Goal: Find contact information: Obtain details needed to contact an individual or organization

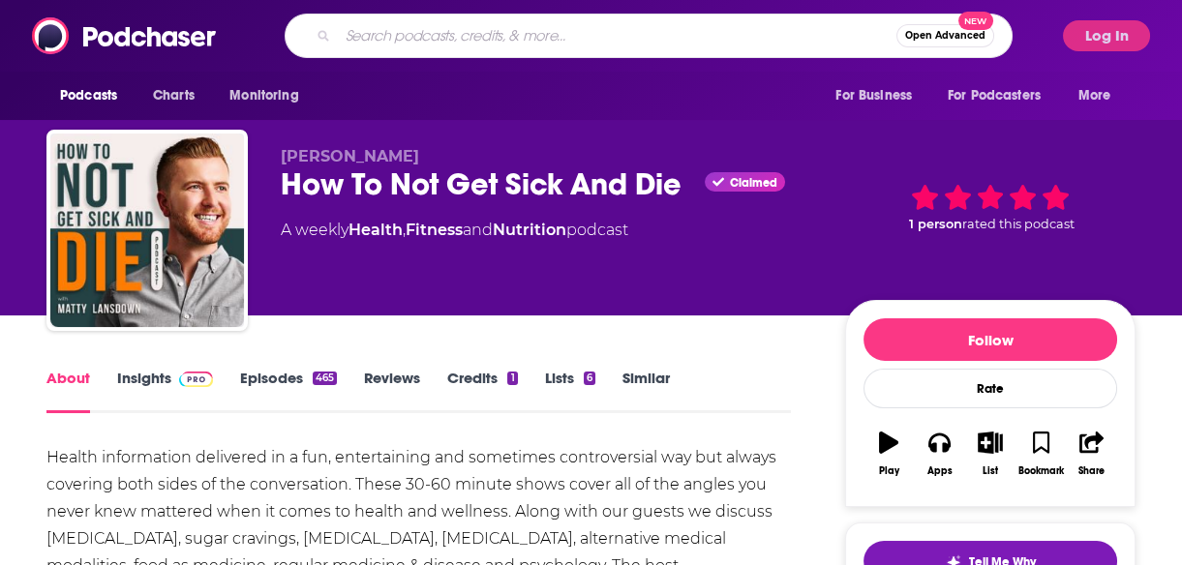
click at [500, 37] on input "Search podcasts, credits, & more..." at bounding box center [617, 35] width 558 height 31
type input "armchair"
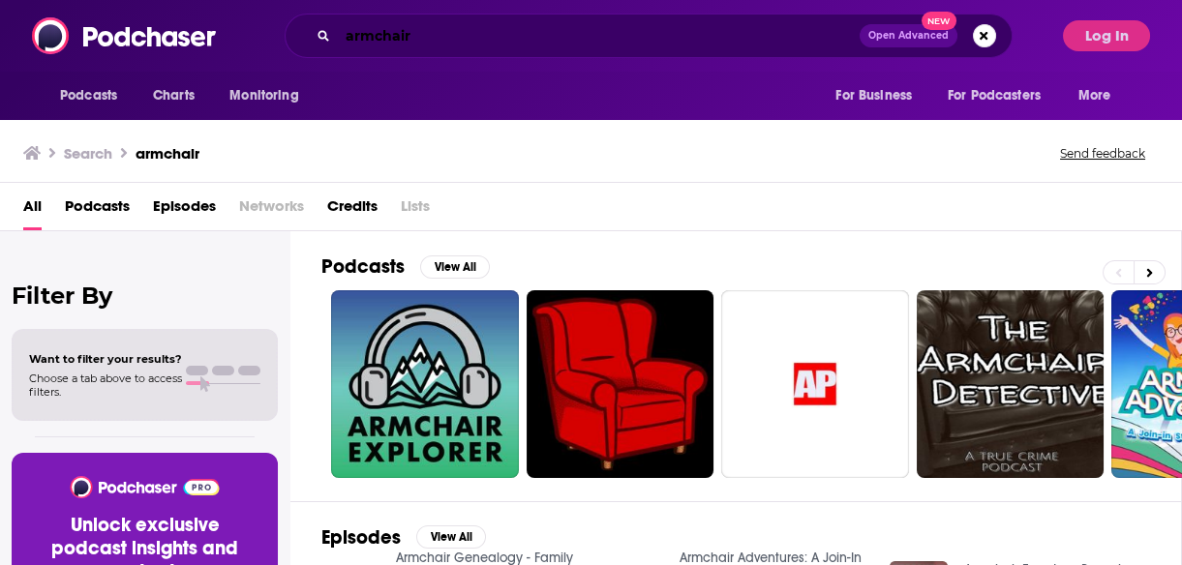
click at [478, 39] on input "armchair" at bounding box center [599, 35] width 522 height 31
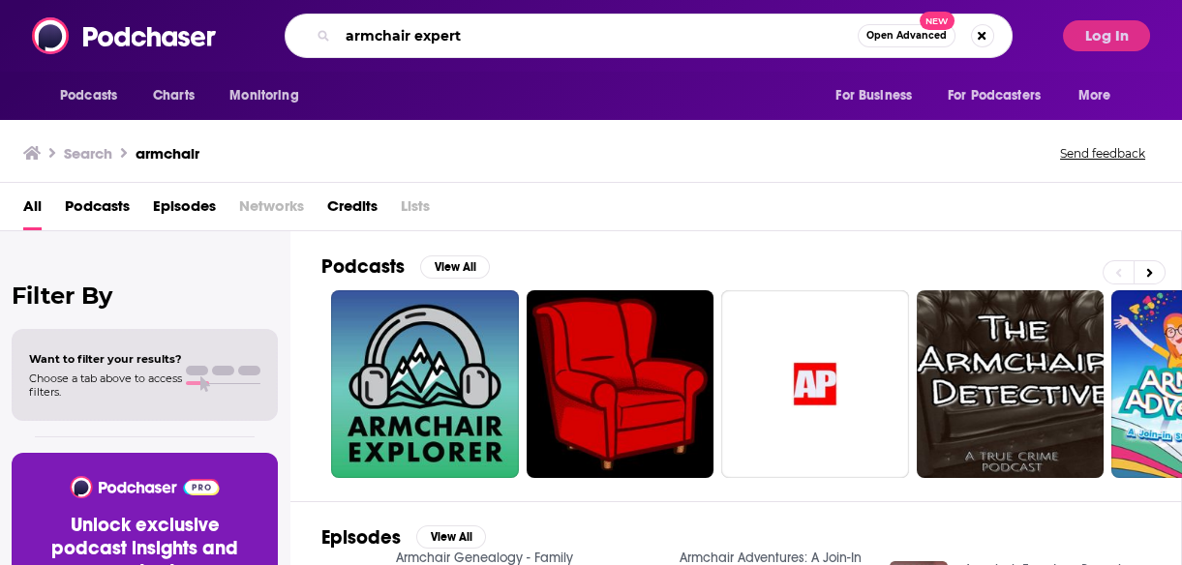
type input "armchair expert"
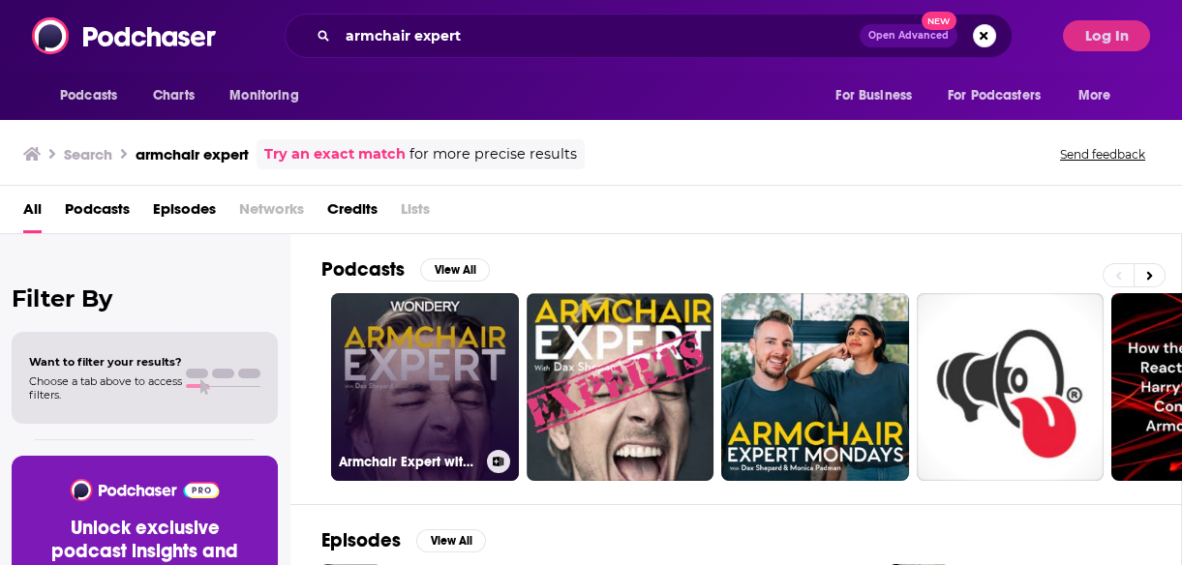
click at [371, 381] on link "Armchair Expert with [PERSON_NAME]" at bounding box center [425, 387] width 188 height 188
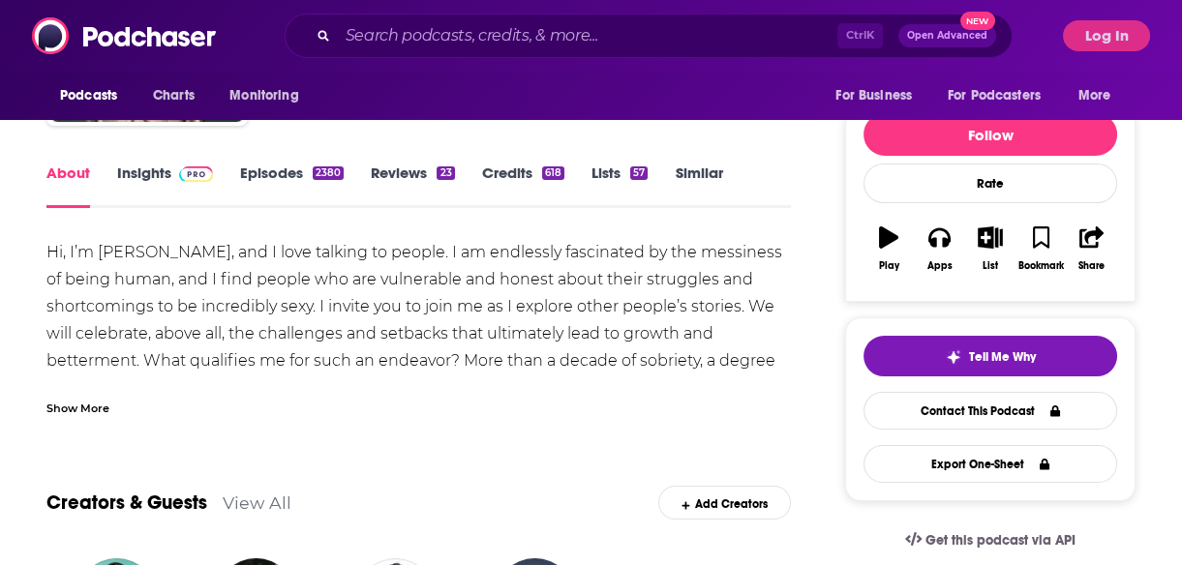
scroll to position [212, 0]
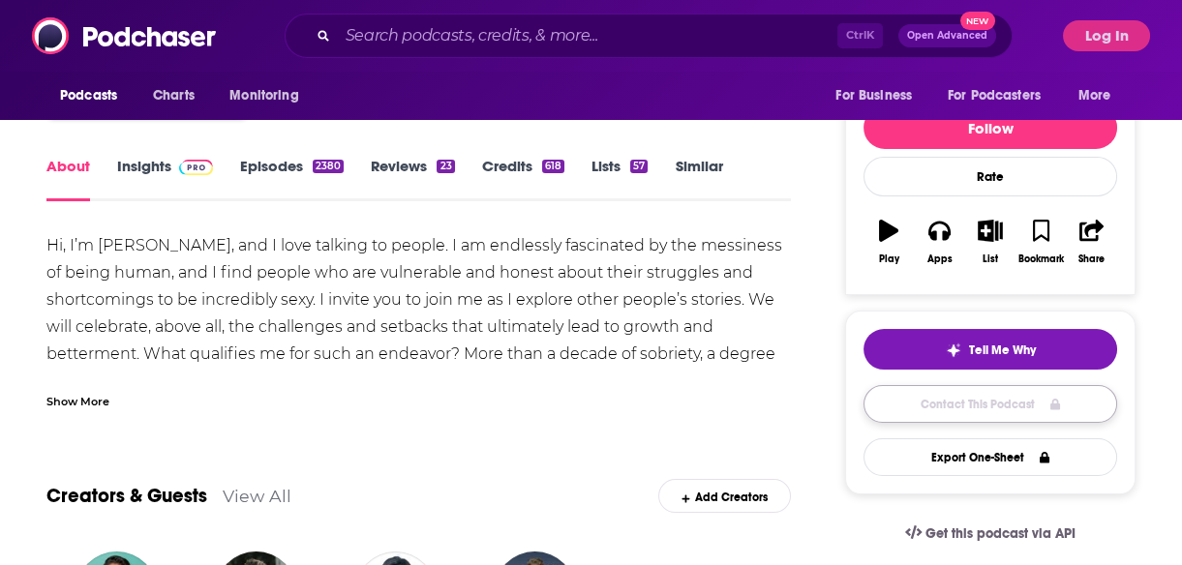
click at [977, 415] on link "Contact This Podcast" at bounding box center [990, 404] width 254 height 38
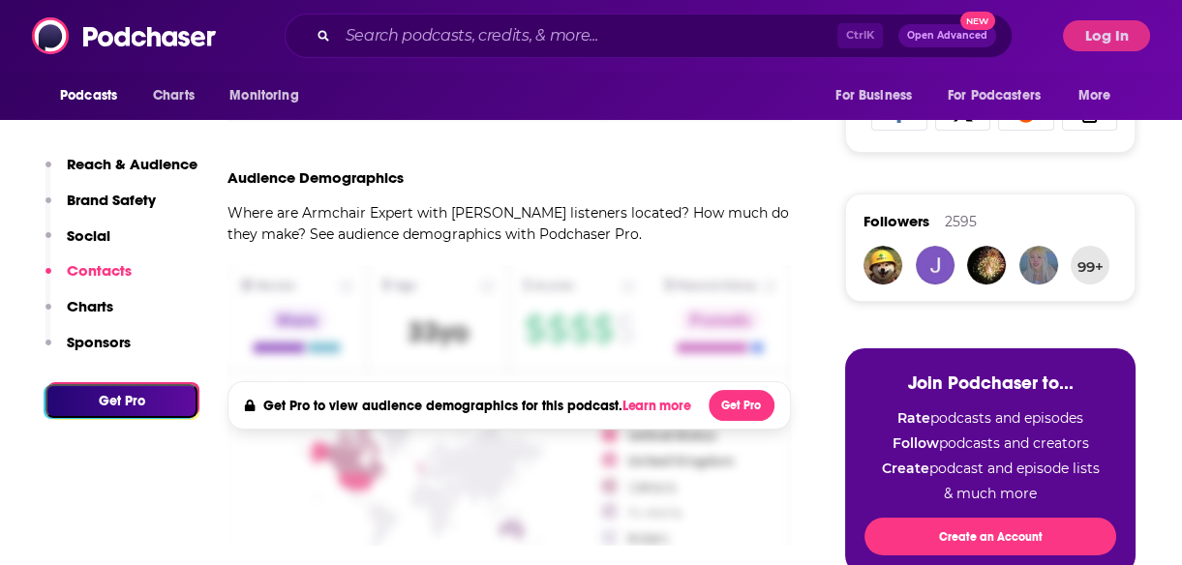
scroll to position [1880, 0]
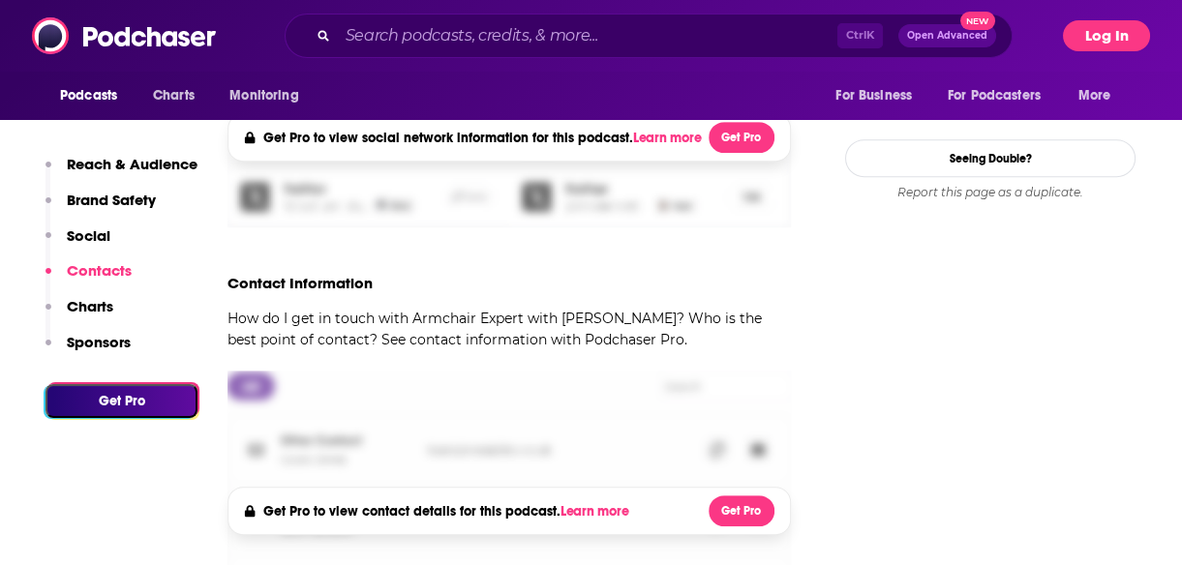
click at [1108, 27] on button "Log In" at bounding box center [1106, 35] width 87 height 31
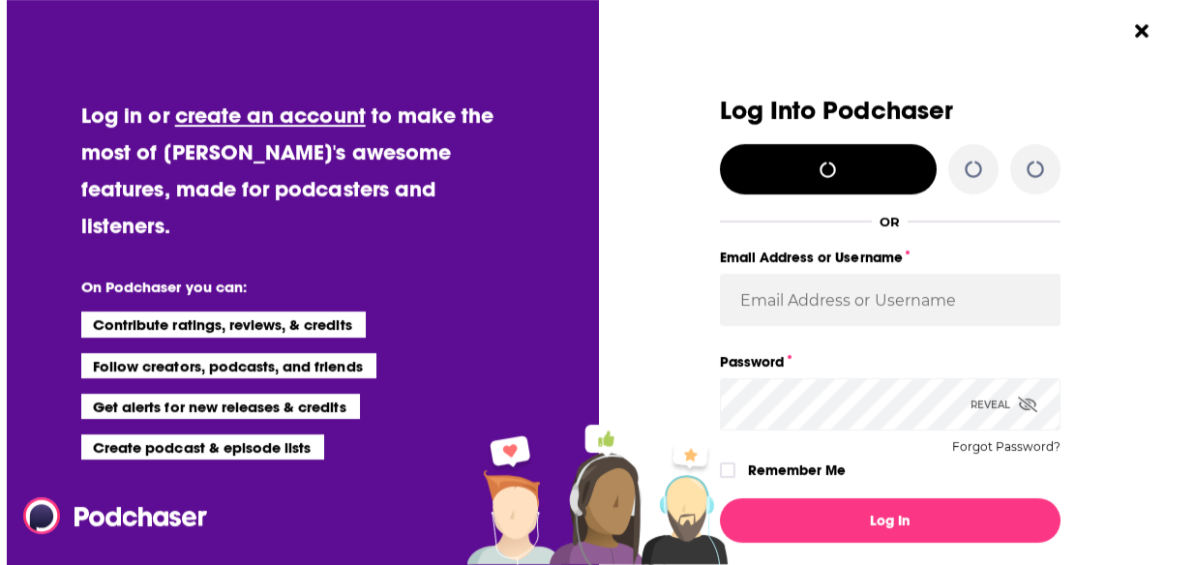
scroll to position [0, 0]
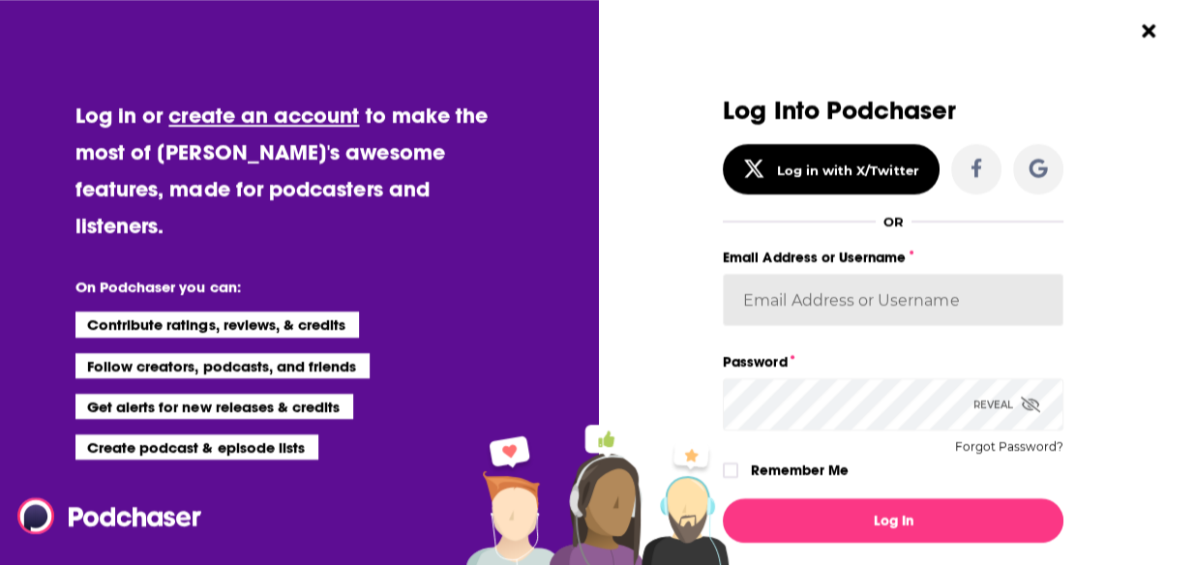
type input "megcassidy"
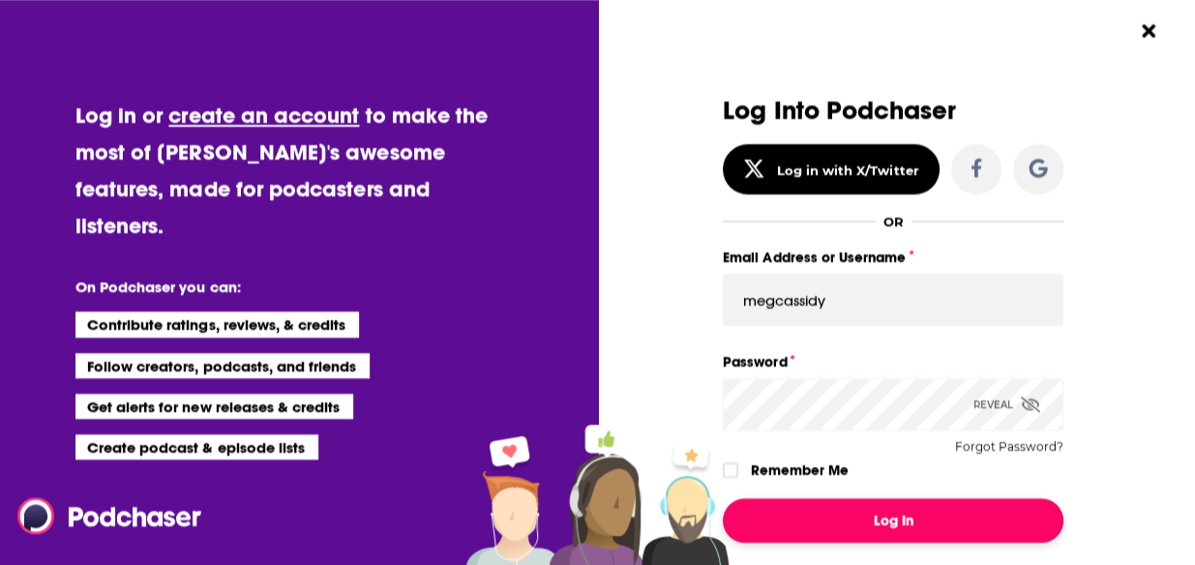
click at [933, 527] on button "Log In" at bounding box center [893, 520] width 341 height 45
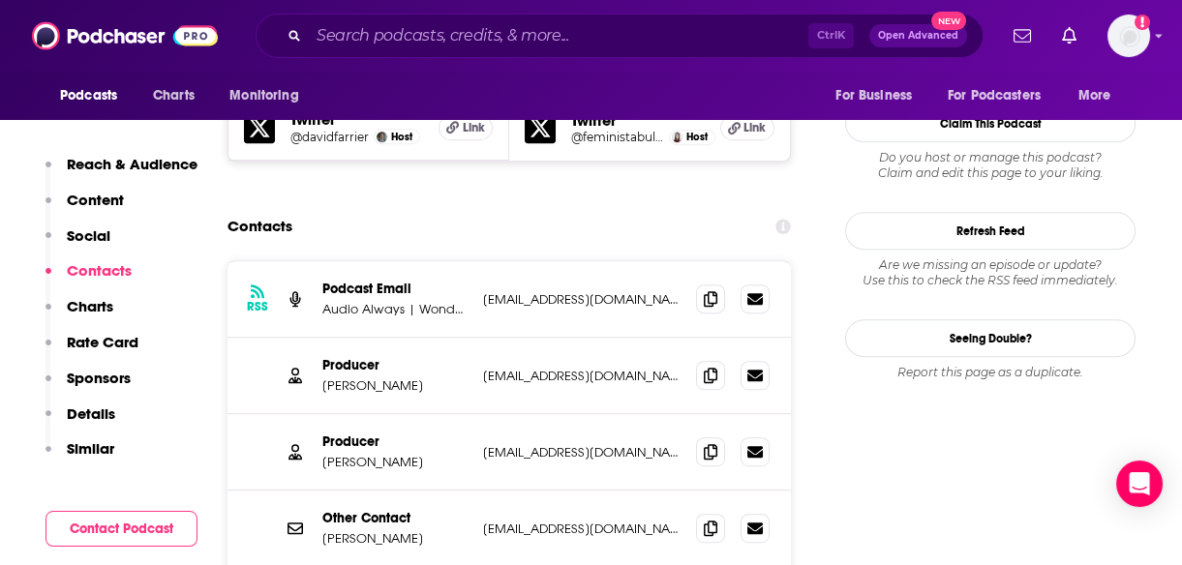
scroll to position [1889, 0]
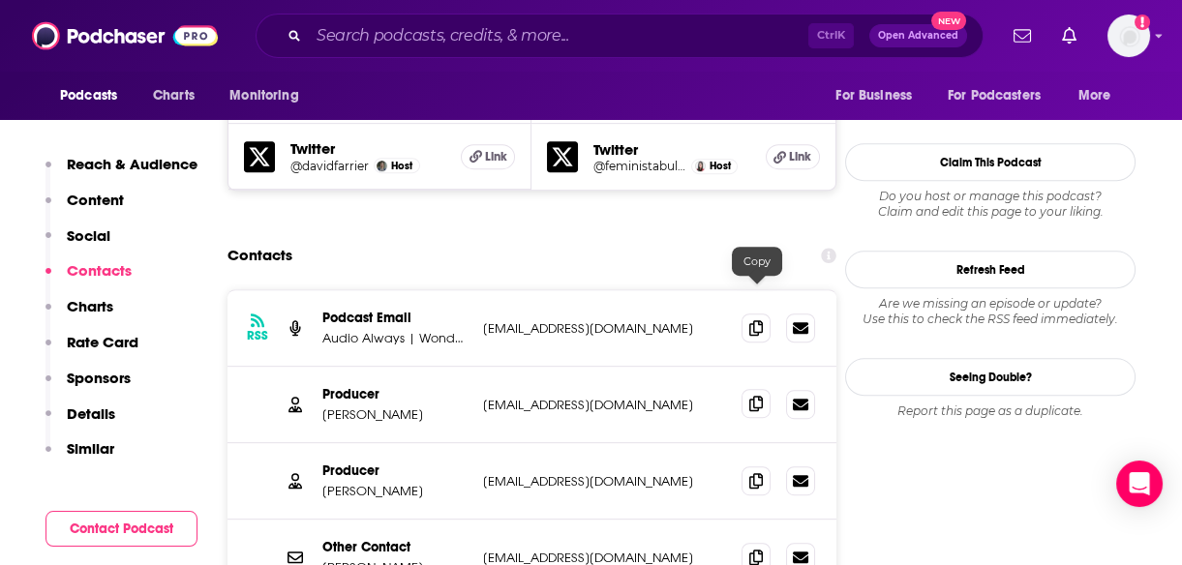
click at [750, 396] on icon at bounding box center [756, 403] width 14 height 15
click at [373, 47] on input "Search podcasts, credits, & more..." at bounding box center [558, 35] width 499 height 31
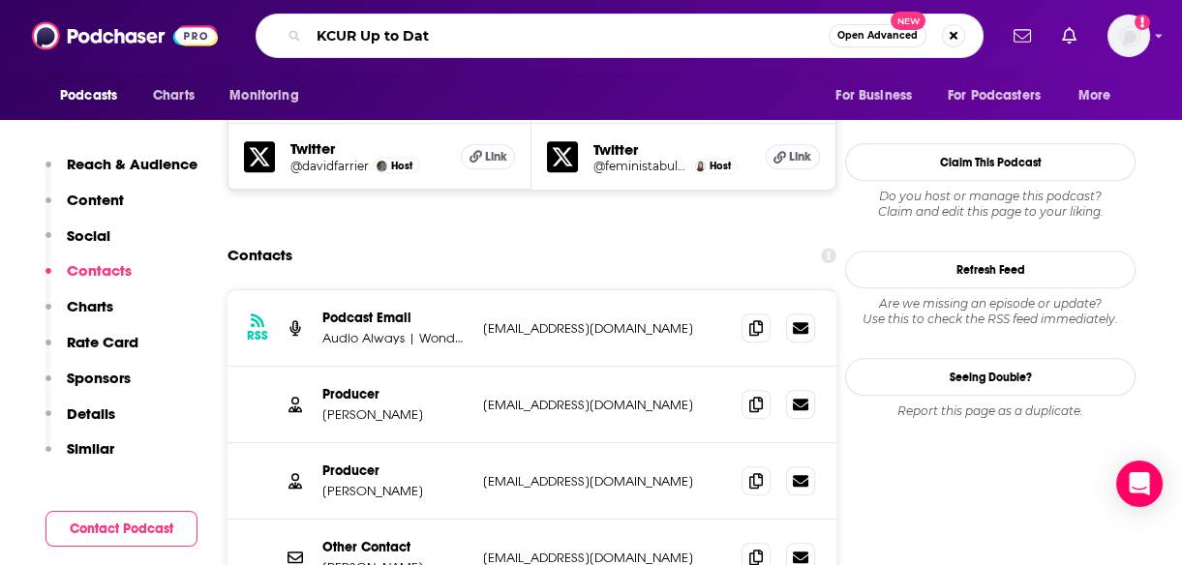
type input "KCUR Up to Date"
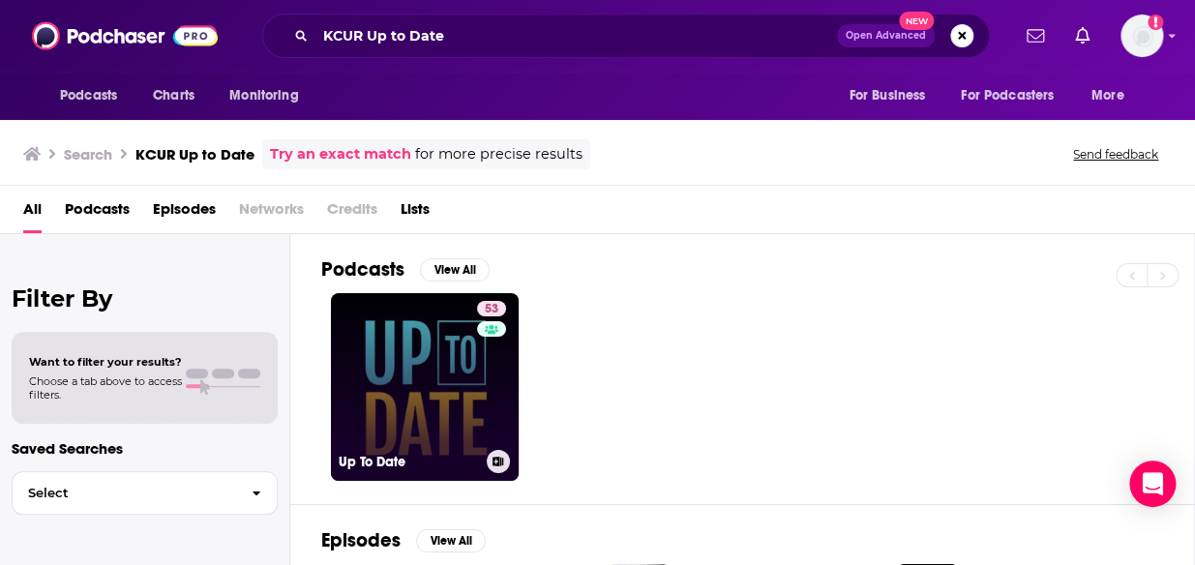
click at [436, 385] on link "53 Up To Date" at bounding box center [425, 387] width 188 height 188
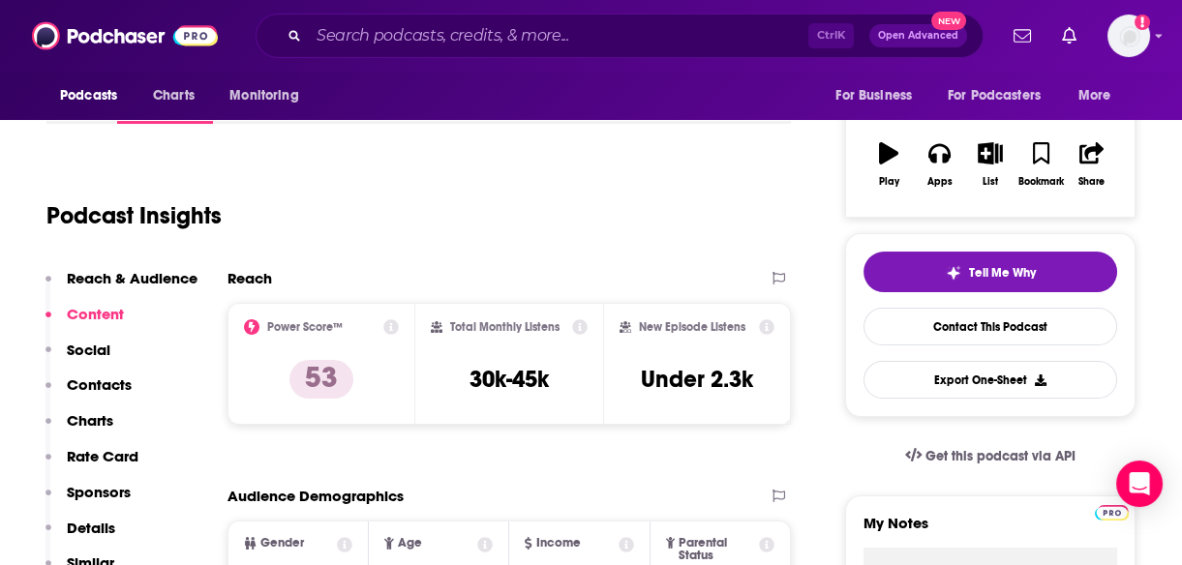
scroll to position [232, 0]
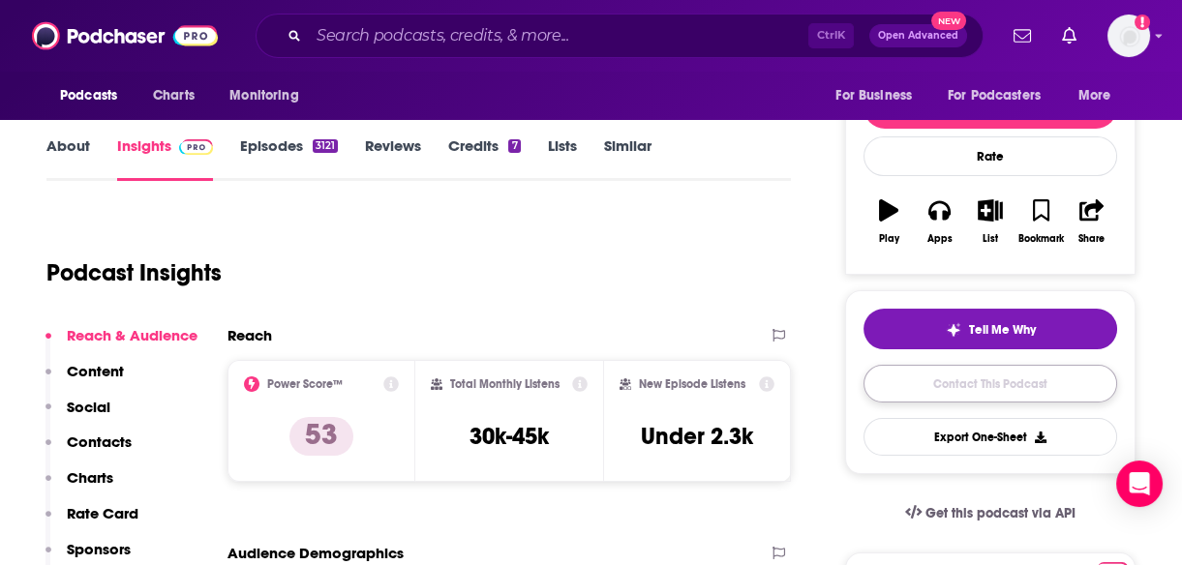
click at [997, 377] on link "Contact This Podcast" at bounding box center [990, 384] width 254 height 38
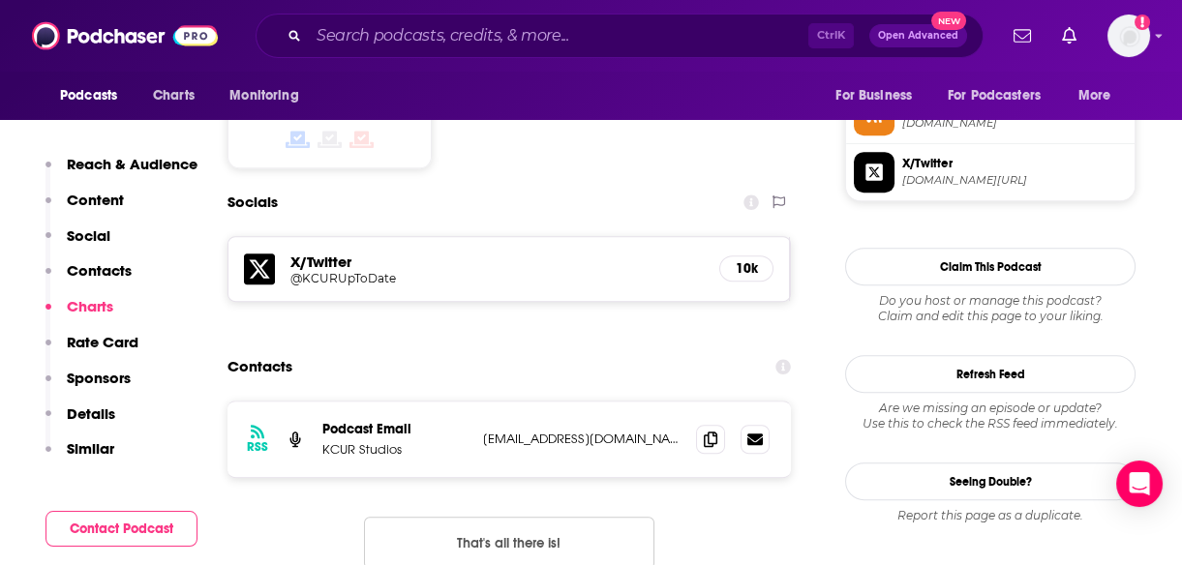
scroll to position [1585, 0]
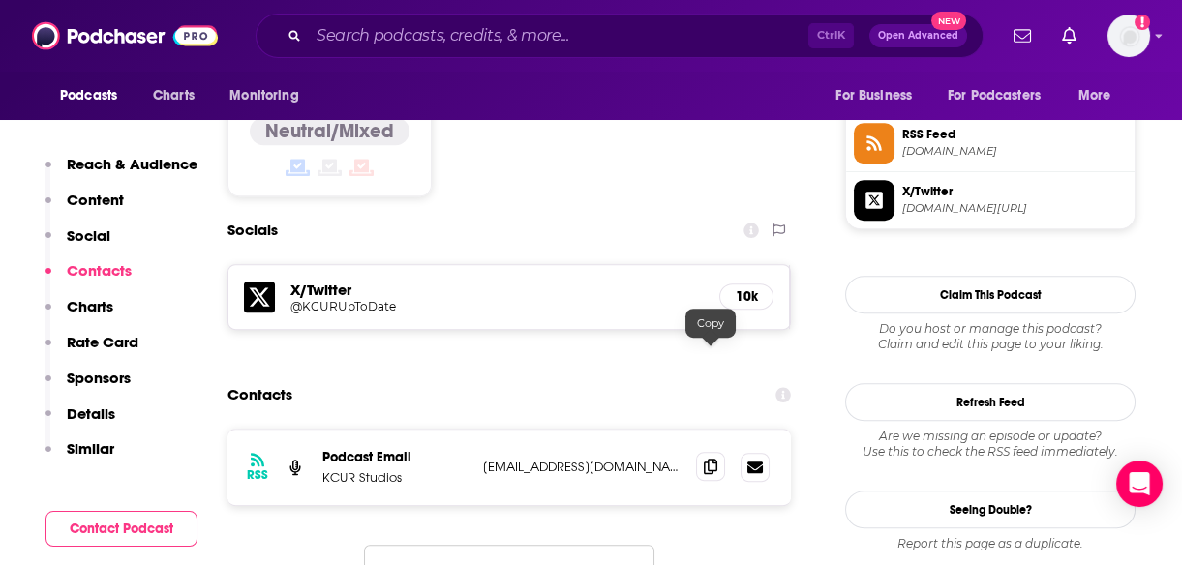
click at [707, 459] on icon at bounding box center [711, 466] width 14 height 15
click at [473, 42] on input "Search podcasts, credits, & more..." at bounding box center [558, 35] width 499 height 31
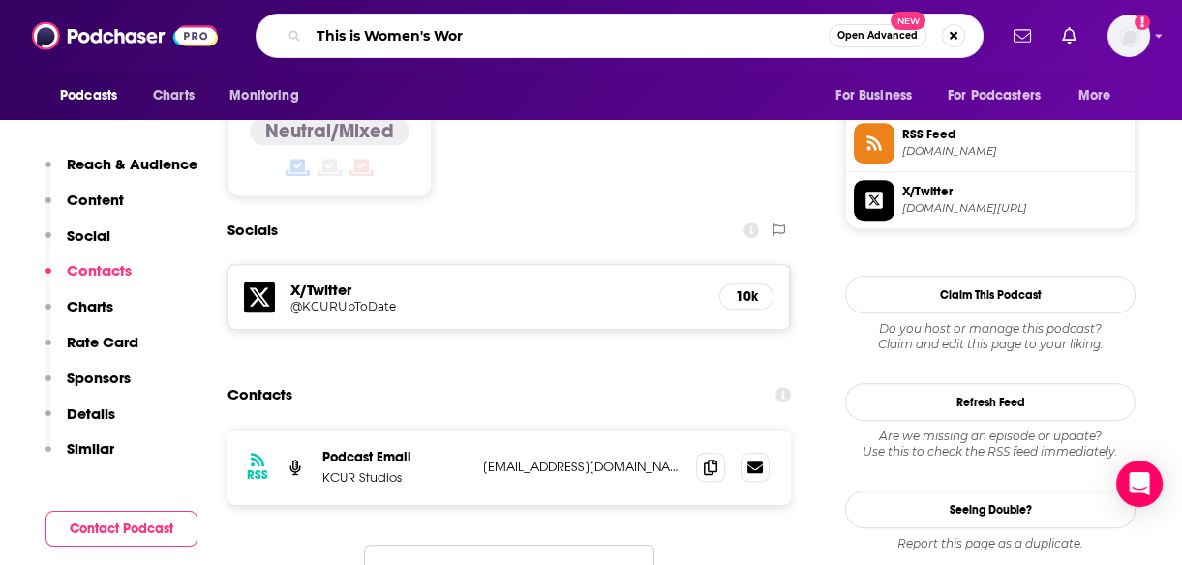
type input "This is Women's Work"
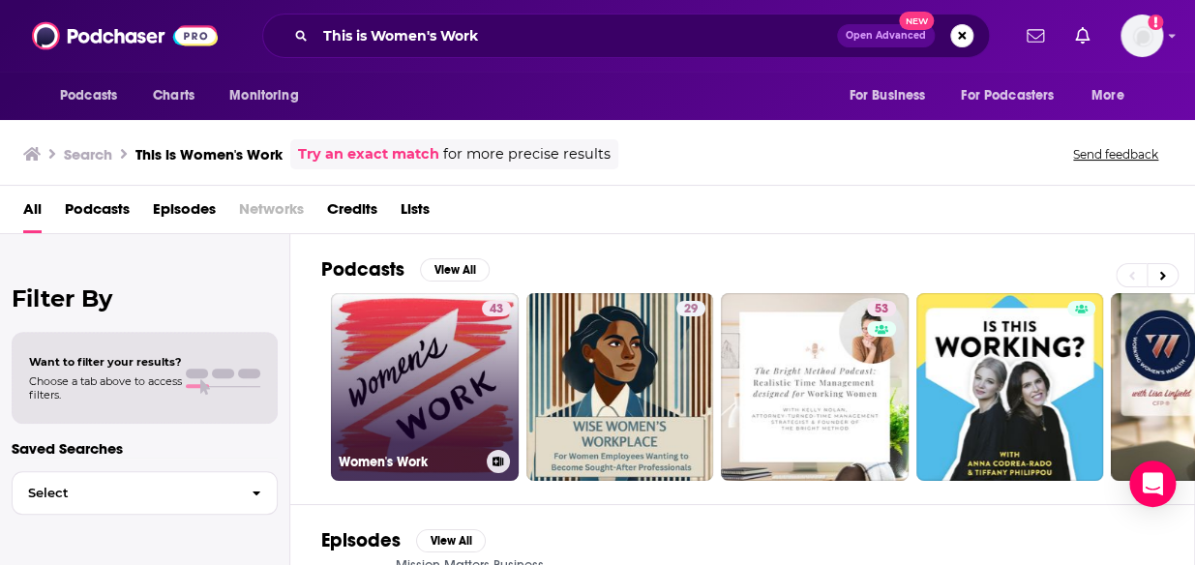
click at [401, 404] on link "43 Women's Work" at bounding box center [425, 387] width 188 height 188
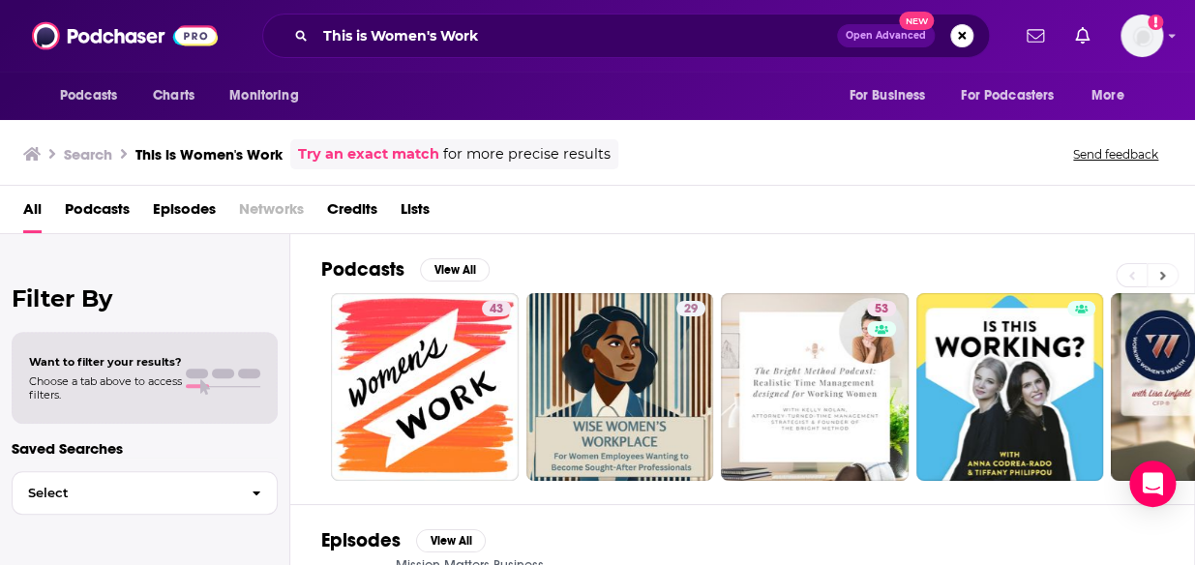
click at [1161, 271] on icon at bounding box center [1163, 275] width 6 height 9
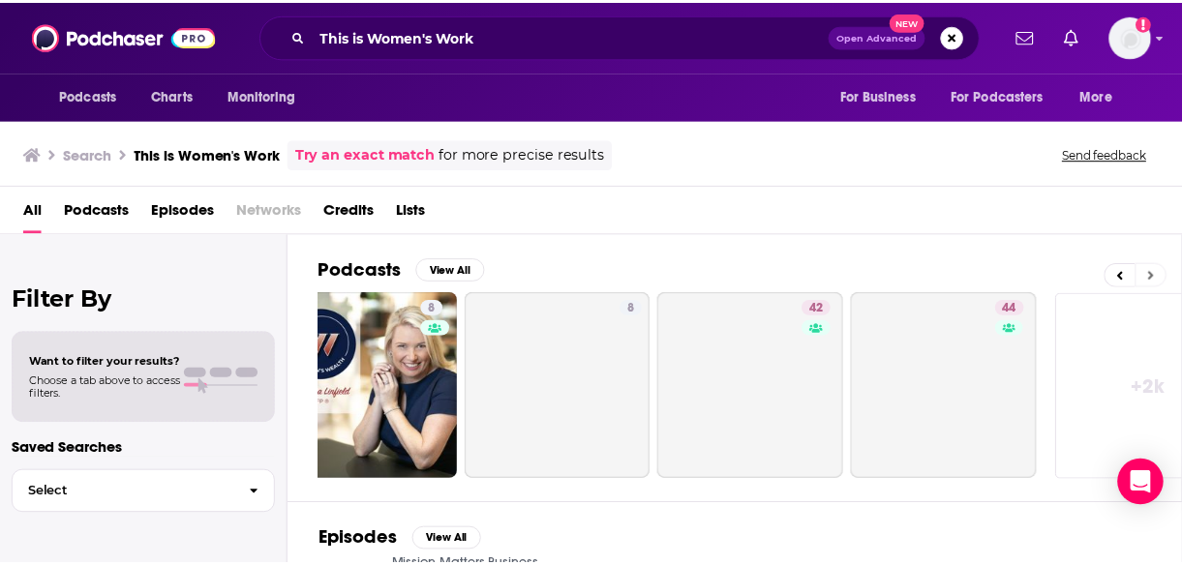
scroll to position [0, 872]
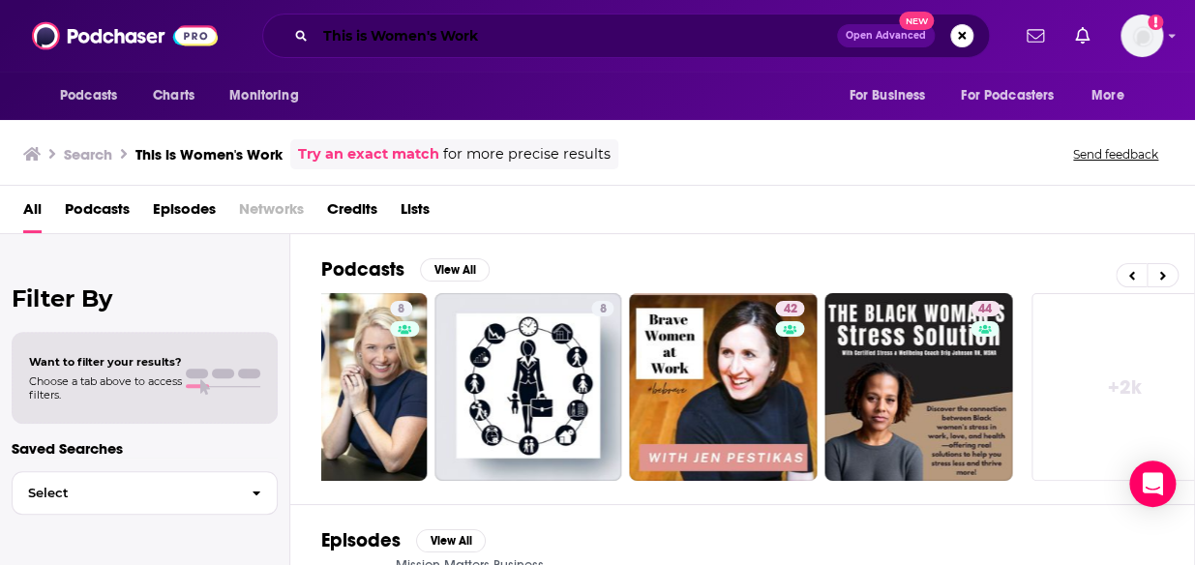
click at [415, 38] on input "This is Women's Work" at bounding box center [577, 35] width 522 height 31
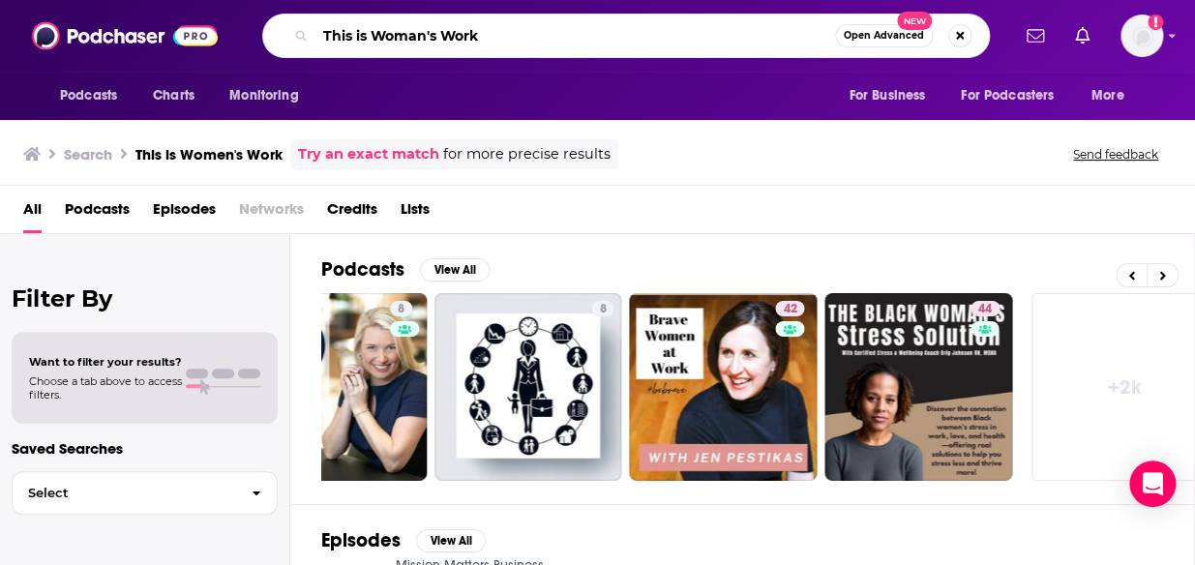
type input "This is Woman's Work"
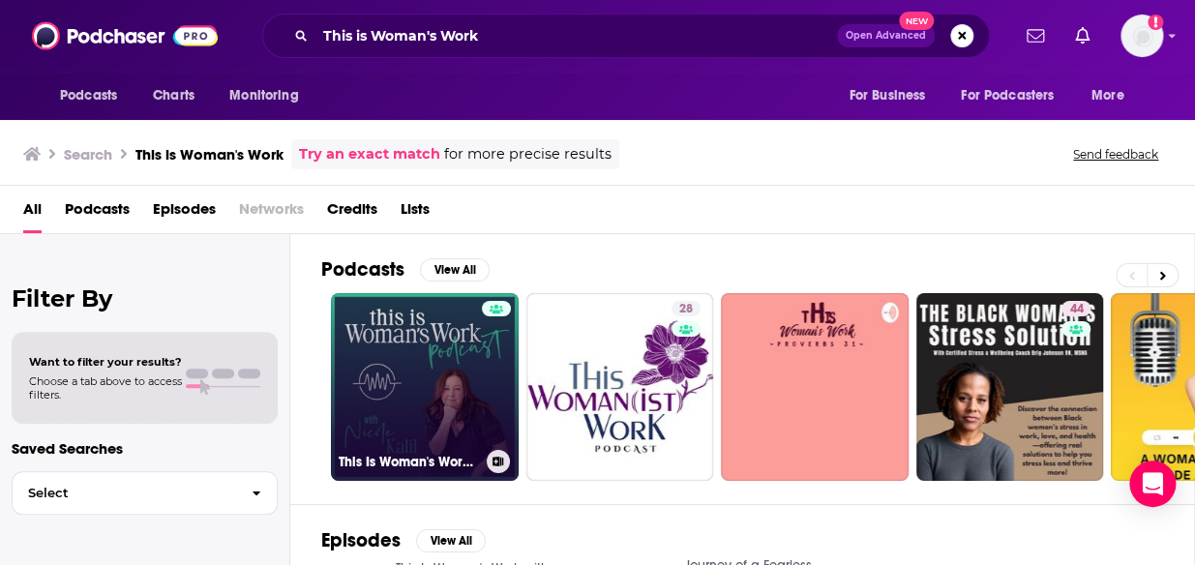
click at [419, 346] on link "This Is Woman's Work with [PERSON_NAME]" at bounding box center [425, 387] width 188 height 188
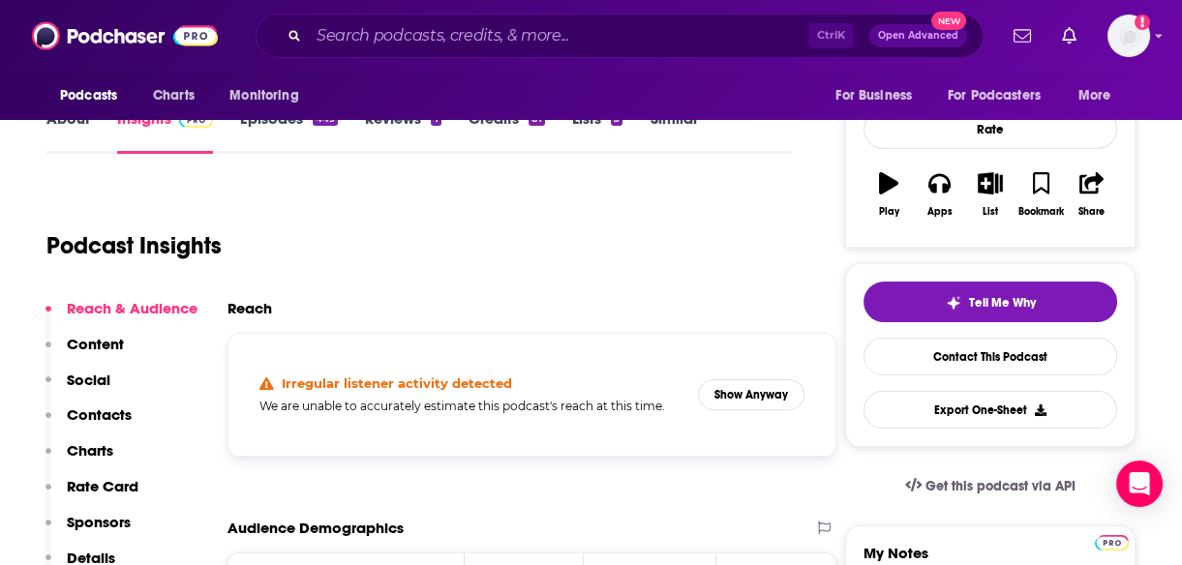
scroll to position [241, 0]
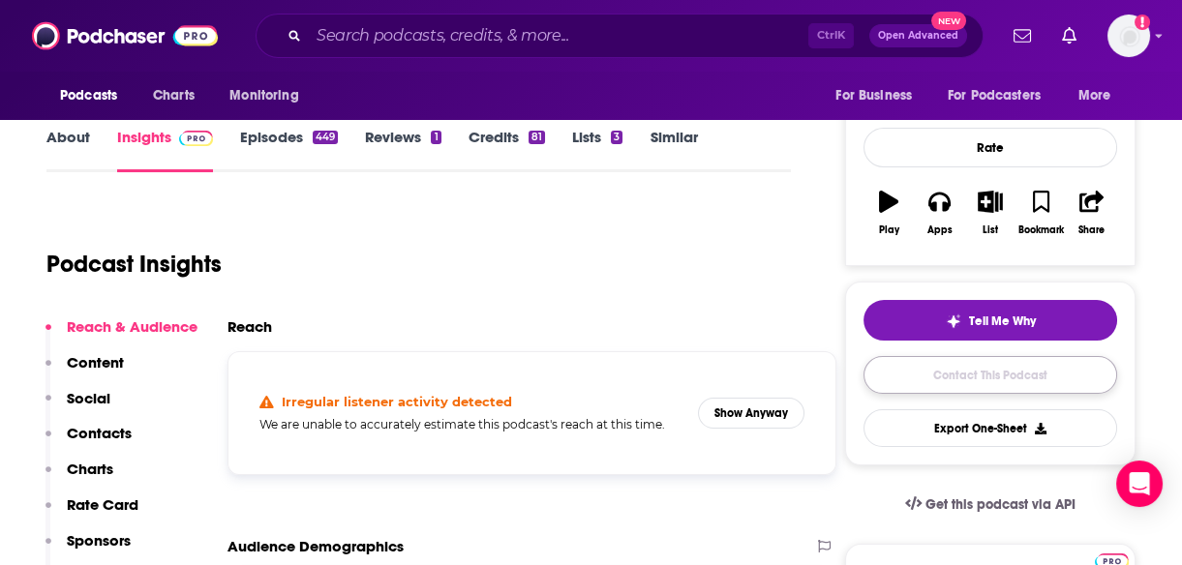
click at [969, 369] on link "Contact This Podcast" at bounding box center [990, 375] width 254 height 38
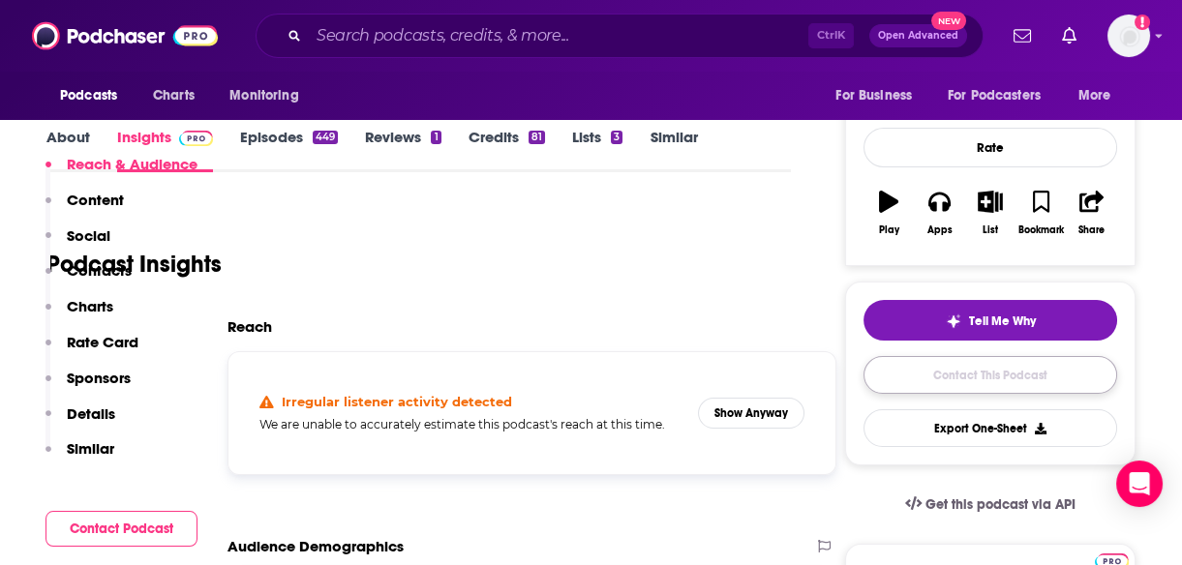
scroll to position [1888, 0]
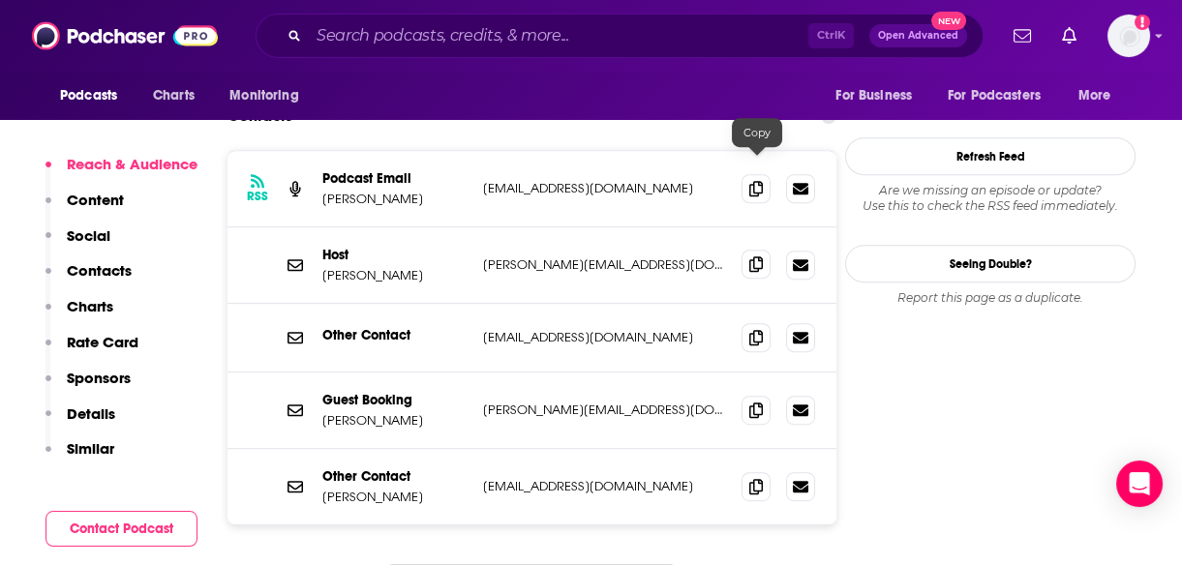
click at [755, 256] on icon at bounding box center [756, 263] width 14 height 15
click at [504, 373] on div "Guest Booking [PERSON_NAME] [PERSON_NAME][EMAIL_ADDRESS][DOMAIN_NAME] [PERSON_N…" at bounding box center [531, 411] width 609 height 76
click at [753, 402] on icon at bounding box center [756, 409] width 14 height 15
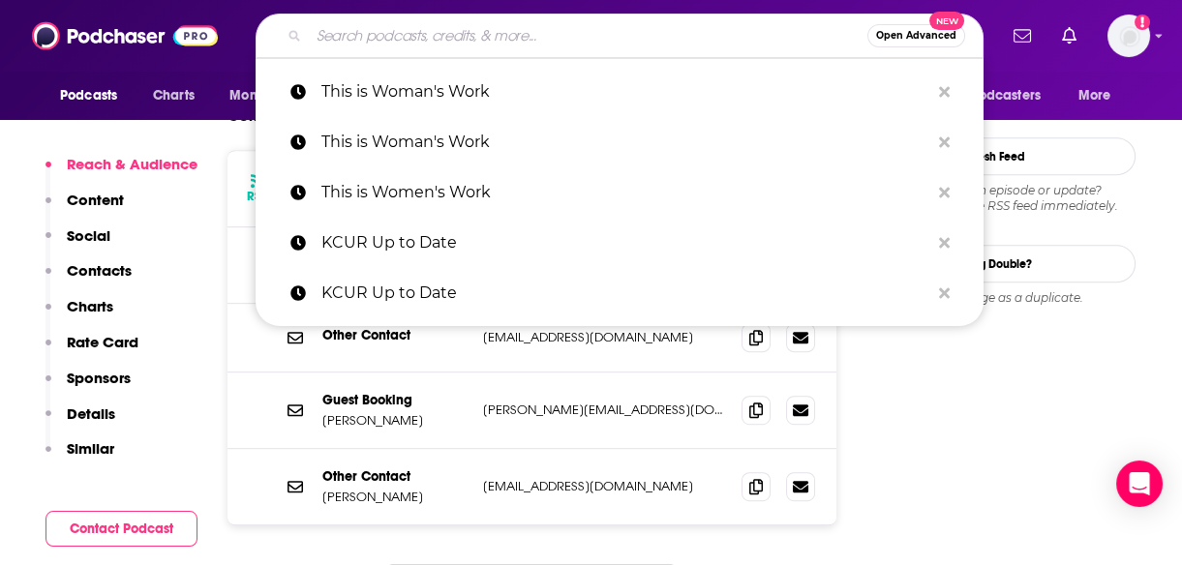
click at [387, 38] on input "Search podcasts, credits, & more..." at bounding box center [588, 35] width 558 height 31
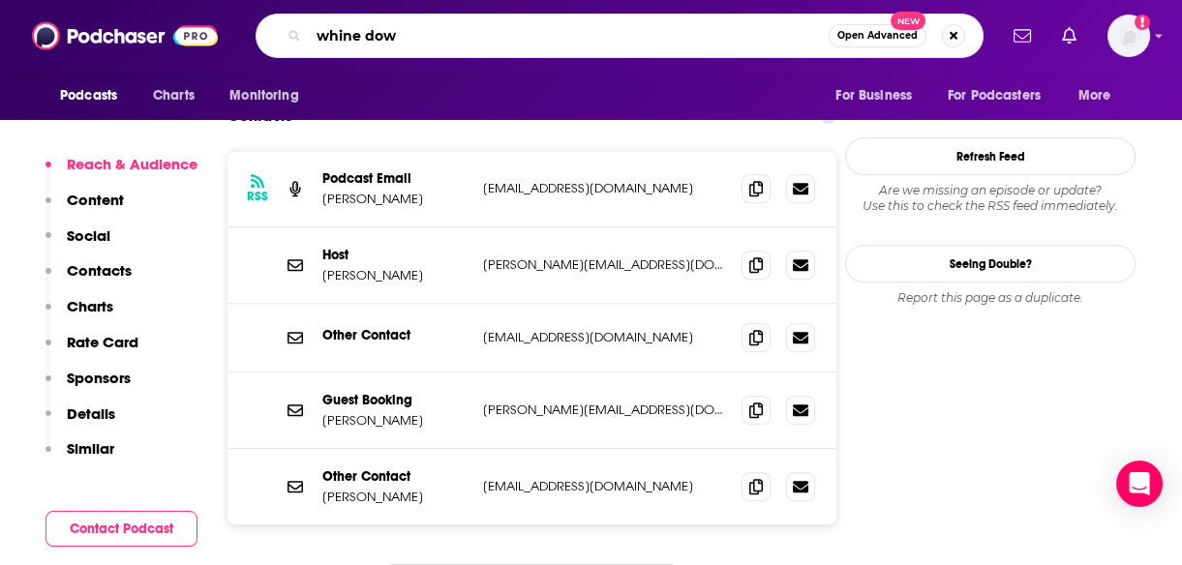
type input "whine down"
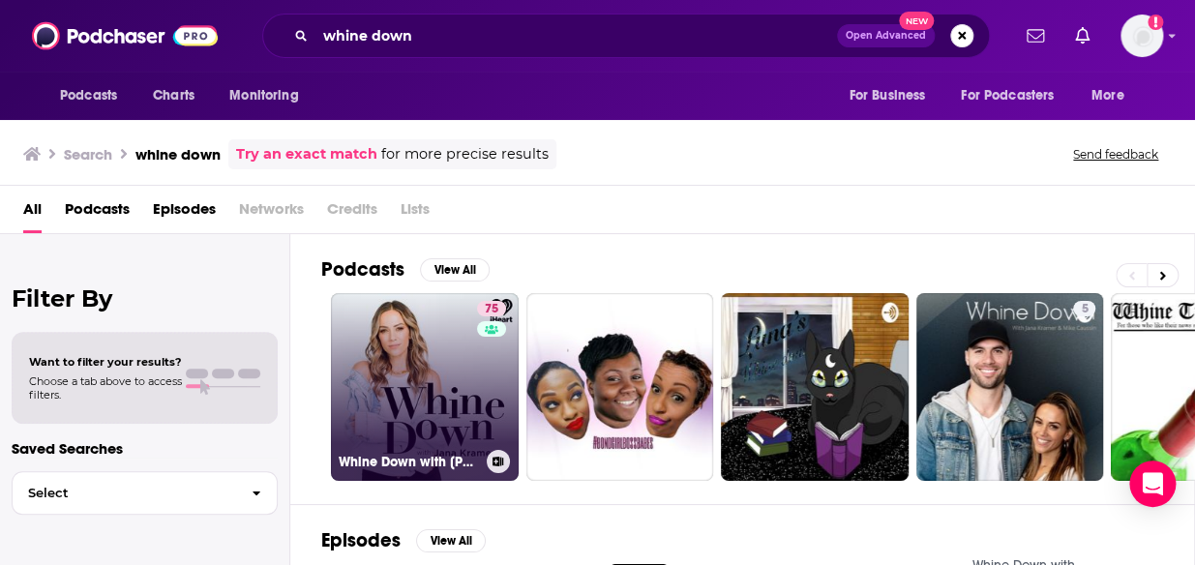
click at [397, 420] on link "75 Whine Down with [PERSON_NAME]" at bounding box center [425, 387] width 188 height 188
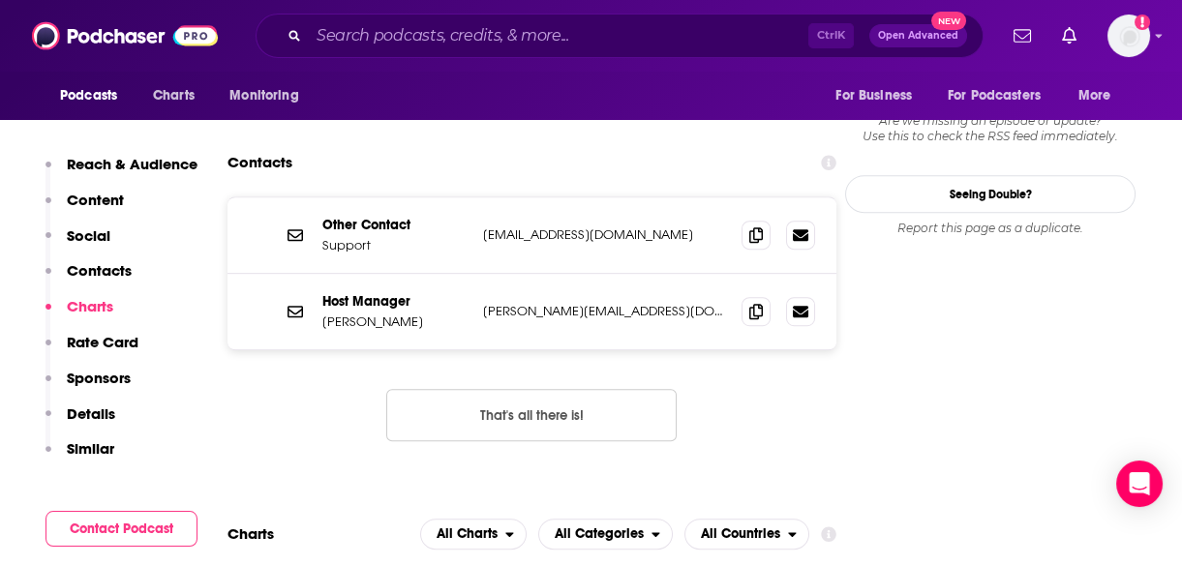
scroll to position [1957, 0]
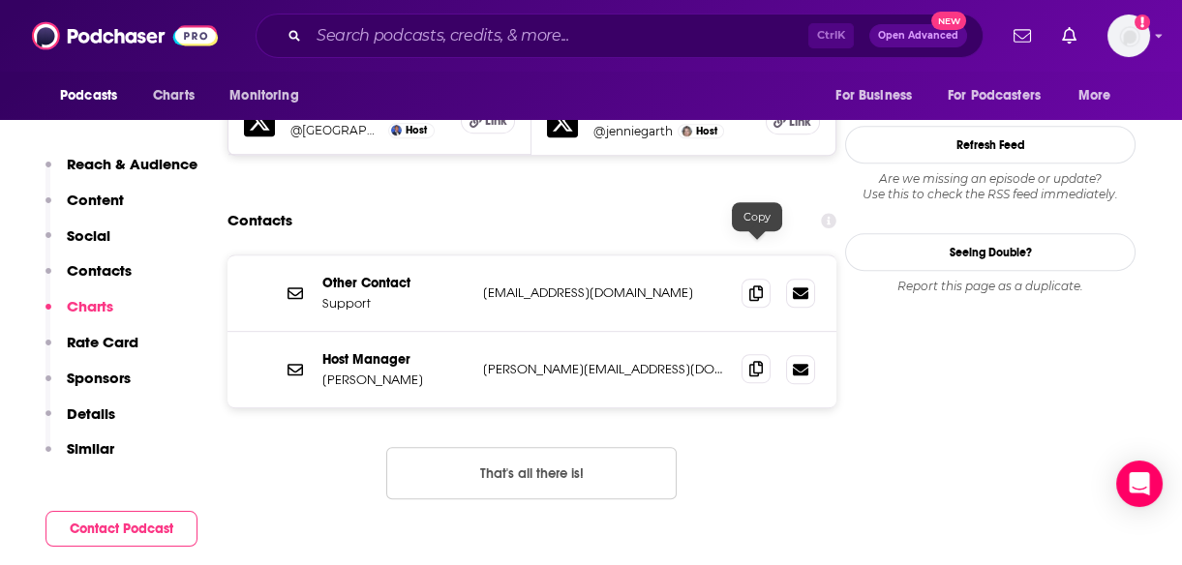
click at [758, 361] on icon at bounding box center [756, 368] width 14 height 15
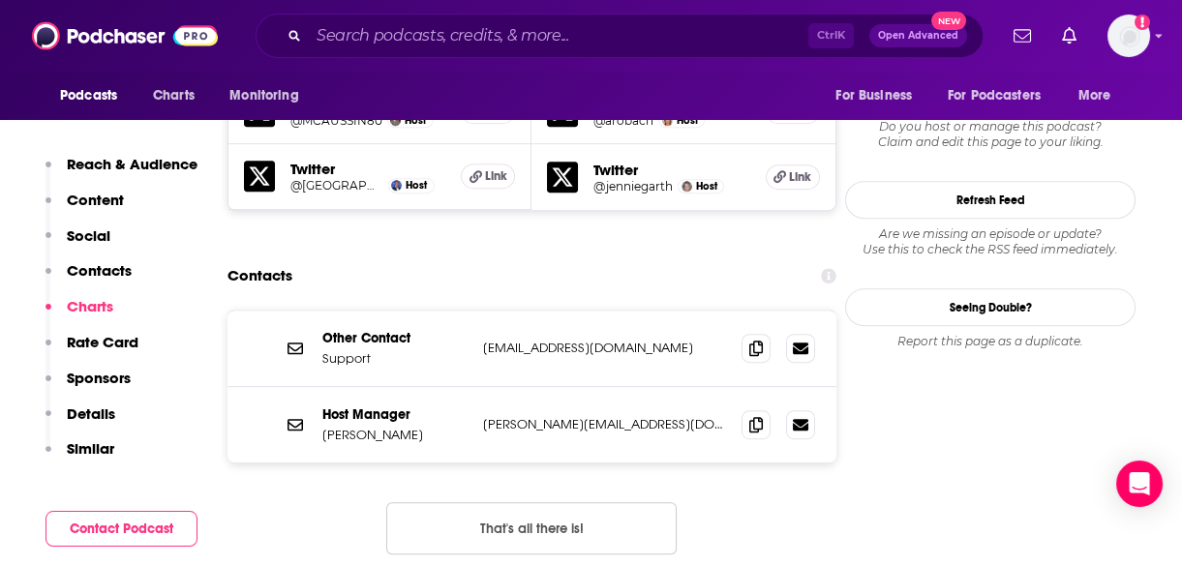
scroll to position [1887, 0]
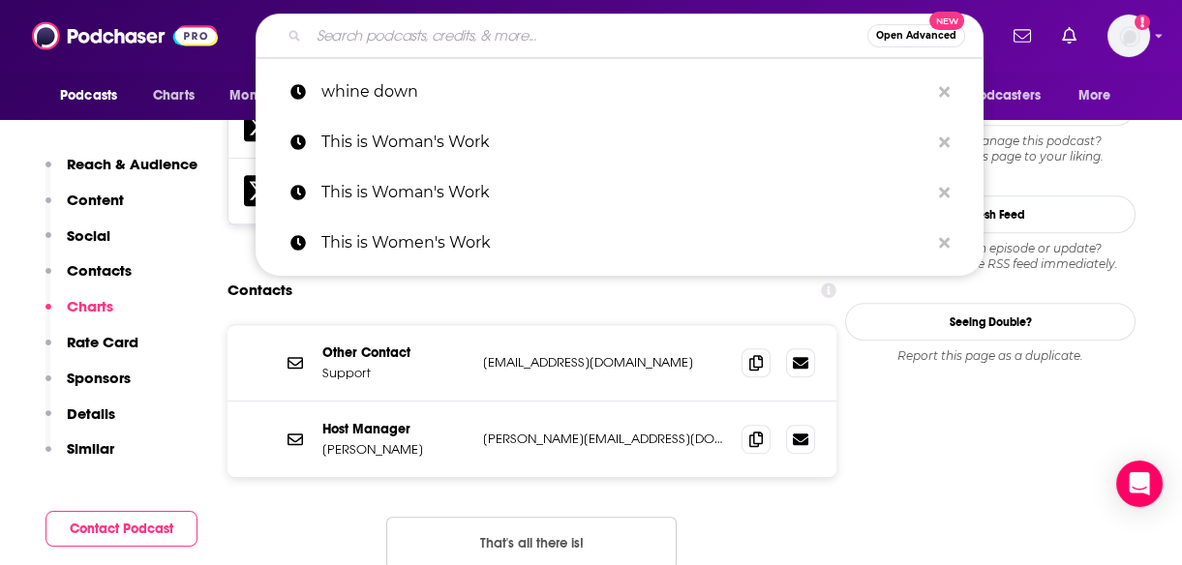
click at [479, 37] on input "Search podcasts, credits, & more..." at bounding box center [588, 35] width 558 height 31
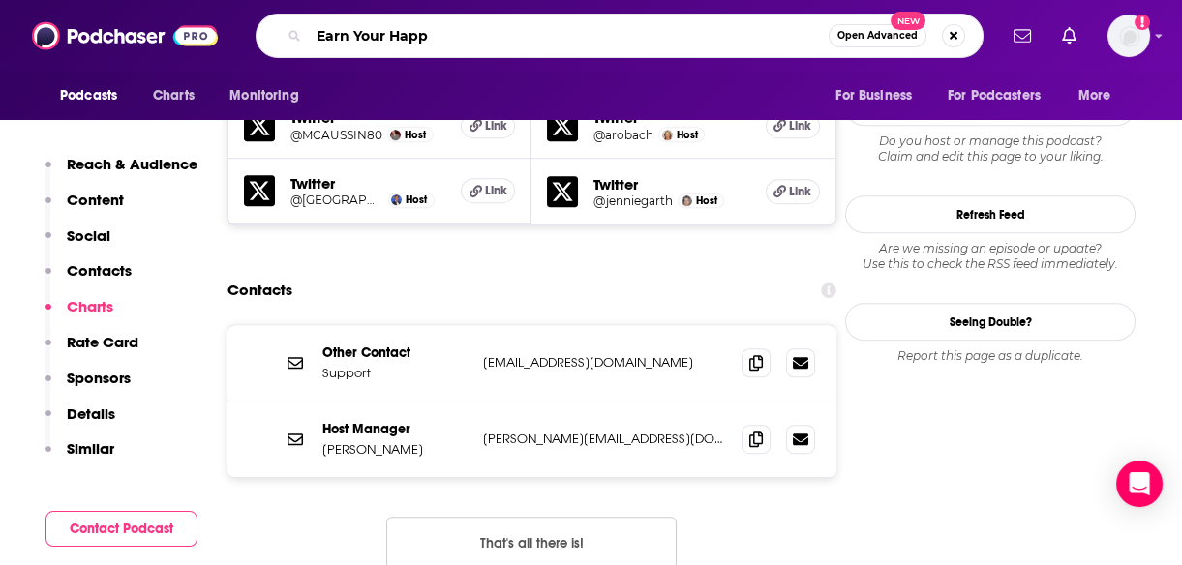
type input "Earn Your Happy"
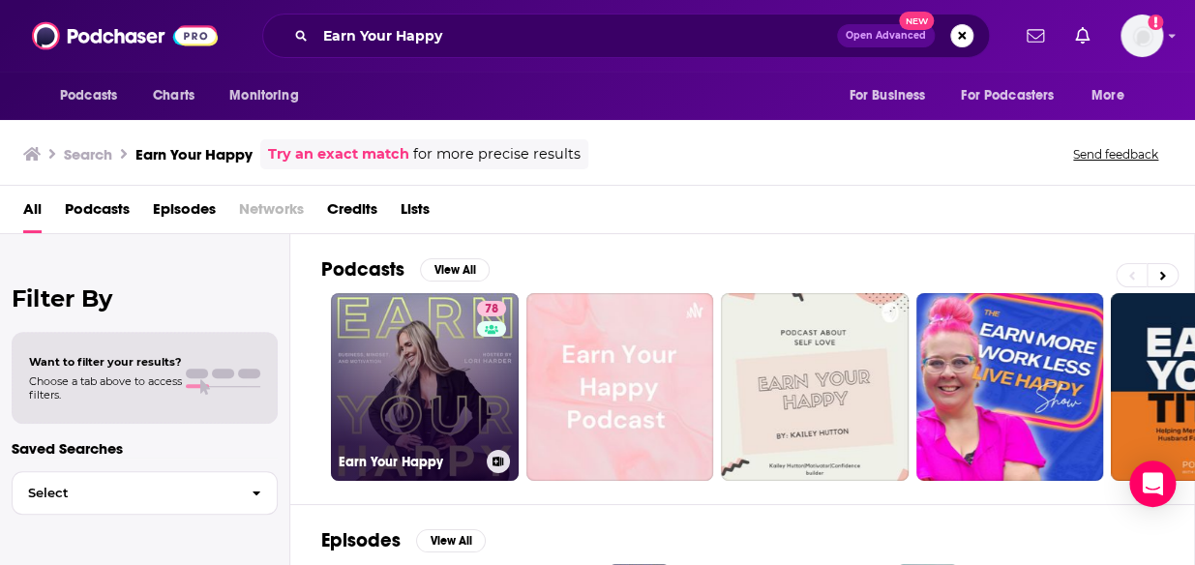
click at [435, 361] on link "78 Earn Your Happy" at bounding box center [425, 387] width 188 height 188
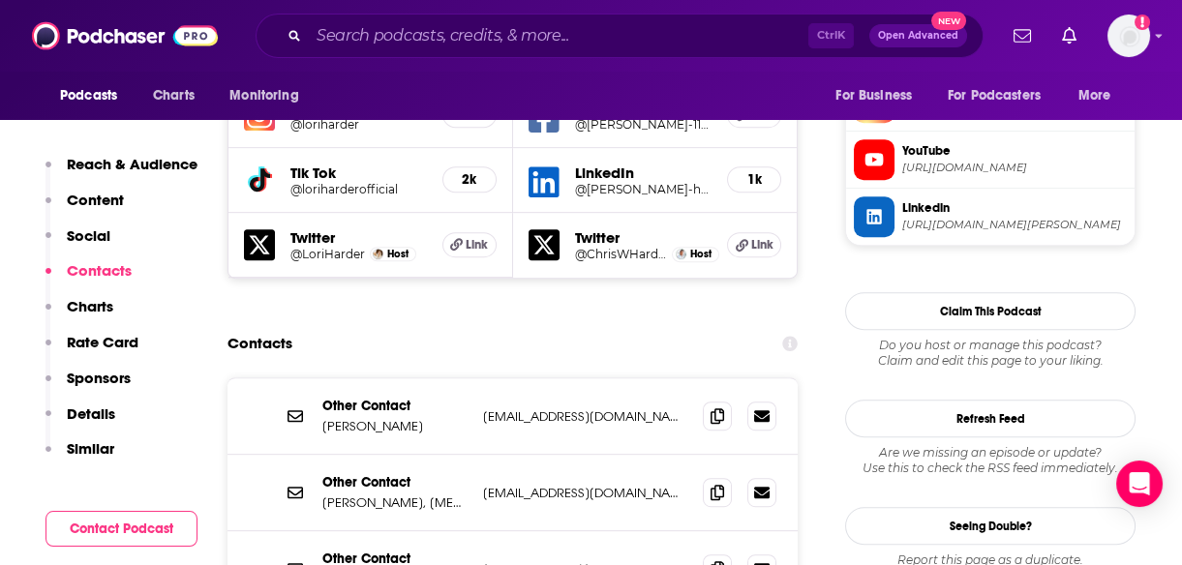
scroll to position [1892, 0]
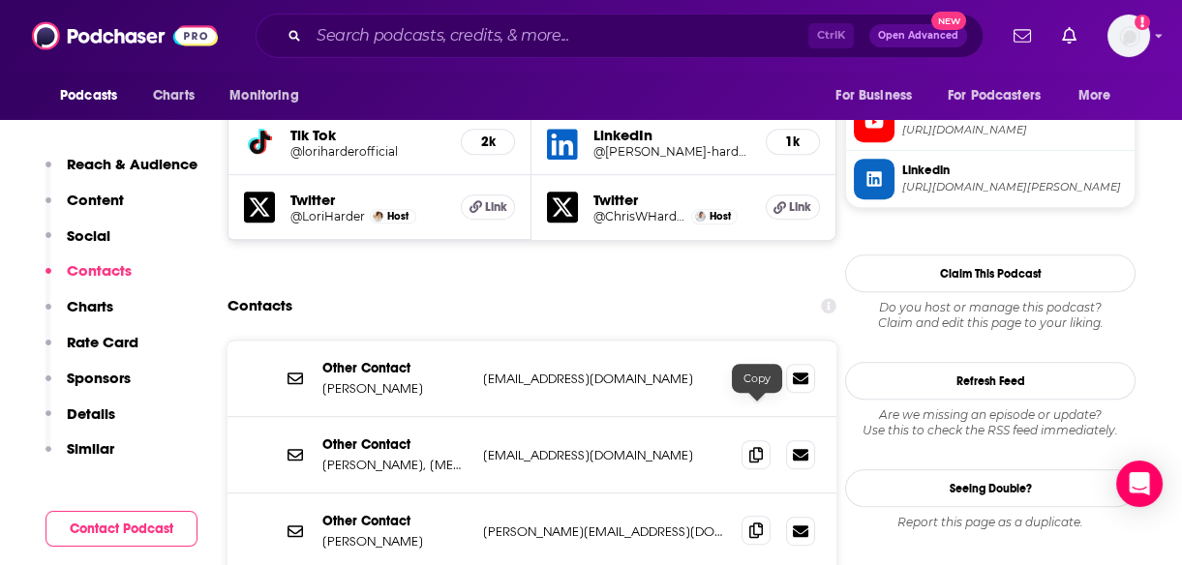
click at [754, 523] on icon at bounding box center [756, 530] width 14 height 15
click at [465, 32] on input "Search podcasts, credits, & more..." at bounding box center [558, 35] width 499 height 31
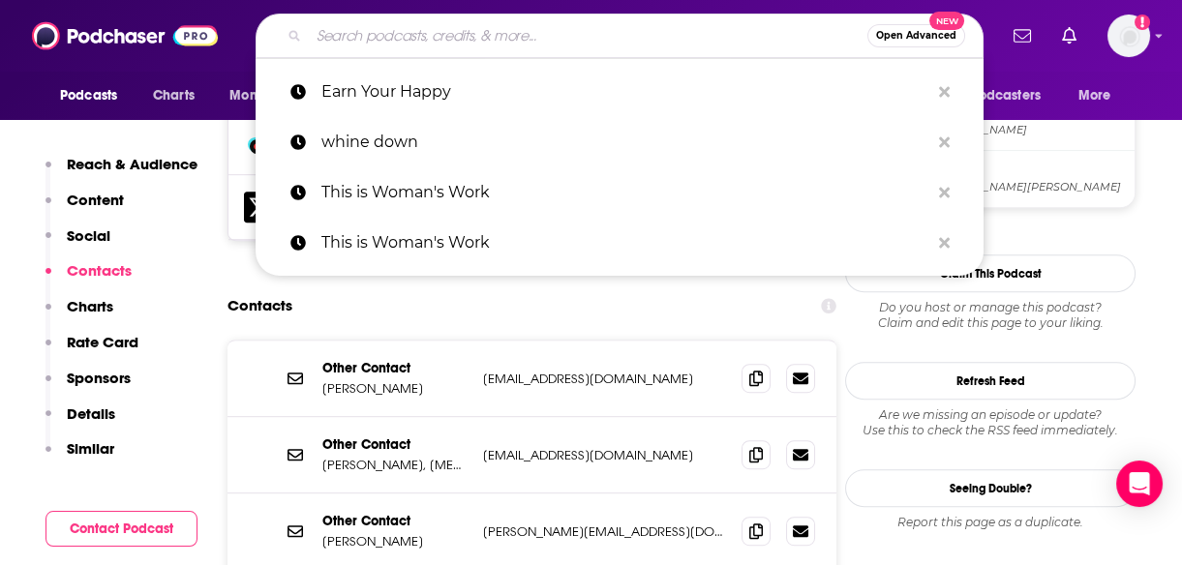
paste input "Negotiate Your Best Life with [PERSON_NAME]"
type input "Negotiate Your Best Life with [PERSON_NAME]"
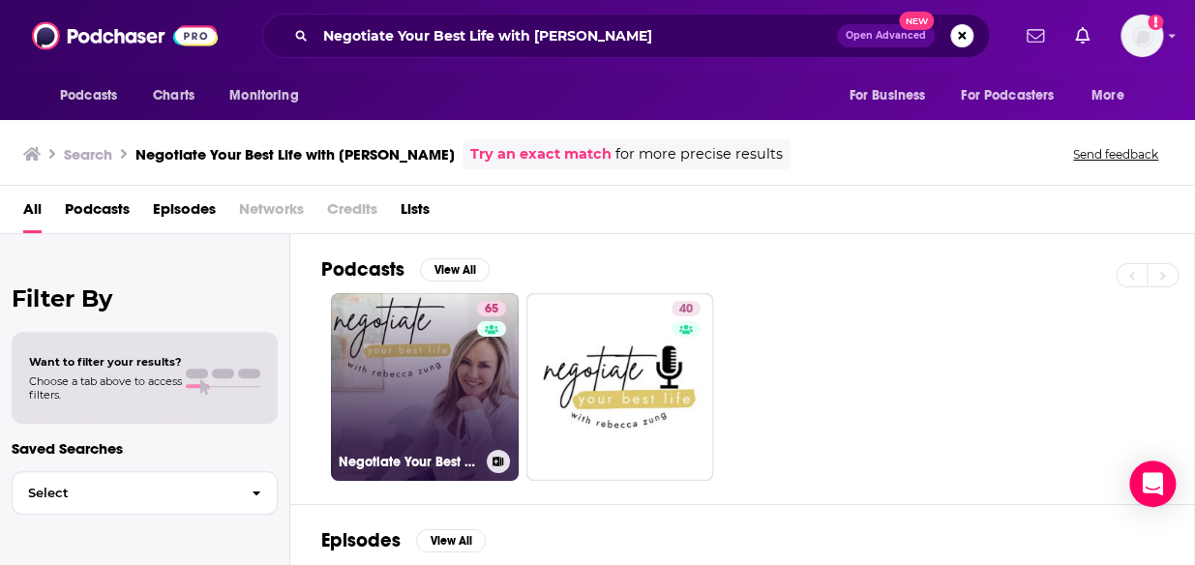
click at [415, 353] on link "65 Negotiate Your Best Life Podcast with [PERSON_NAME]" at bounding box center [425, 387] width 188 height 188
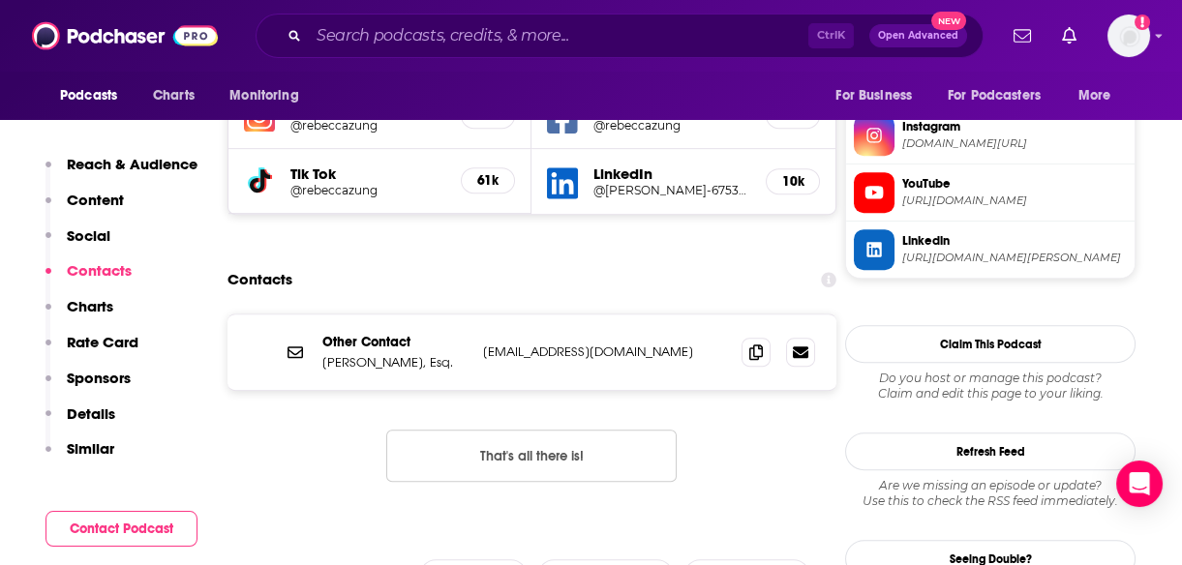
scroll to position [1841, 0]
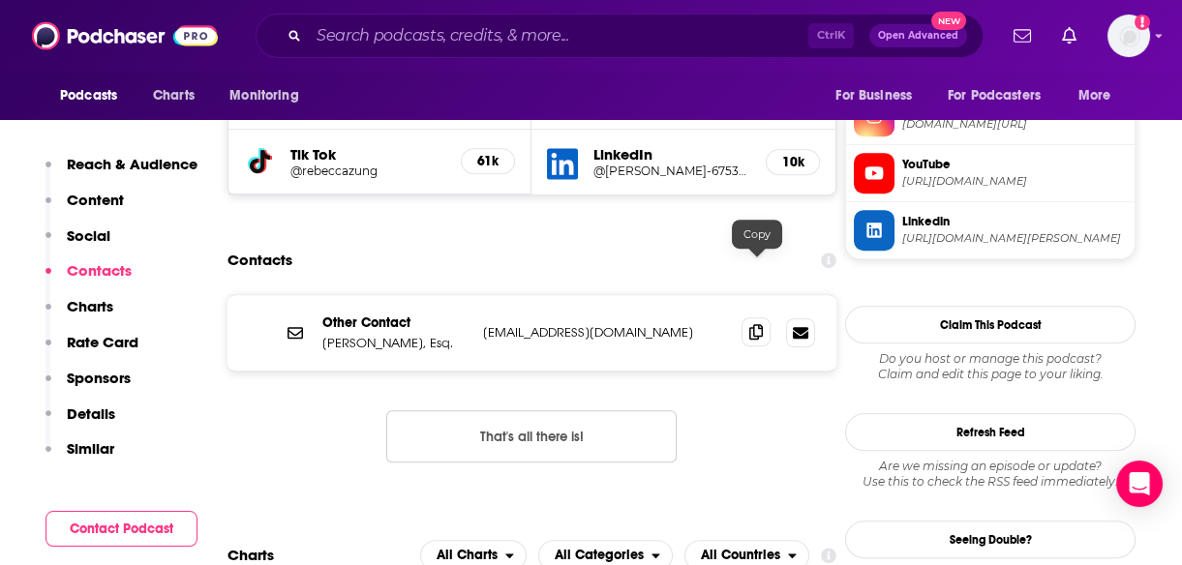
click at [754, 324] on icon at bounding box center [756, 331] width 14 height 15
click at [498, 34] on input "Search podcasts, credits, & more..." at bounding box center [558, 35] width 499 height 31
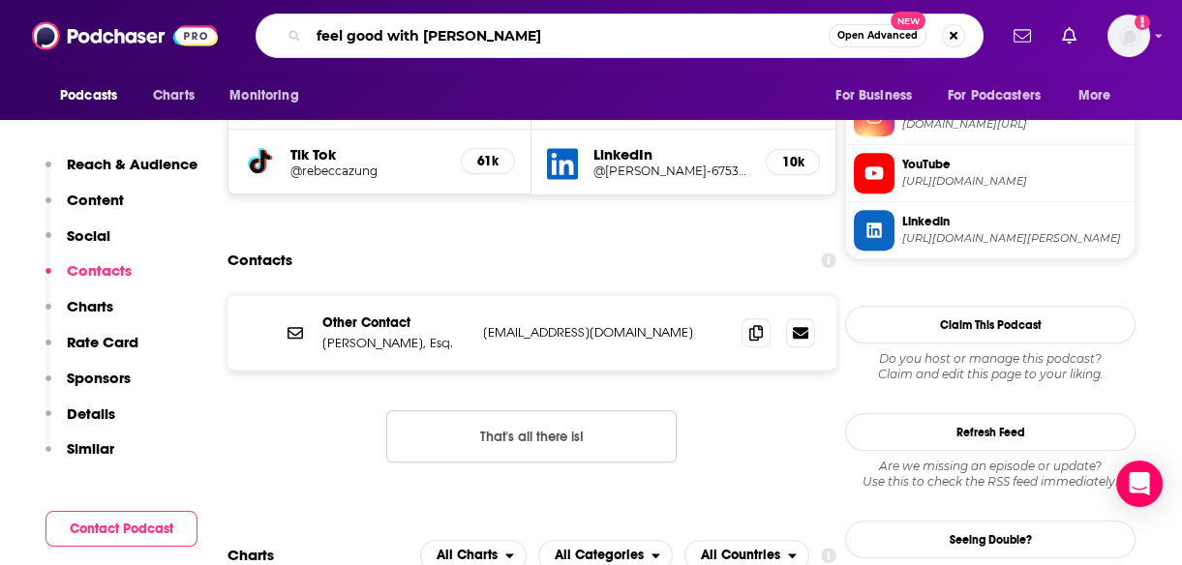
type input "feel good with [PERSON_NAME]"
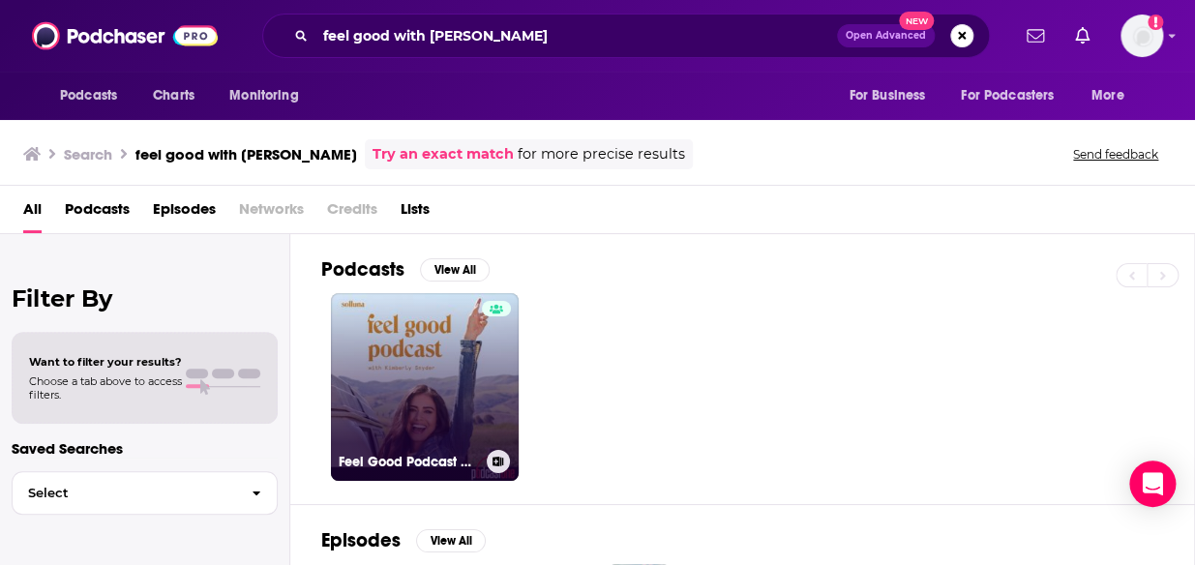
click at [452, 381] on link "Feel Good Podcast with [PERSON_NAME]" at bounding box center [425, 387] width 188 height 188
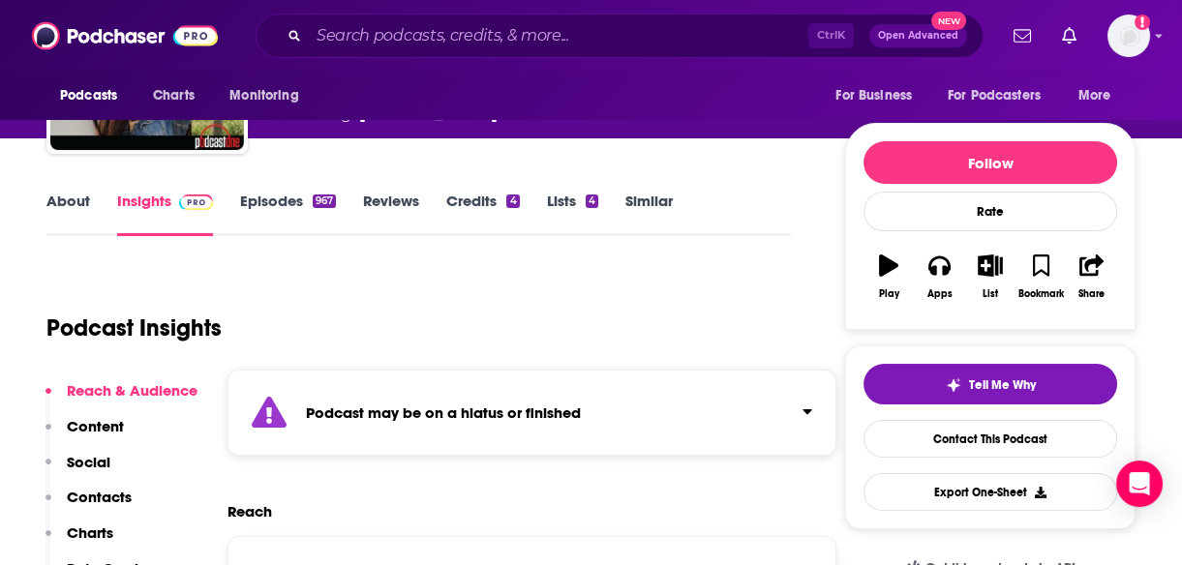
scroll to position [196, 0]
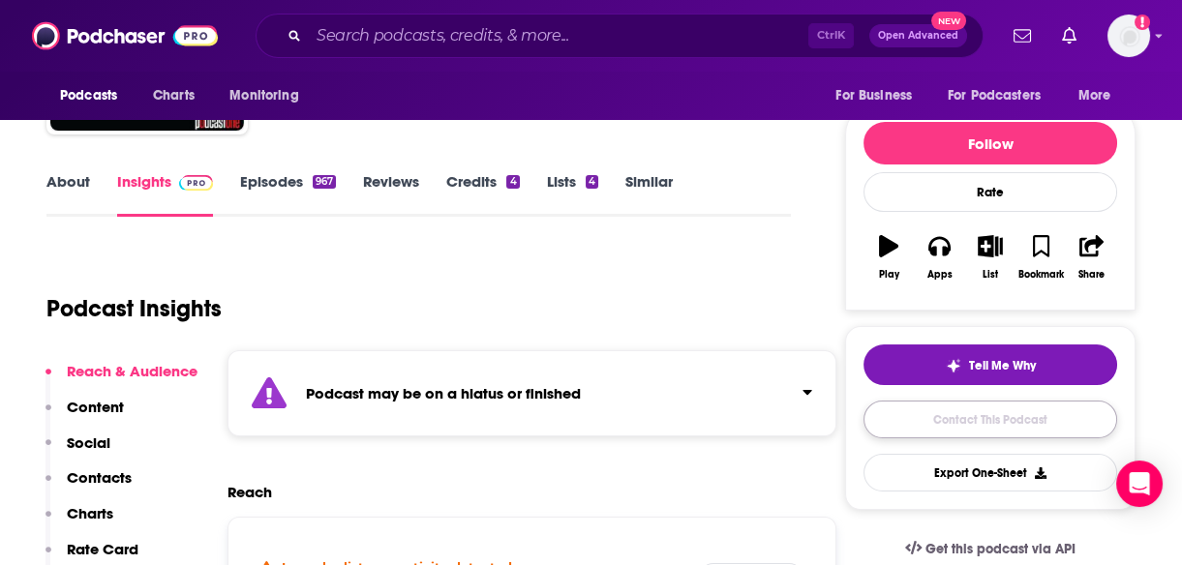
click at [958, 420] on link "Contact This Podcast" at bounding box center [990, 420] width 254 height 38
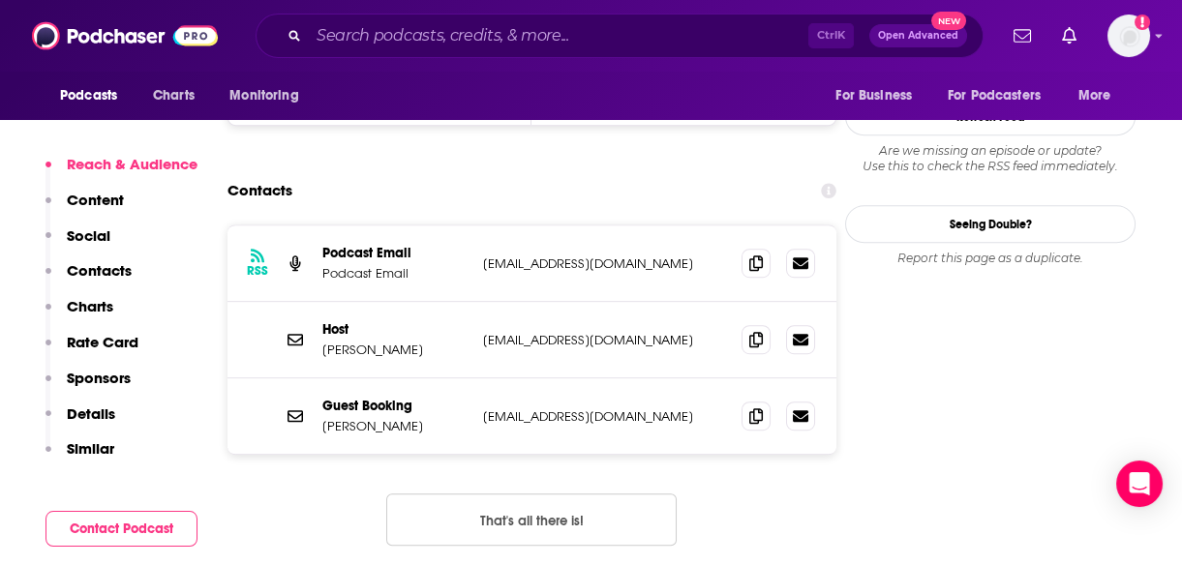
scroll to position [1966, 0]
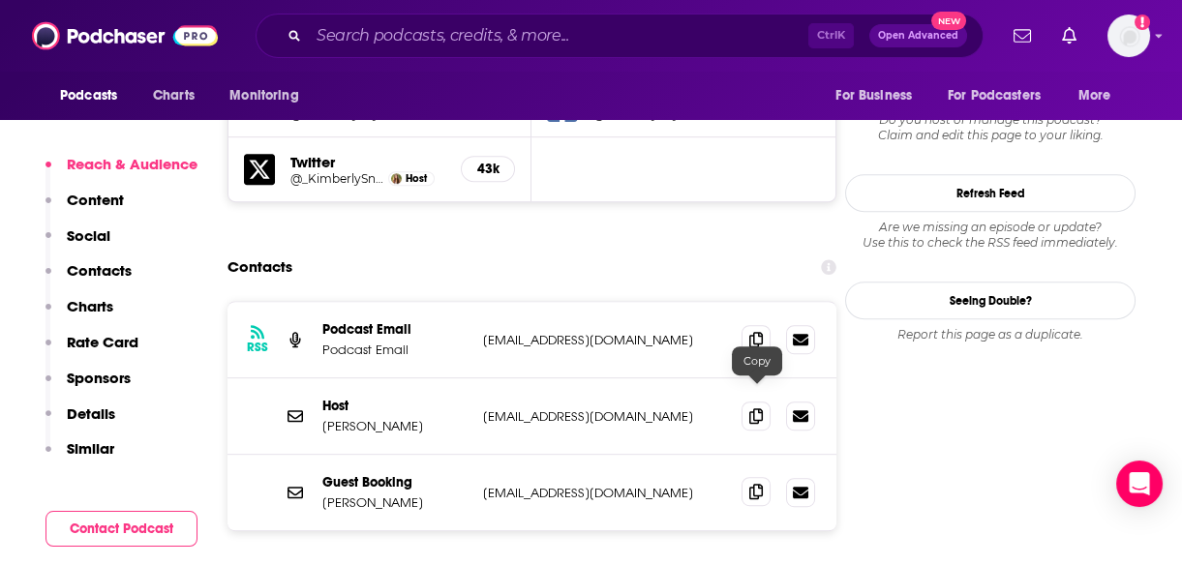
click at [762, 484] on icon at bounding box center [756, 491] width 14 height 15
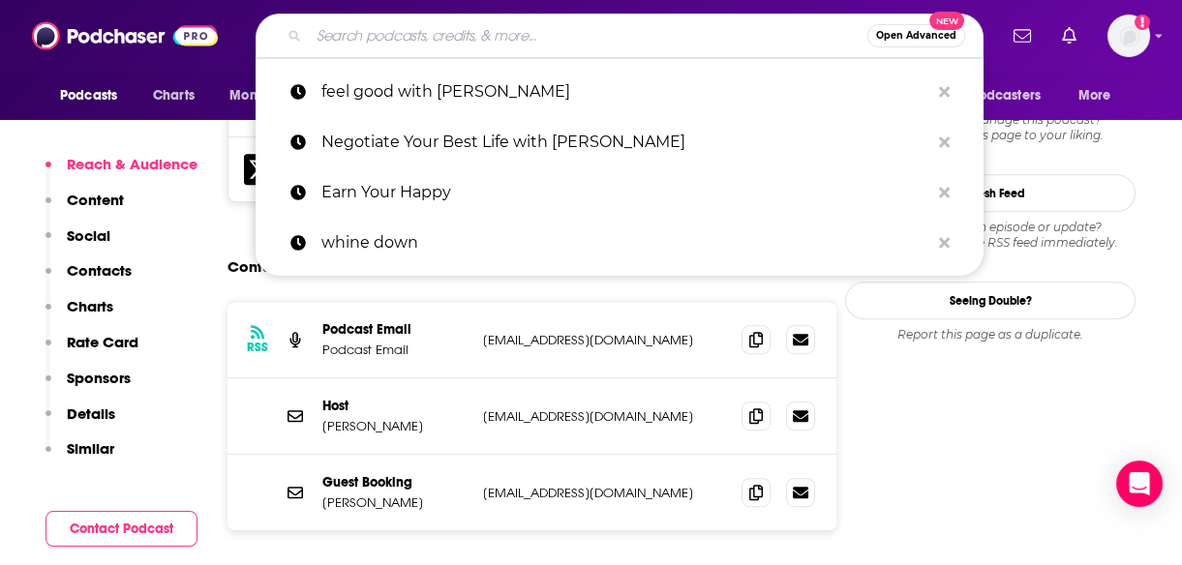
click at [406, 40] on input "Search podcasts, credits, & more..." at bounding box center [588, 35] width 558 height 31
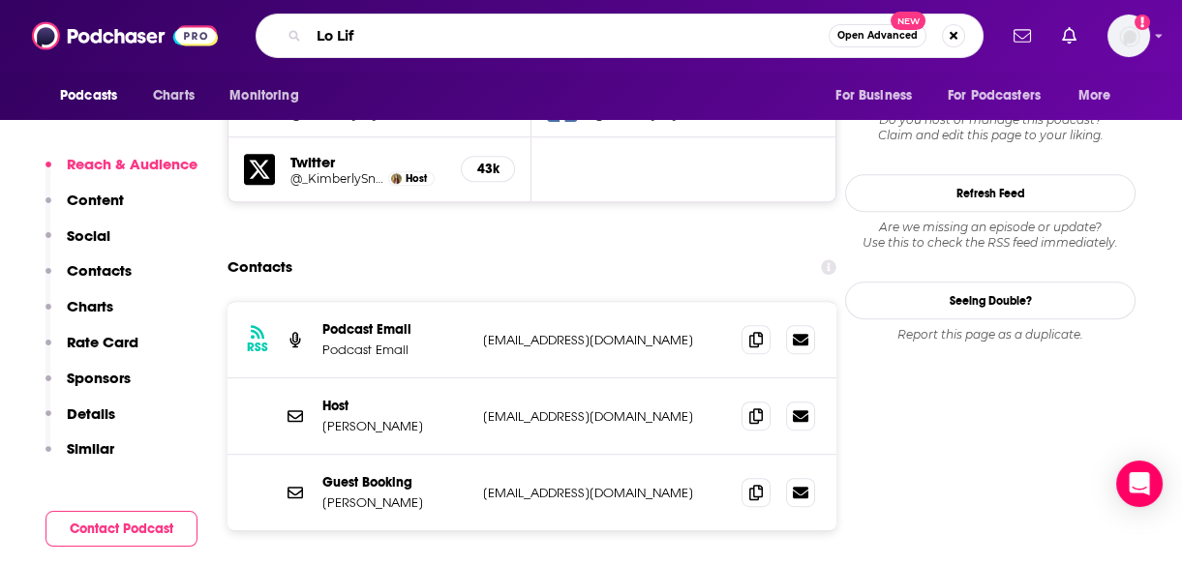
type input "Lo Life"
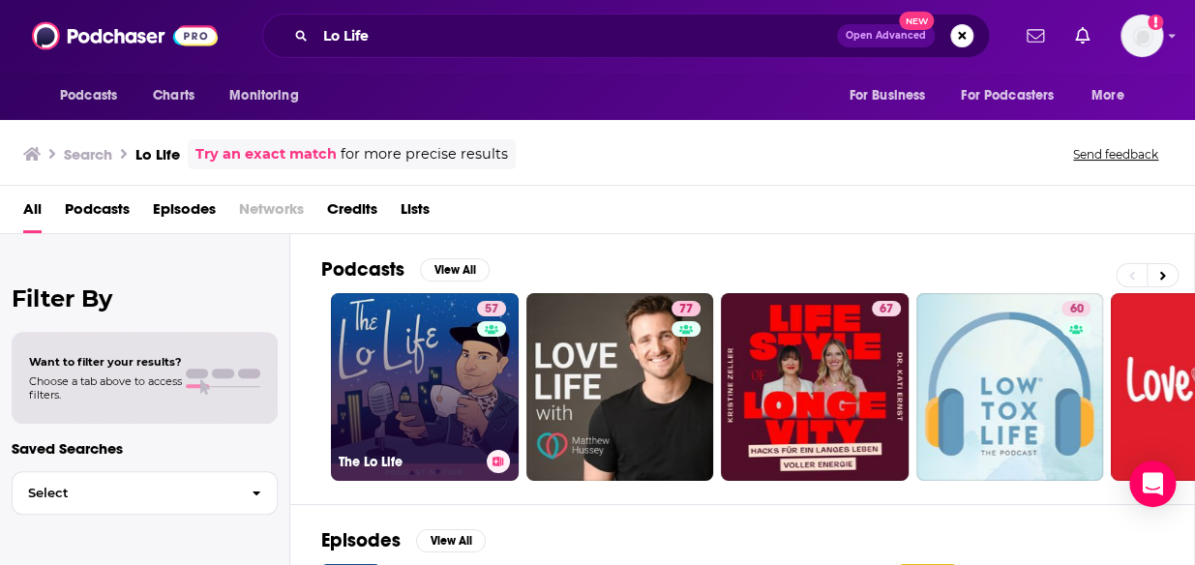
click at [386, 359] on link "57 The Lo Life" at bounding box center [425, 387] width 188 height 188
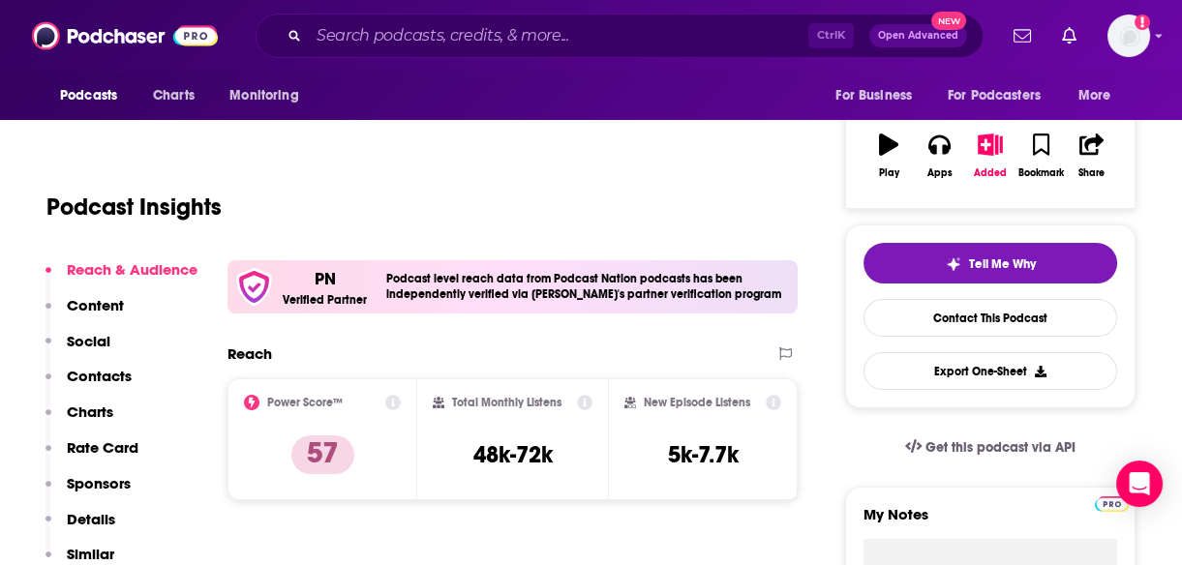
scroll to position [309, 0]
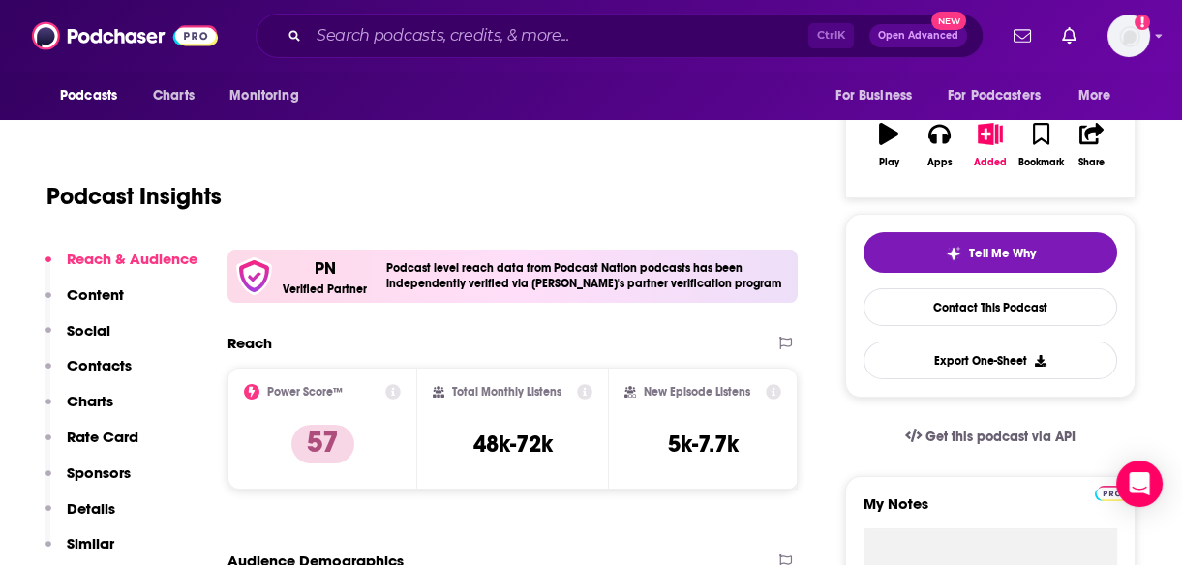
click at [461, 161] on div "Podcast Insights" at bounding box center [410, 184] width 729 height 99
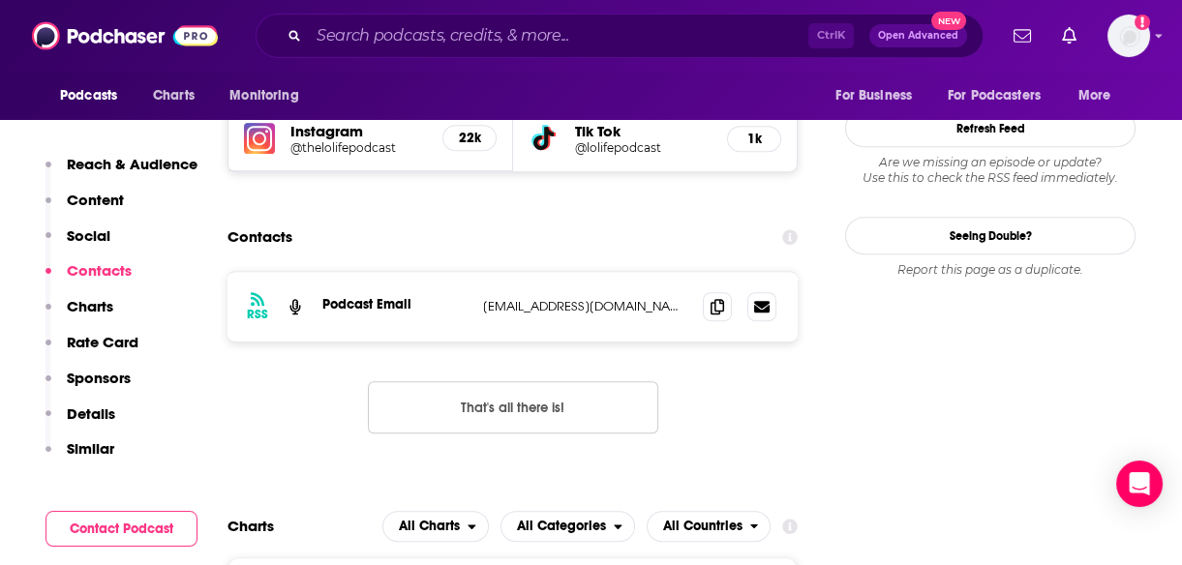
scroll to position [1724, 0]
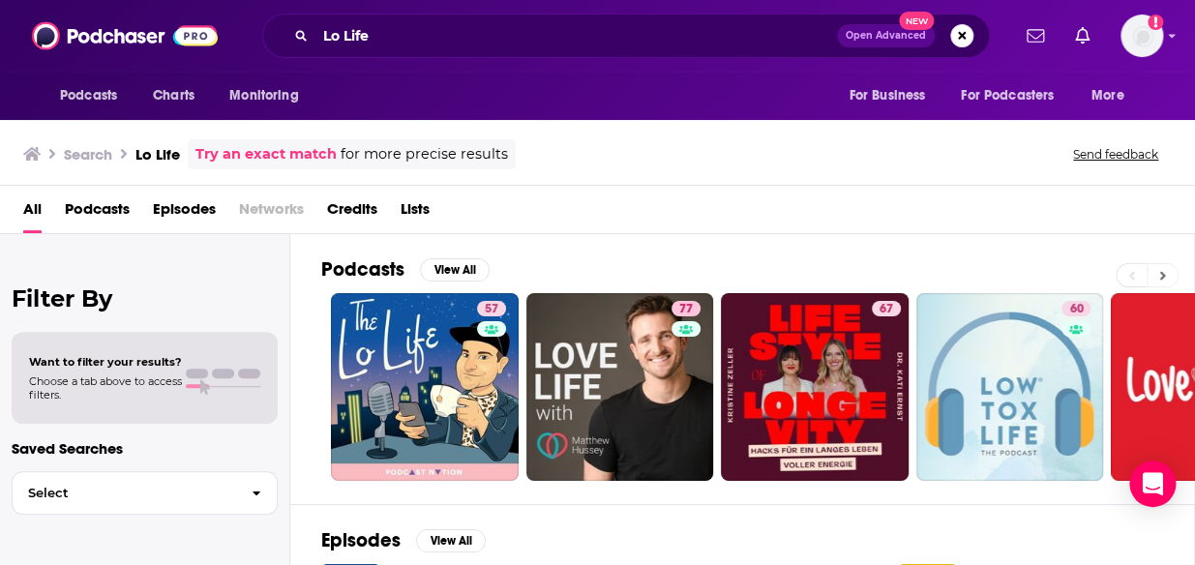
click at [1167, 273] on button at bounding box center [1163, 275] width 32 height 24
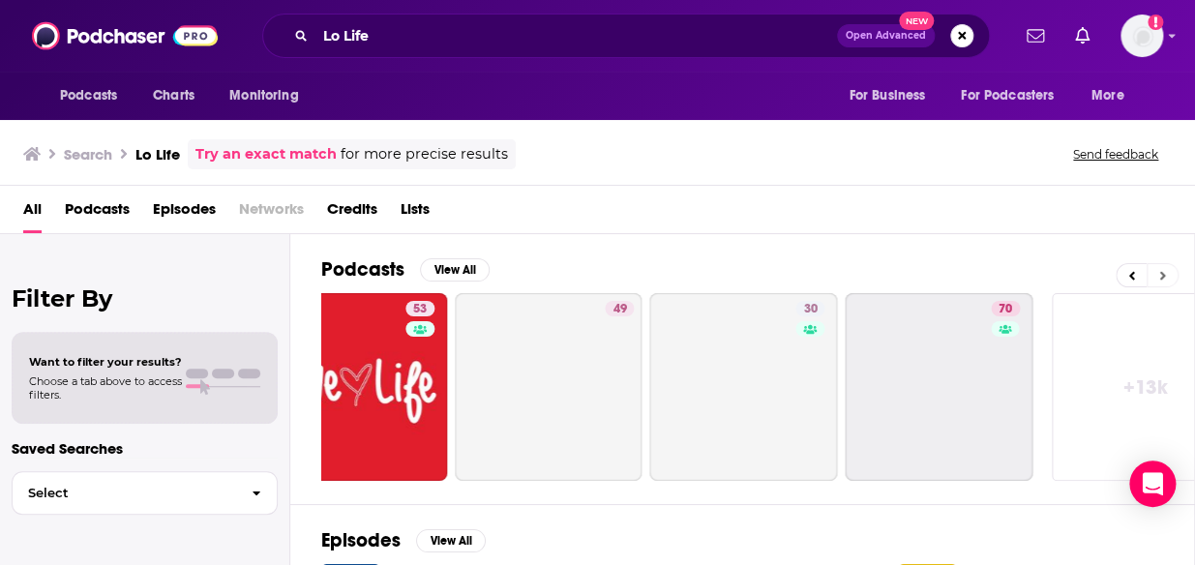
scroll to position [0, 872]
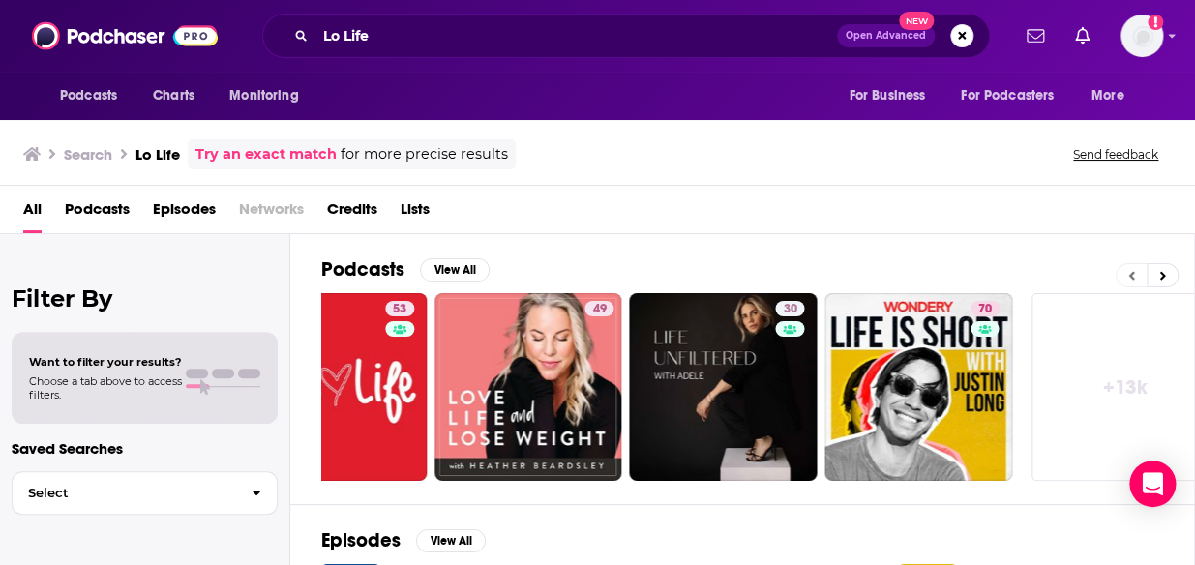
click at [1125, 279] on button at bounding box center [1131, 275] width 31 height 24
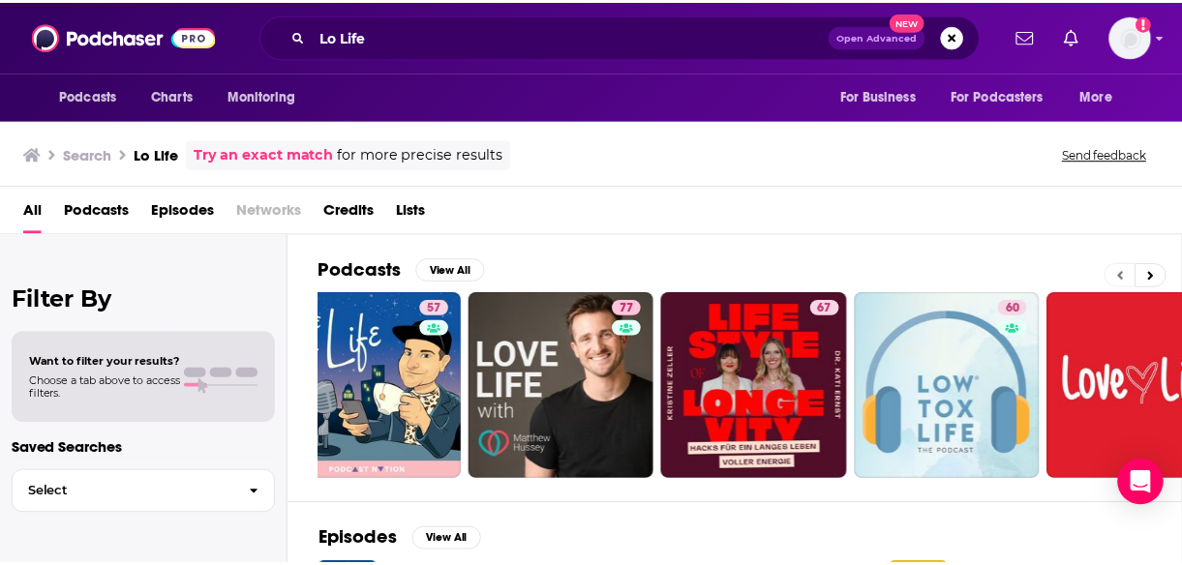
scroll to position [0, 0]
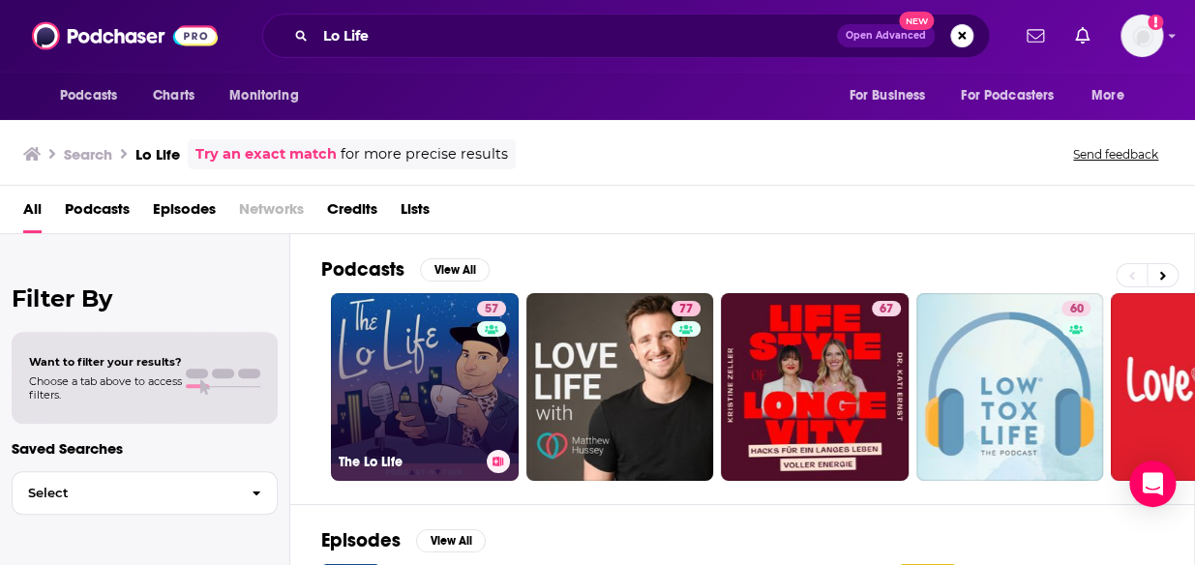
click at [400, 428] on link "57 The Lo Life" at bounding box center [425, 387] width 188 height 188
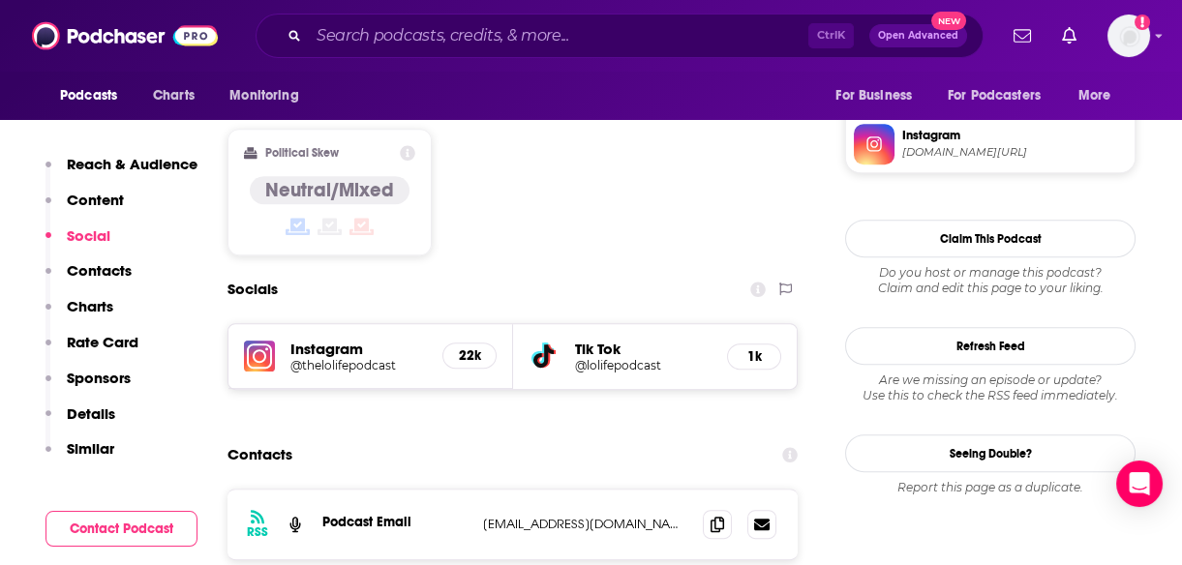
scroll to position [1562, 0]
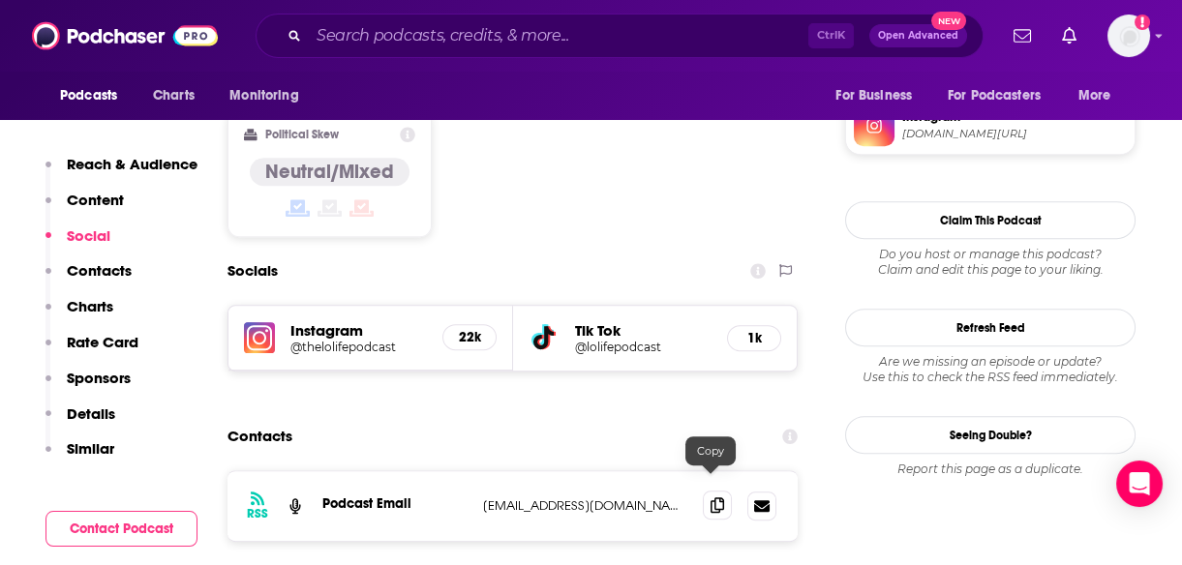
click at [717, 491] on span at bounding box center [717, 505] width 29 height 29
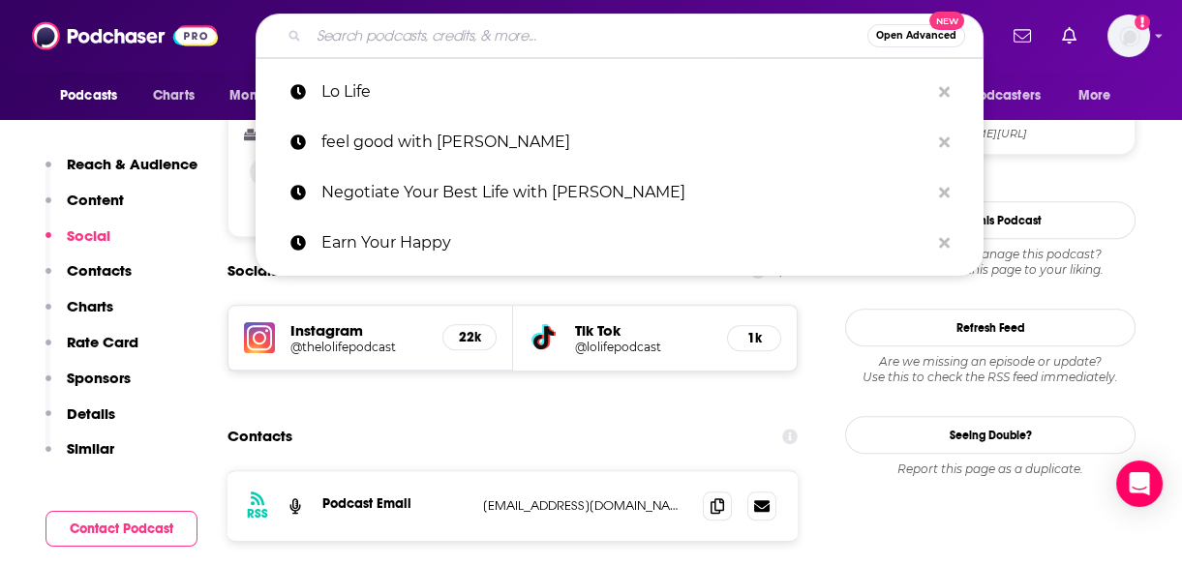
click at [493, 32] on input "Search podcasts, credits, & more..." at bounding box center [588, 35] width 558 height 31
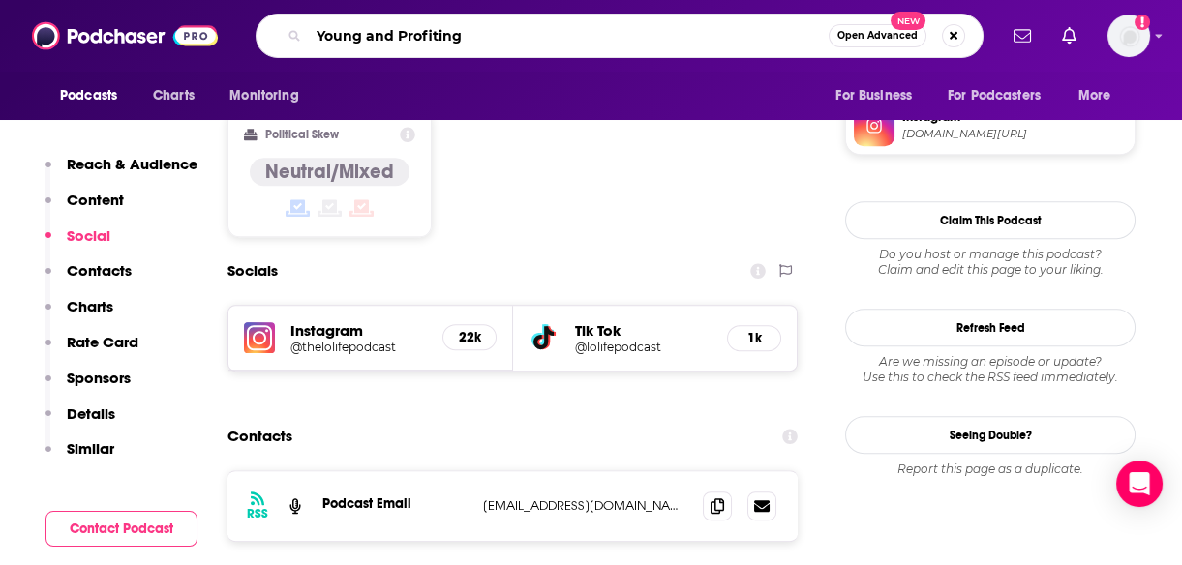
type input "Young and Profiting"
click at [489, 26] on input "Young and Profiting" at bounding box center [569, 35] width 520 height 31
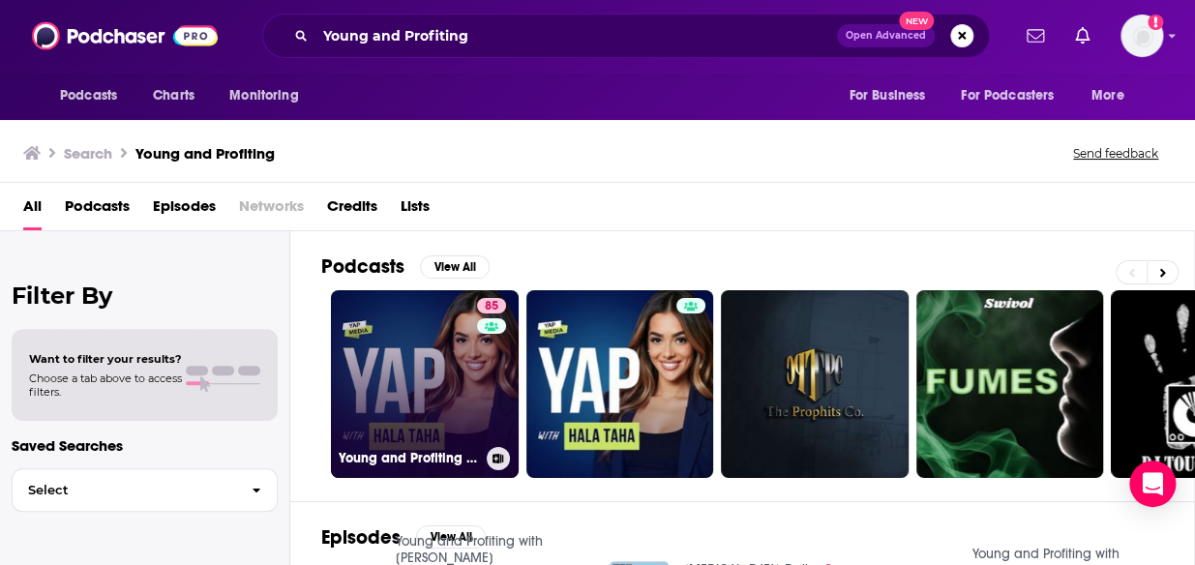
click at [380, 406] on link "85 Young and Profiting with [PERSON_NAME] (Entrepreneurship, Sales, Marketing)" at bounding box center [425, 384] width 188 height 188
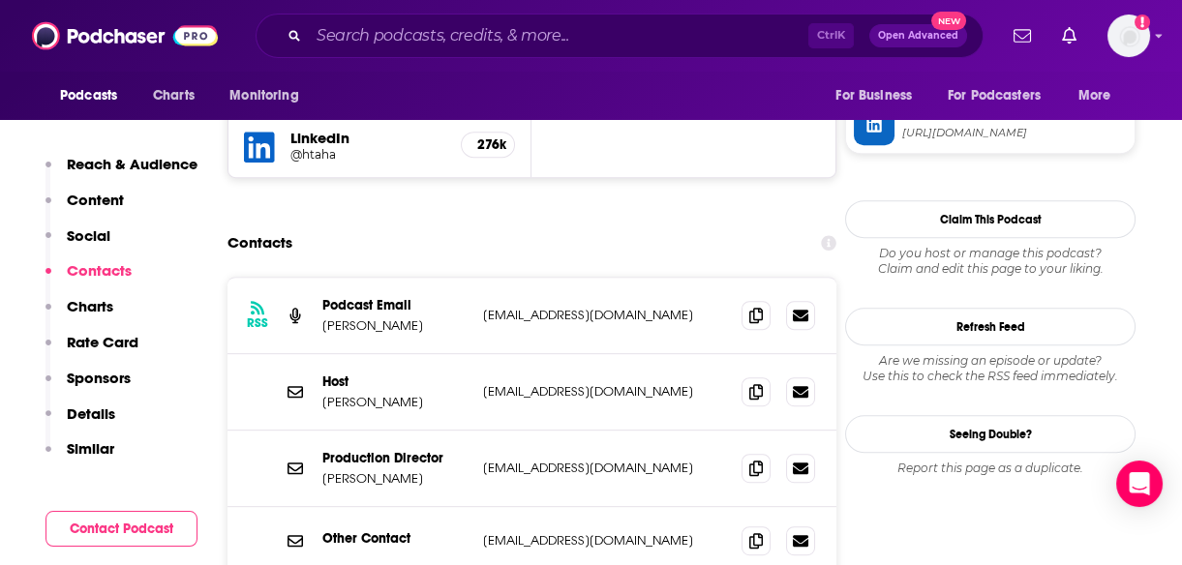
scroll to position [1913, 0]
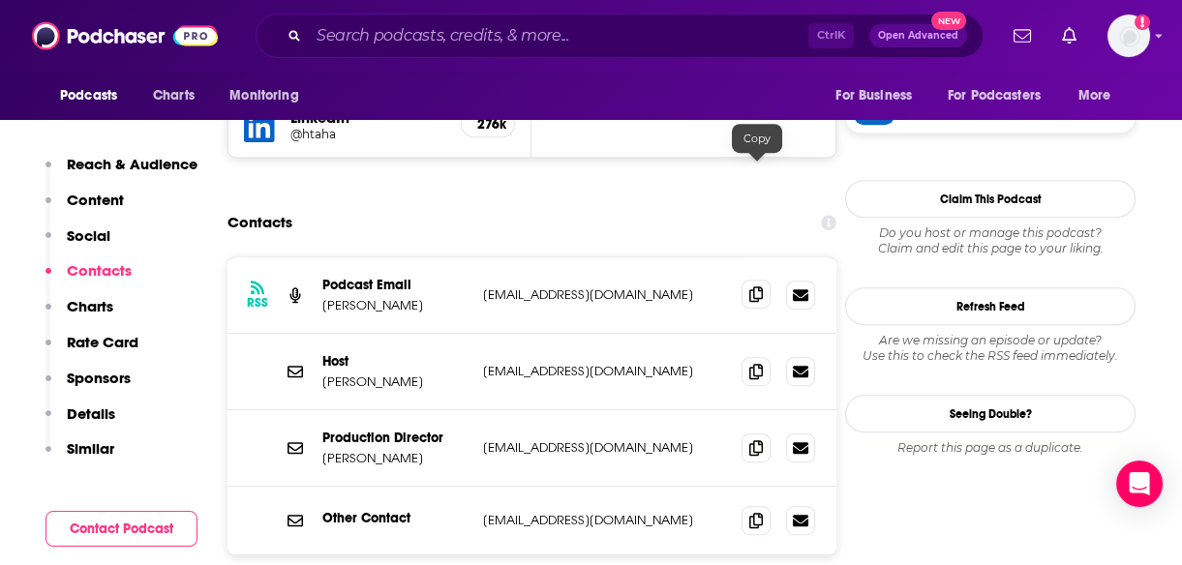
click at [754, 286] on icon at bounding box center [756, 293] width 14 height 15
click at [499, 37] on input "Search podcasts, credits, & more..." at bounding box center [558, 35] width 499 height 31
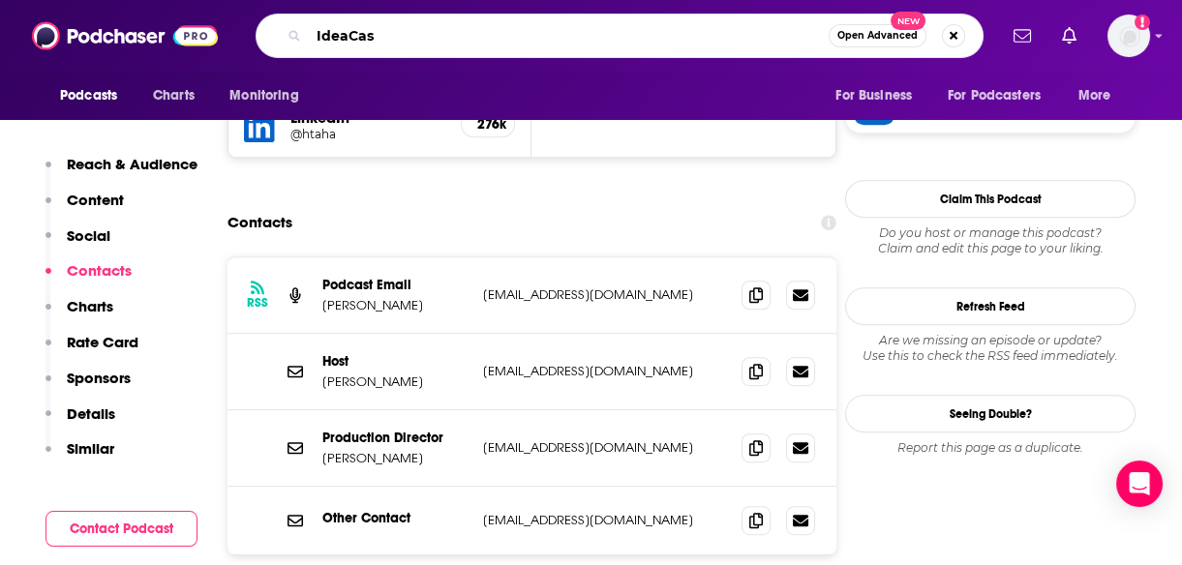
type input "IdeaCast"
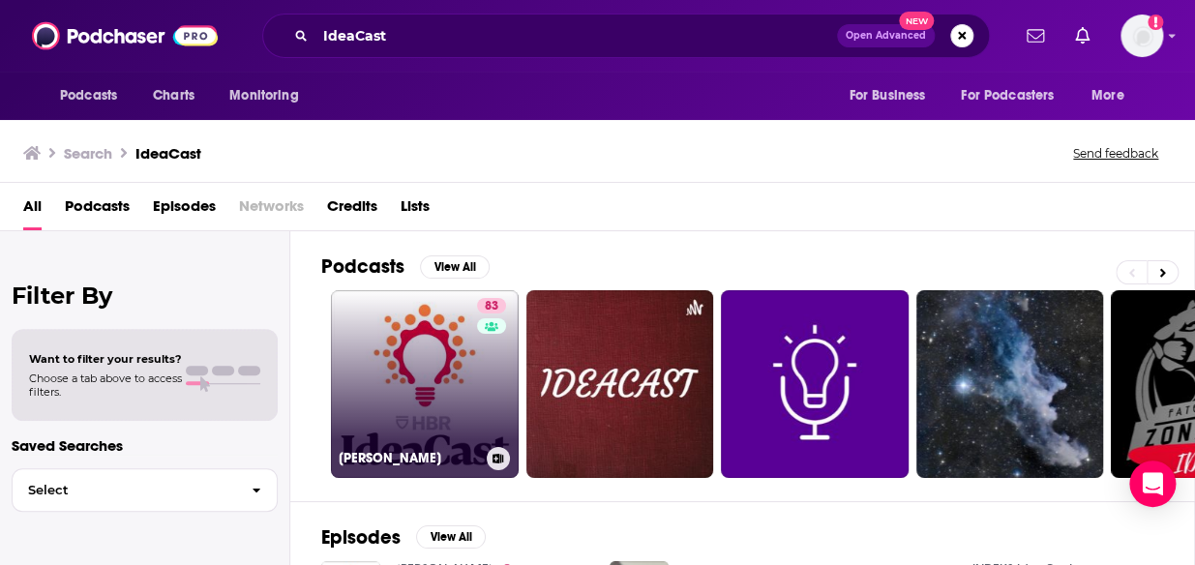
click at [415, 438] on link "83 [PERSON_NAME]" at bounding box center [425, 384] width 188 height 188
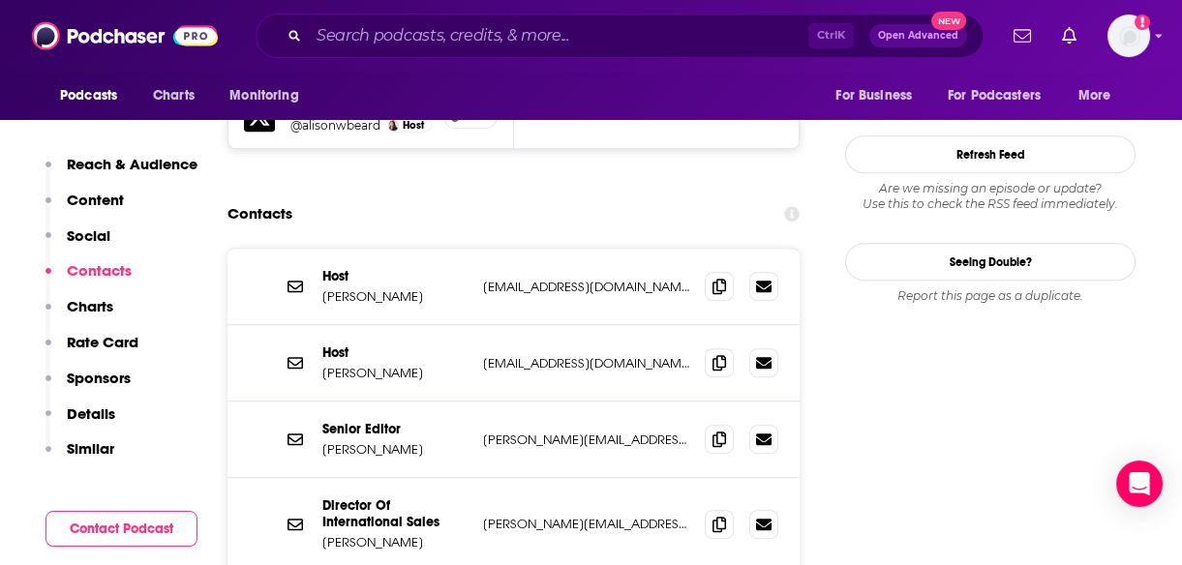
scroll to position [1872, 0]
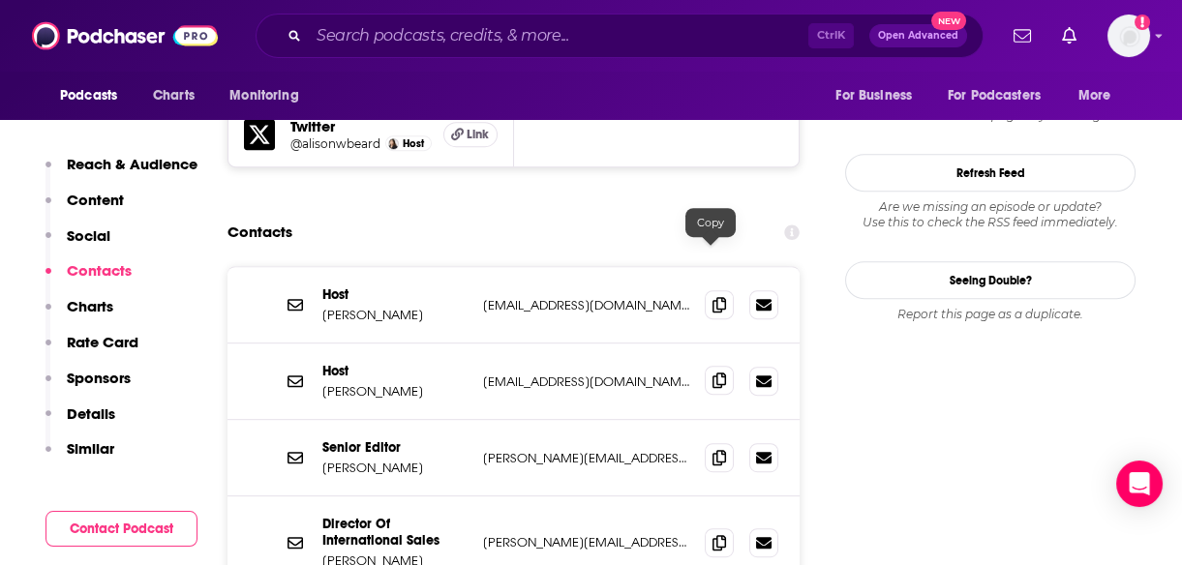
click at [713, 373] on icon at bounding box center [719, 380] width 14 height 15
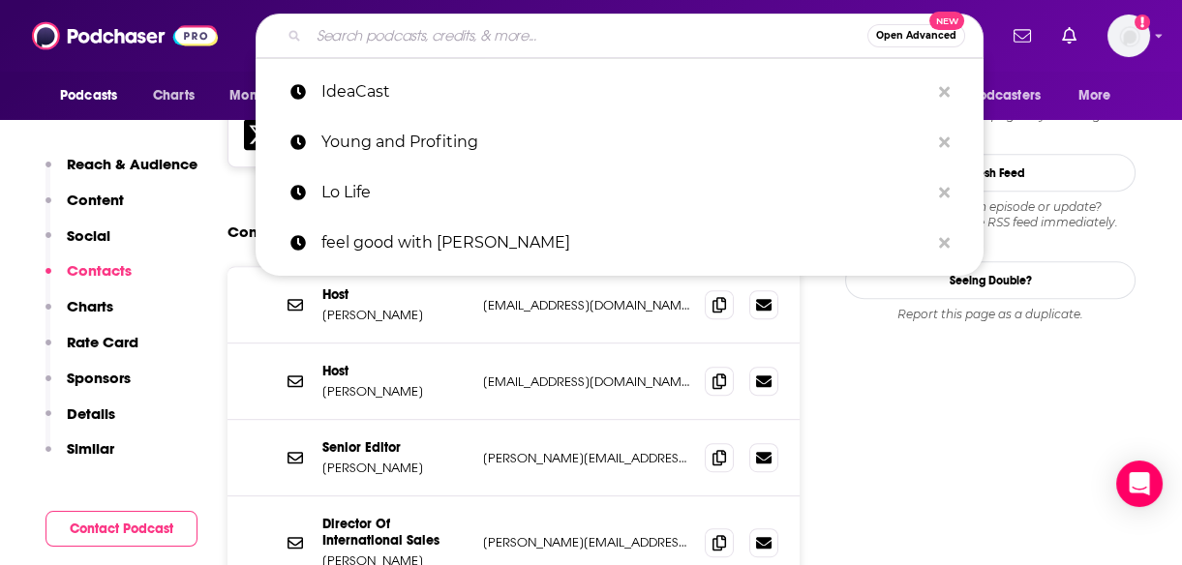
click at [413, 39] on input "Search podcasts, credits, & more..." at bounding box center [588, 35] width 558 height 31
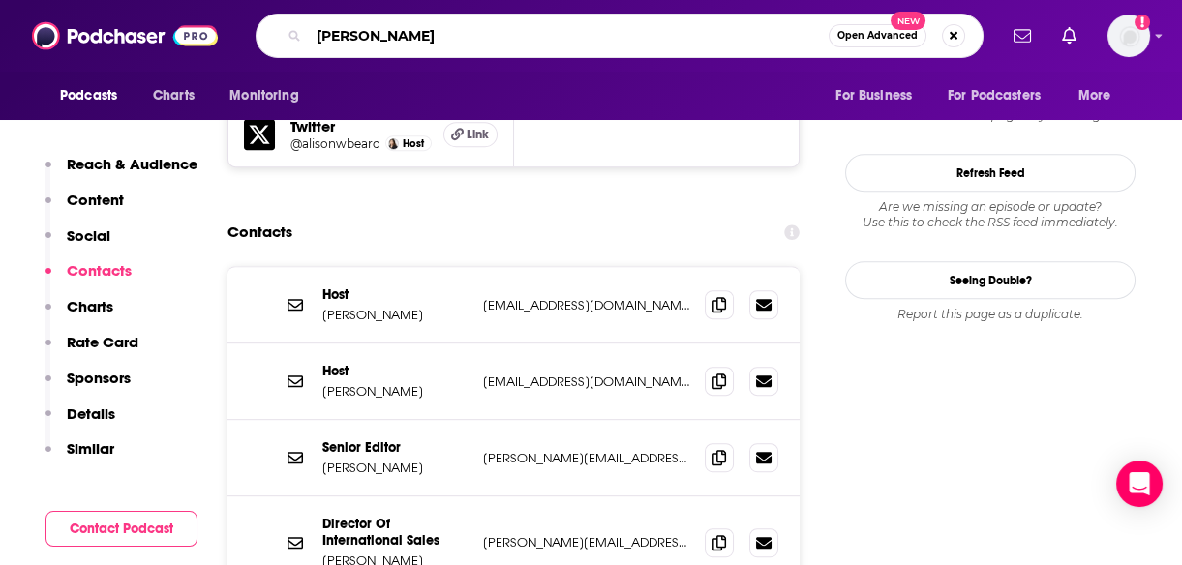
type input "[PERSON_NAME]"
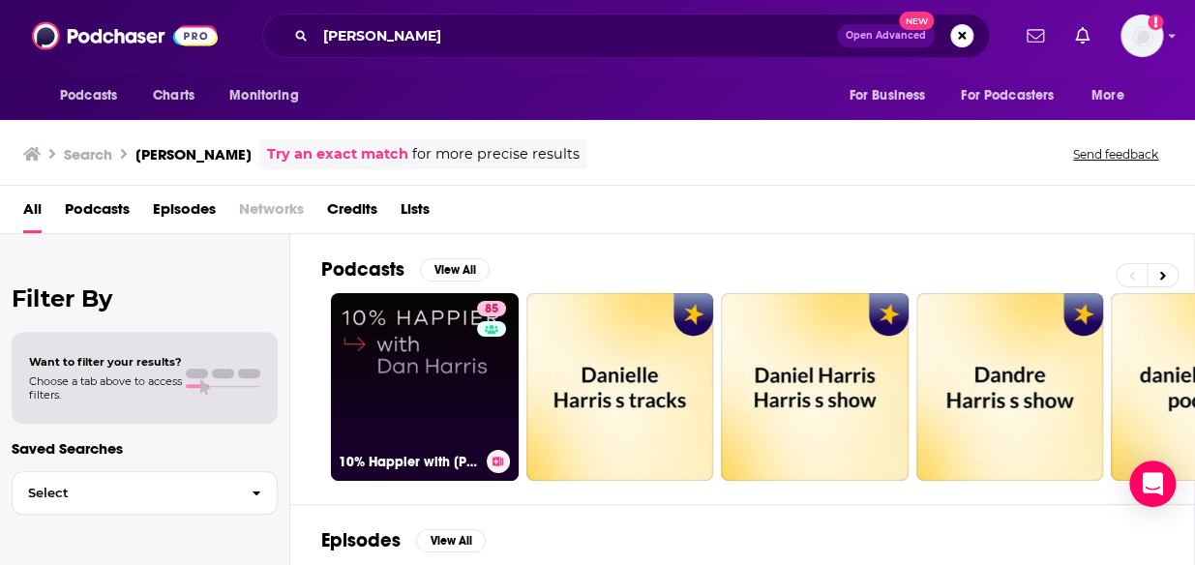
click at [388, 406] on link "85 10% Happier with [PERSON_NAME]" at bounding box center [425, 387] width 188 height 188
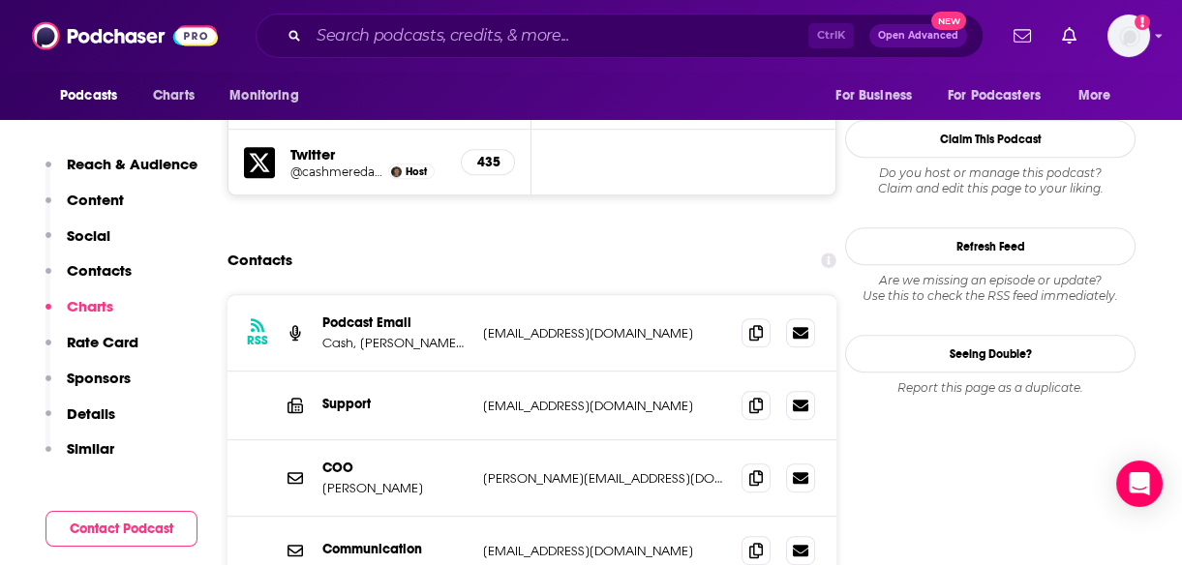
scroll to position [2007, 0]
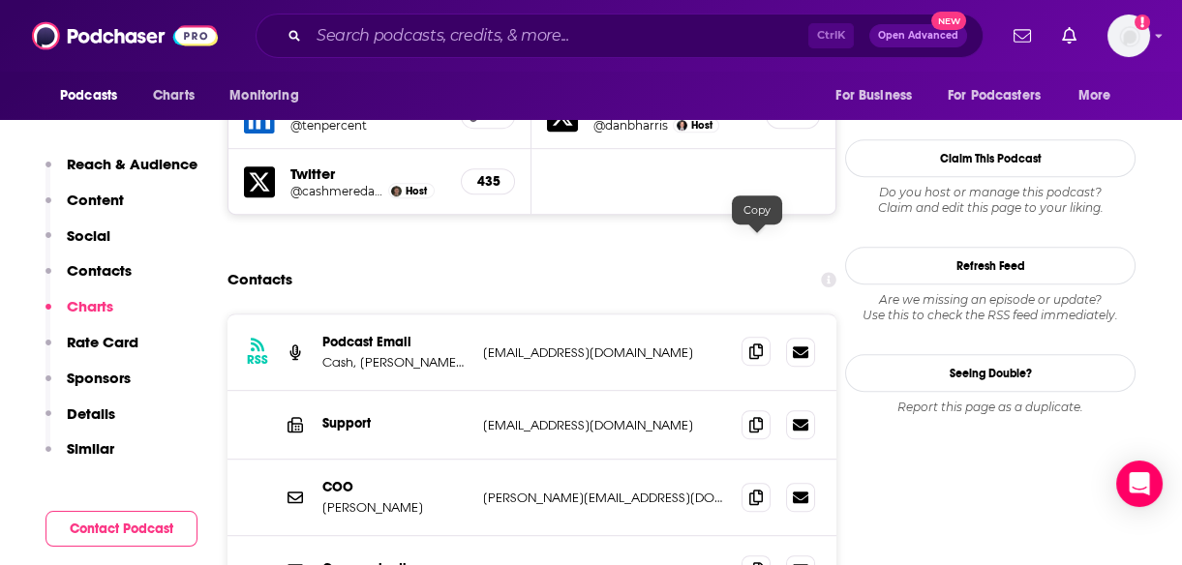
click at [755, 344] on icon at bounding box center [756, 351] width 14 height 15
click at [441, 261] on div "Contacts" at bounding box center [531, 279] width 609 height 37
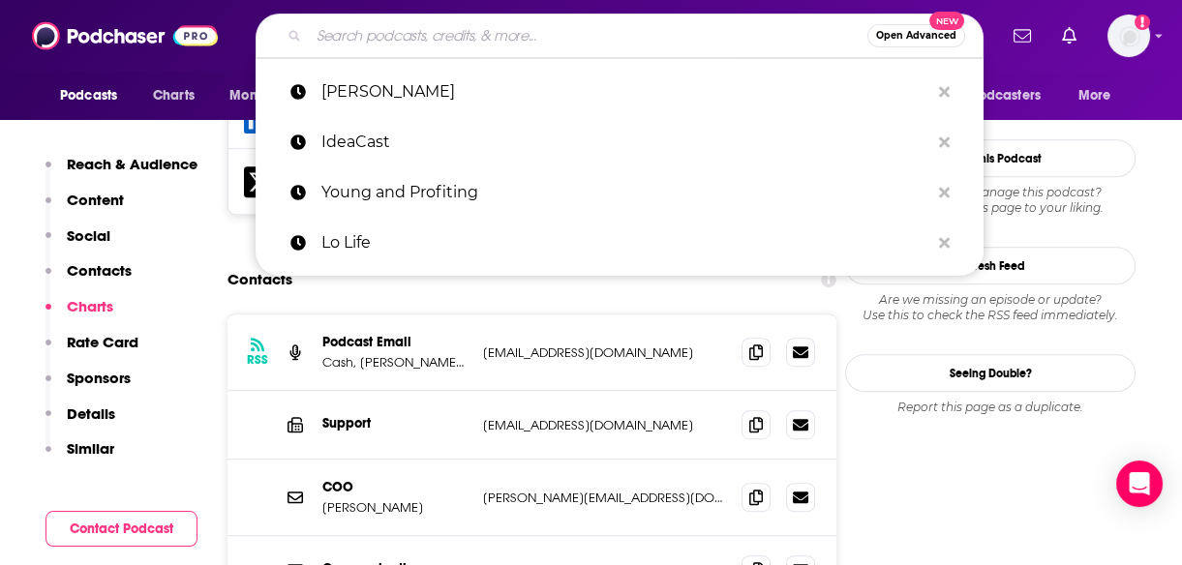
click at [435, 35] on input "Search podcasts, credits, & more..." at bounding box center [588, 35] width 558 height 31
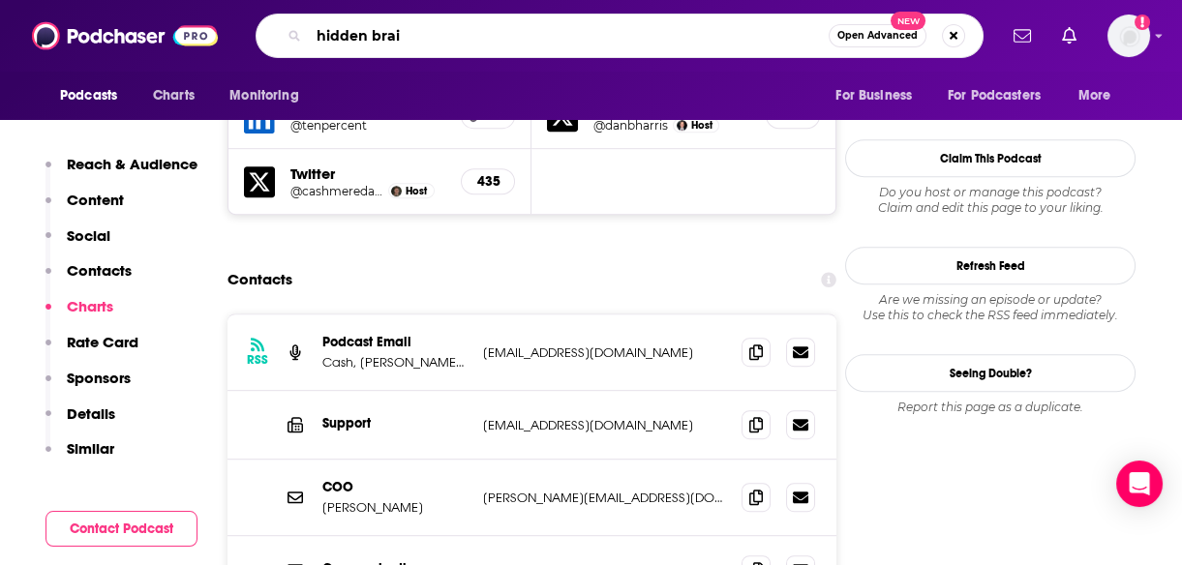
type input "hidden brain"
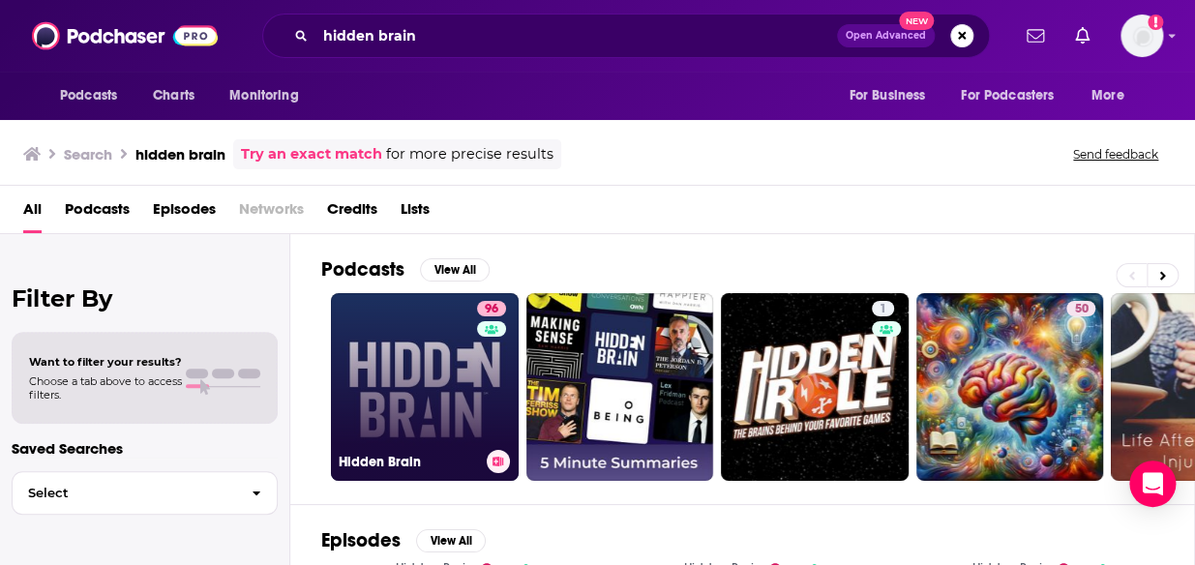
click at [407, 381] on link "96 Hidden Brain" at bounding box center [425, 387] width 188 height 188
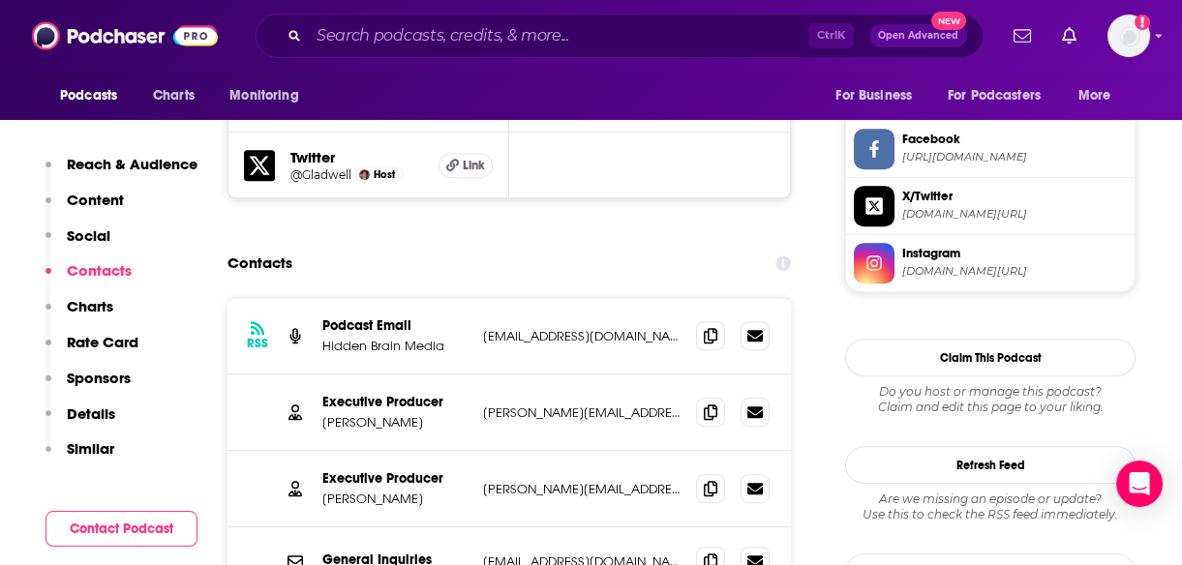
scroll to position [1806, 0]
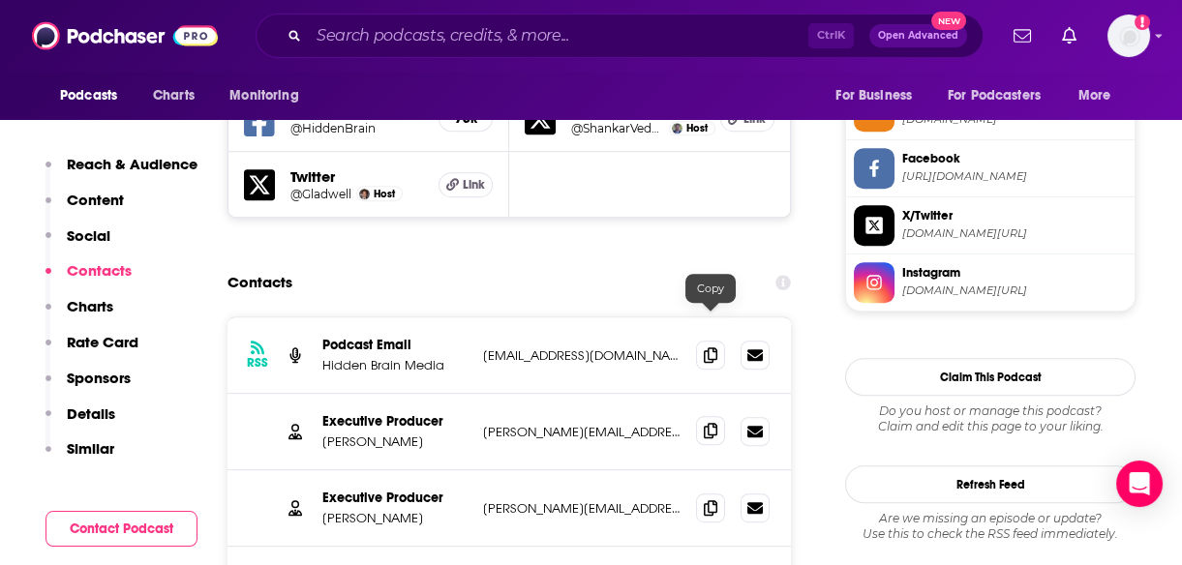
click at [707, 423] on icon at bounding box center [711, 430] width 14 height 15
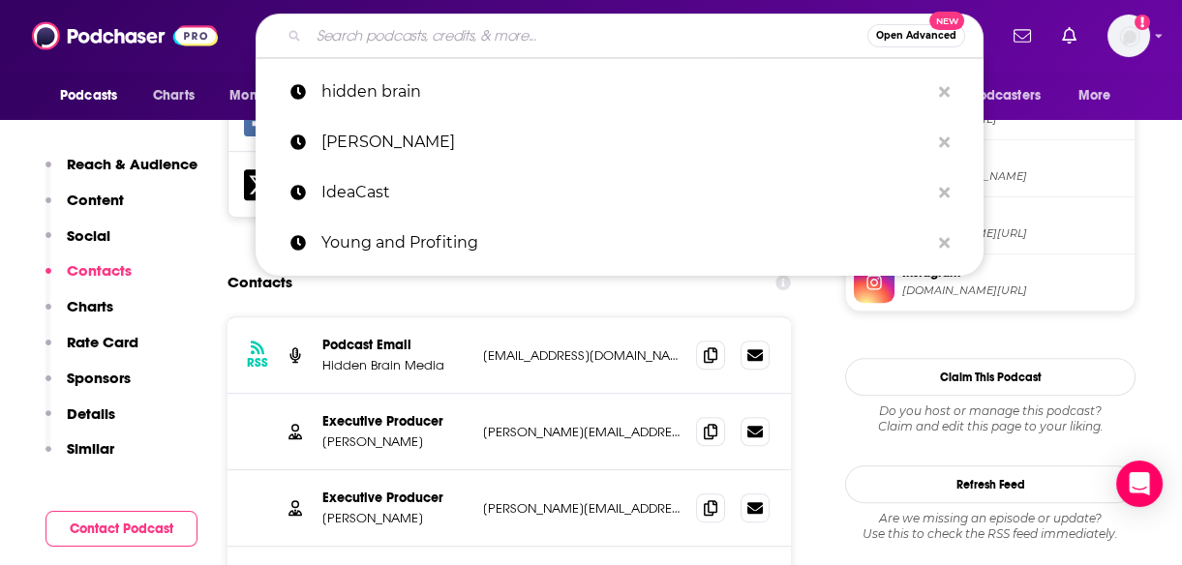
click at [394, 28] on input "Search podcasts, credits, & more..." at bounding box center [588, 35] width 558 height 31
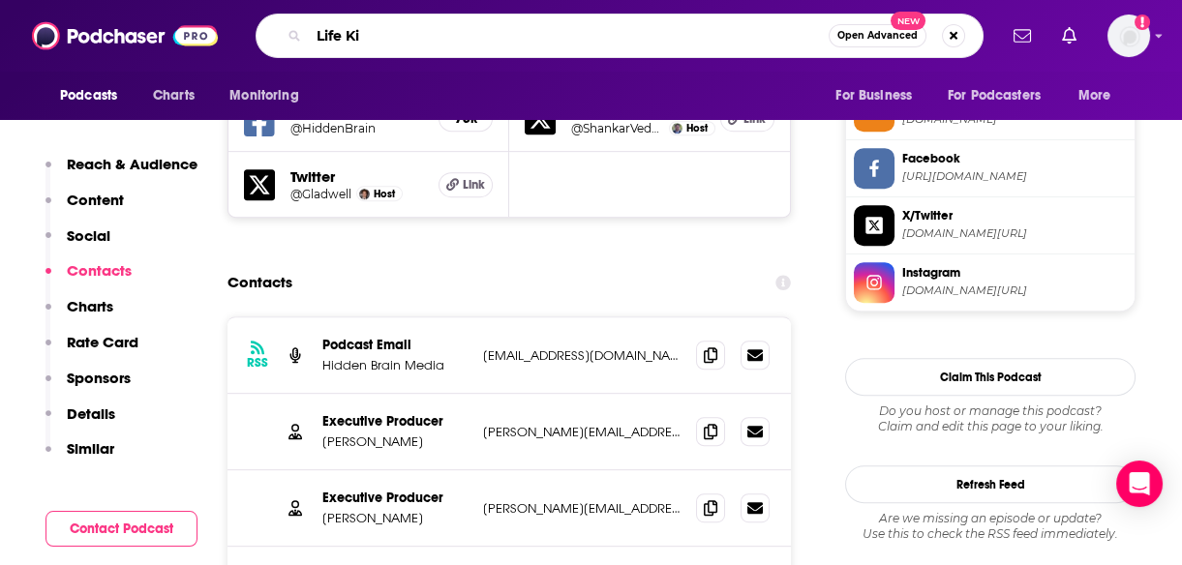
type input "Life Kit"
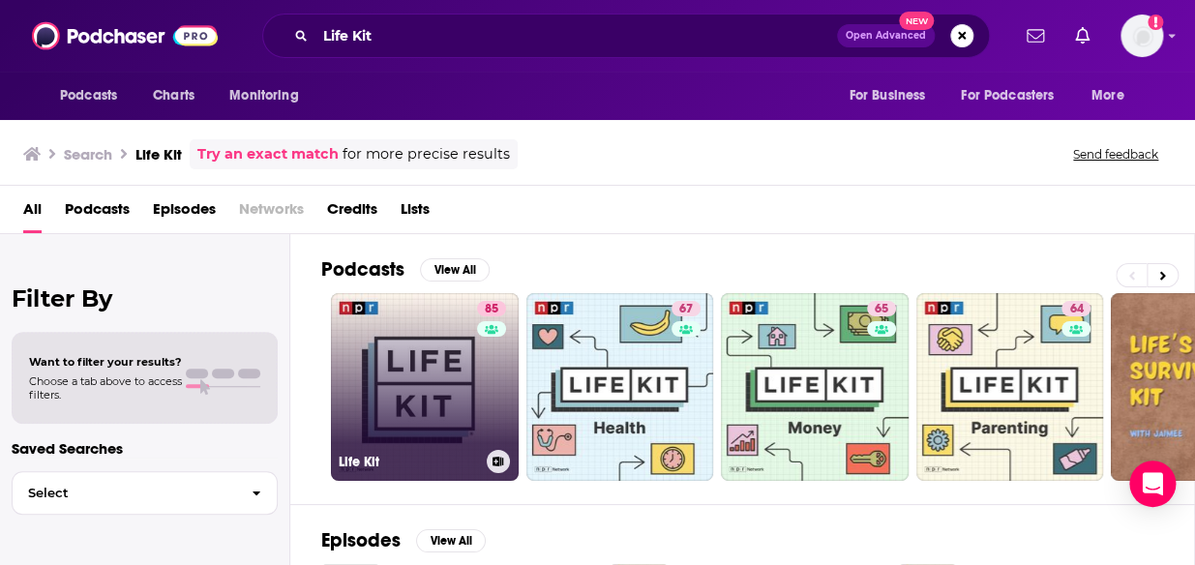
click at [438, 426] on link "85 Life Kit" at bounding box center [425, 387] width 188 height 188
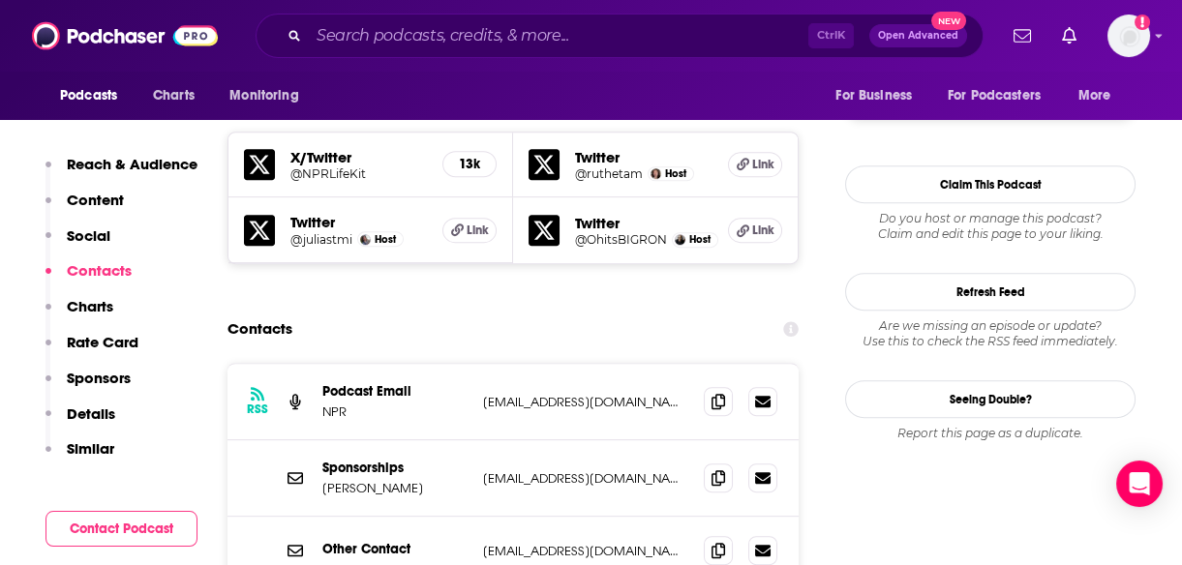
scroll to position [1715, 0]
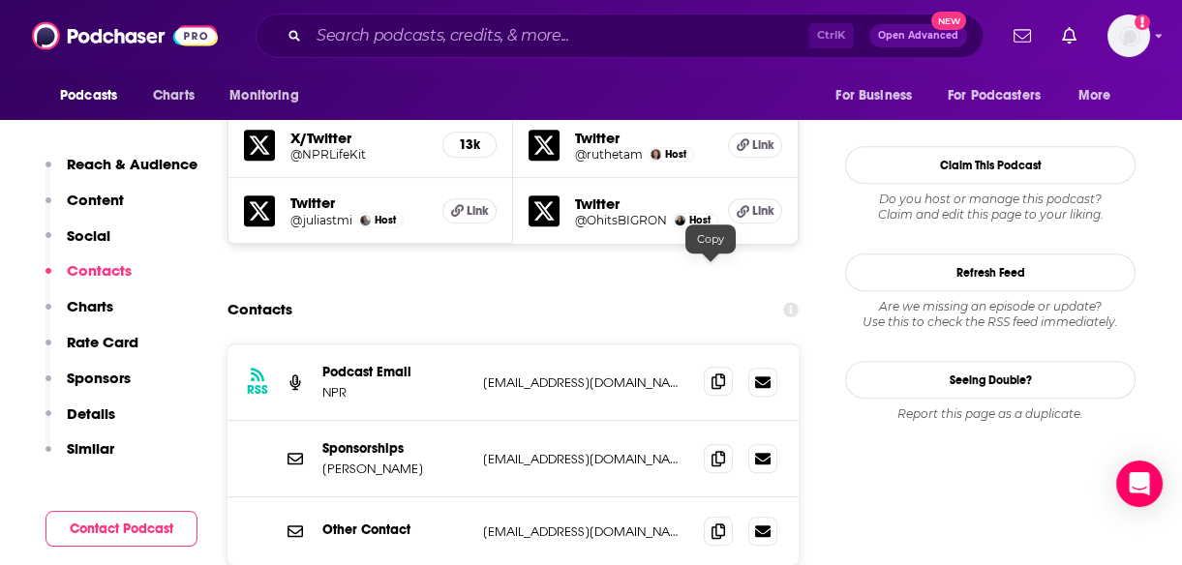
click at [711, 374] on icon at bounding box center [718, 381] width 14 height 15
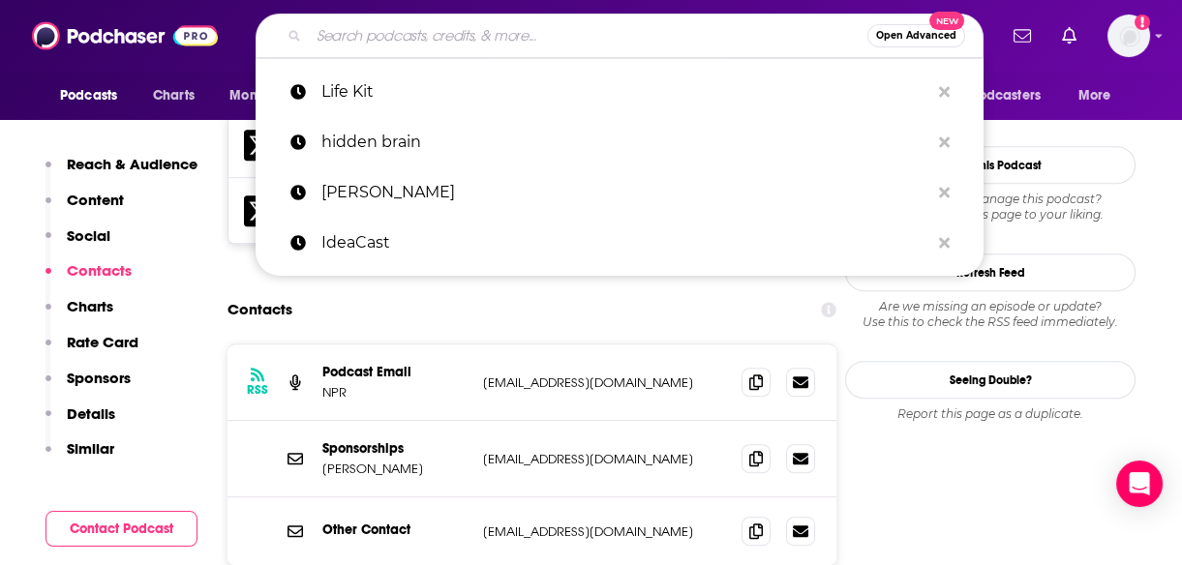
click at [455, 33] on input "Search podcasts, credits, & more..." at bounding box center [588, 35] width 558 height 31
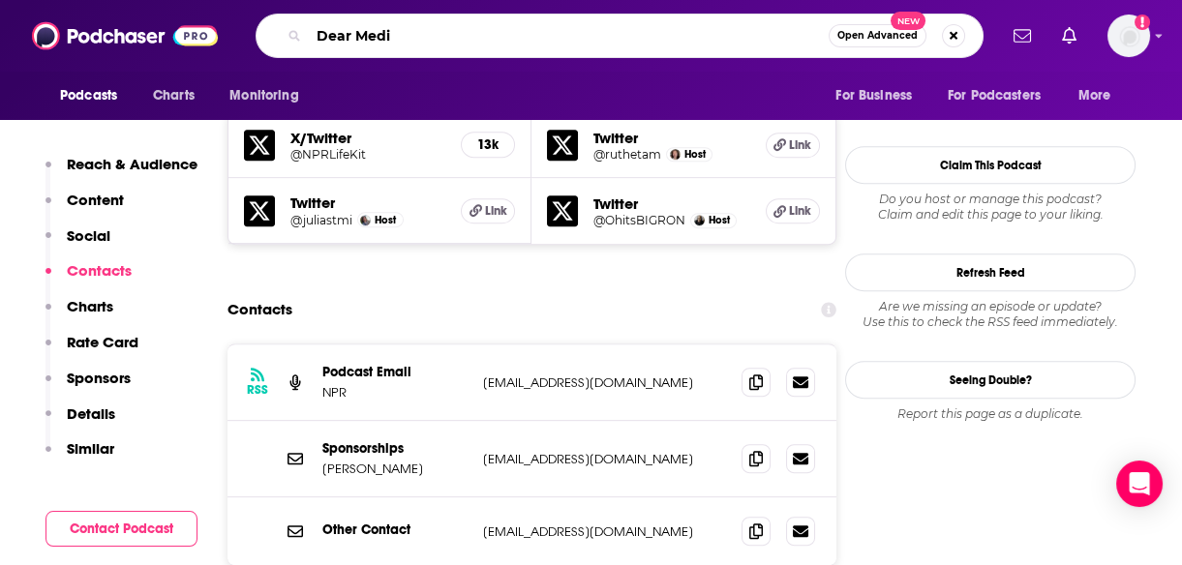
type input "Dear Media"
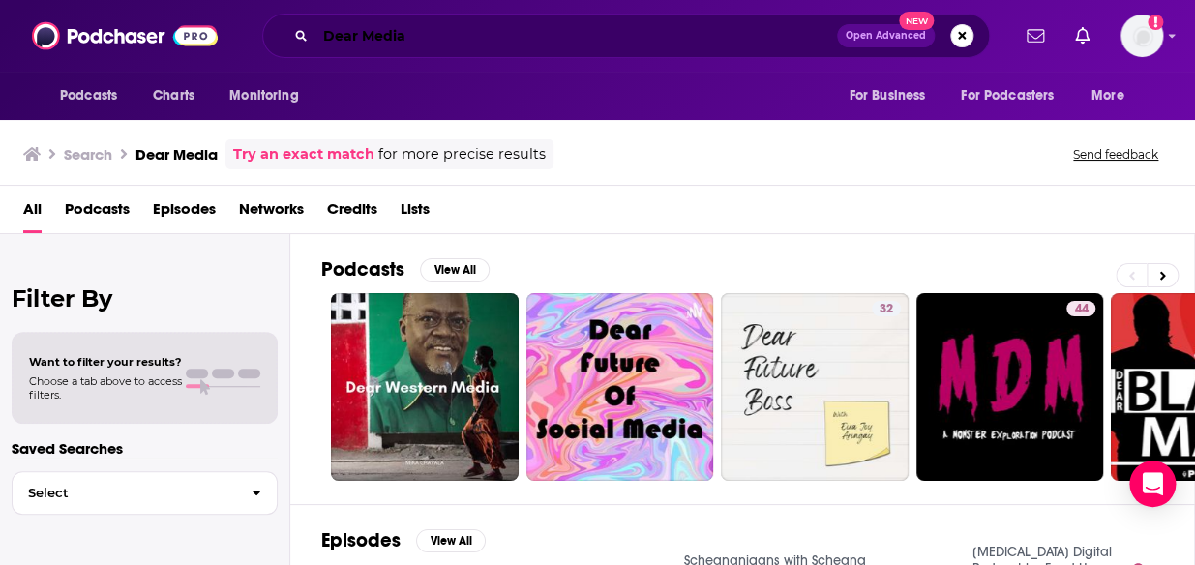
click at [454, 35] on input "Dear Media" at bounding box center [577, 35] width 522 height 31
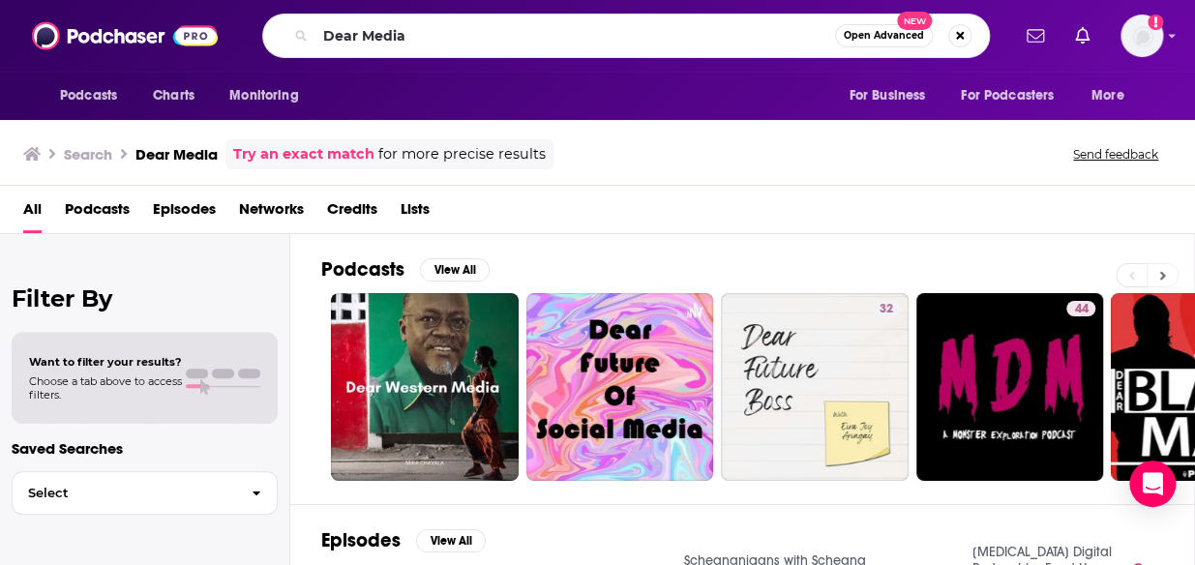
click at [1167, 269] on button at bounding box center [1163, 275] width 32 height 24
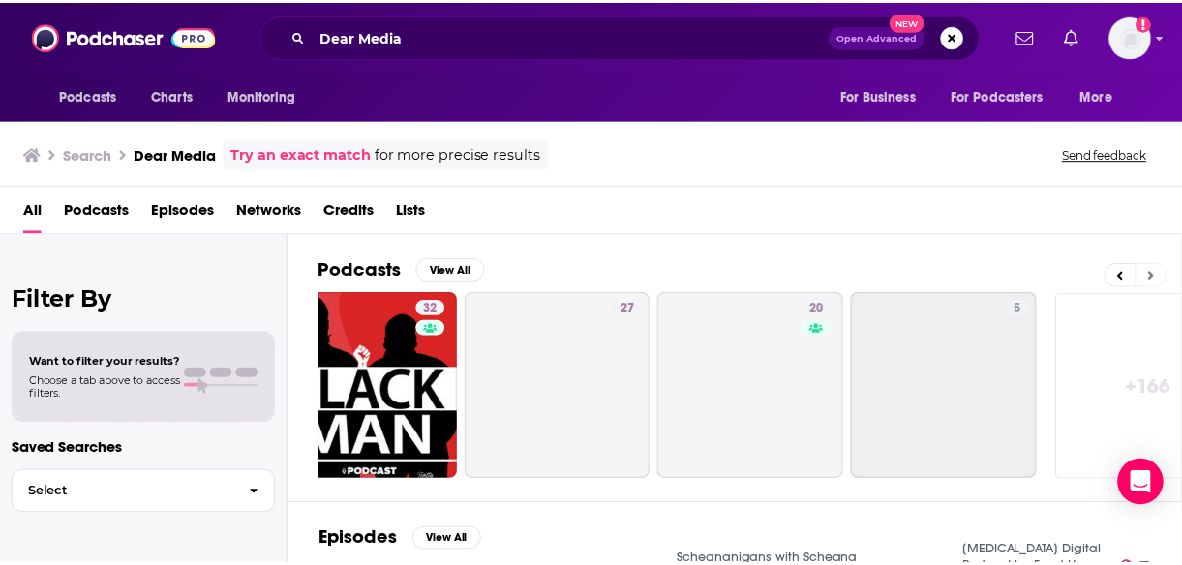
scroll to position [0, 872]
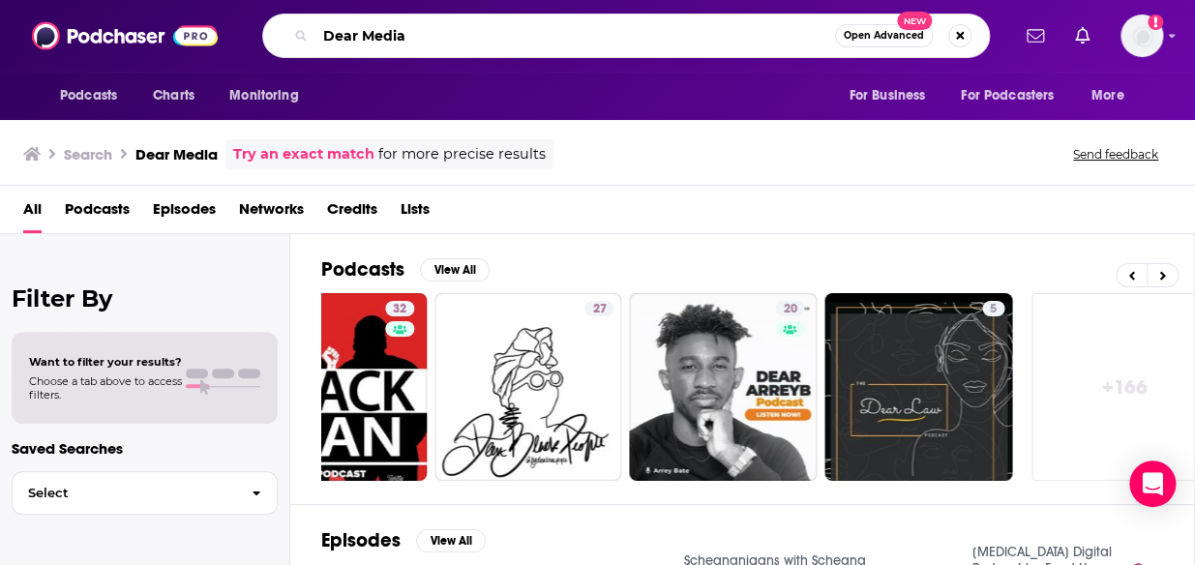
drag, startPoint x: 464, startPoint y: 34, endPoint x: 184, endPoint y: 45, distance: 279.9
click at [184, 45] on div "Podcasts Charts Monitoring Dear Media Open Advanced New For Business For Podcas…" at bounding box center [597, 36] width 1195 height 72
paste input "Cleaning Up Your Mental Mess"
type input "Cleaning Up Your Mental Mess"
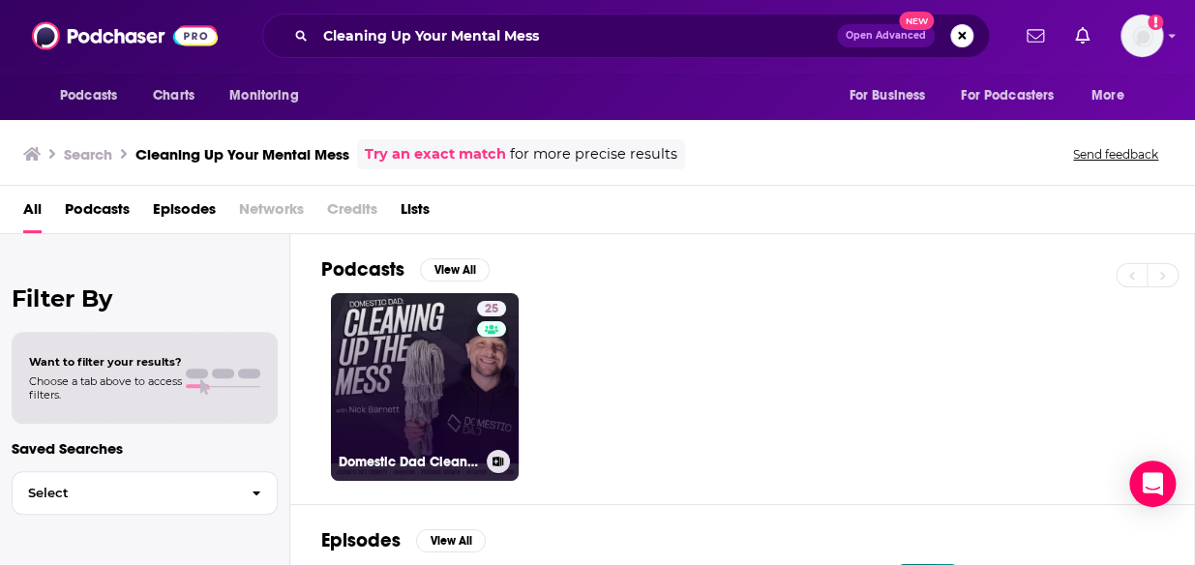
click at [379, 389] on link "25 Domestic Dad Cleaning Up The Mess | Sobriety, Parenting, Dad, Addiction, Rec…" at bounding box center [425, 387] width 188 height 188
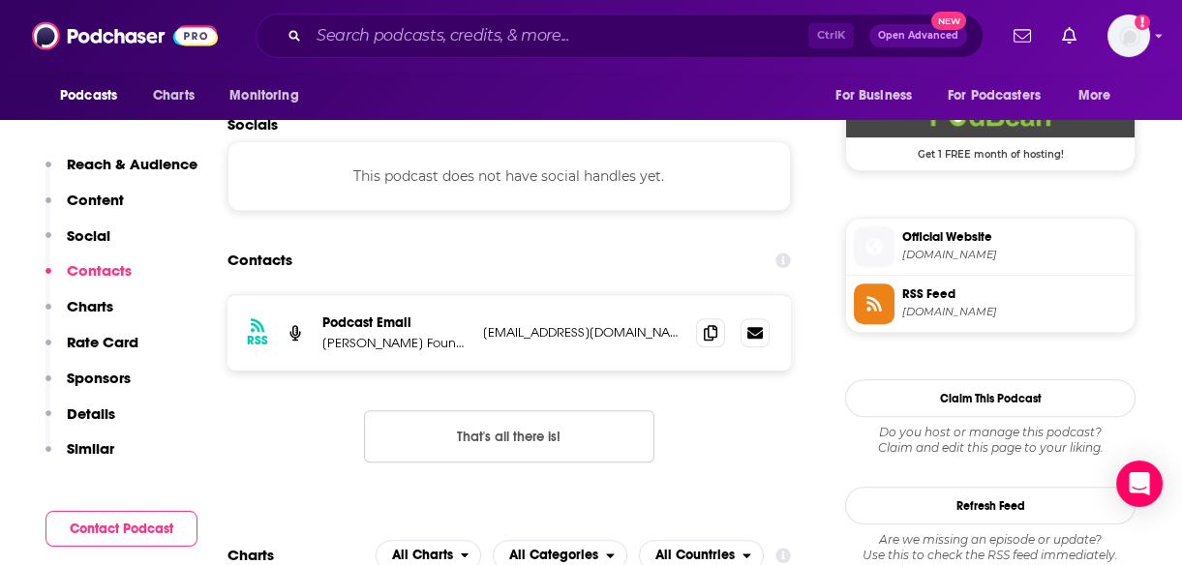
scroll to position [1429, 0]
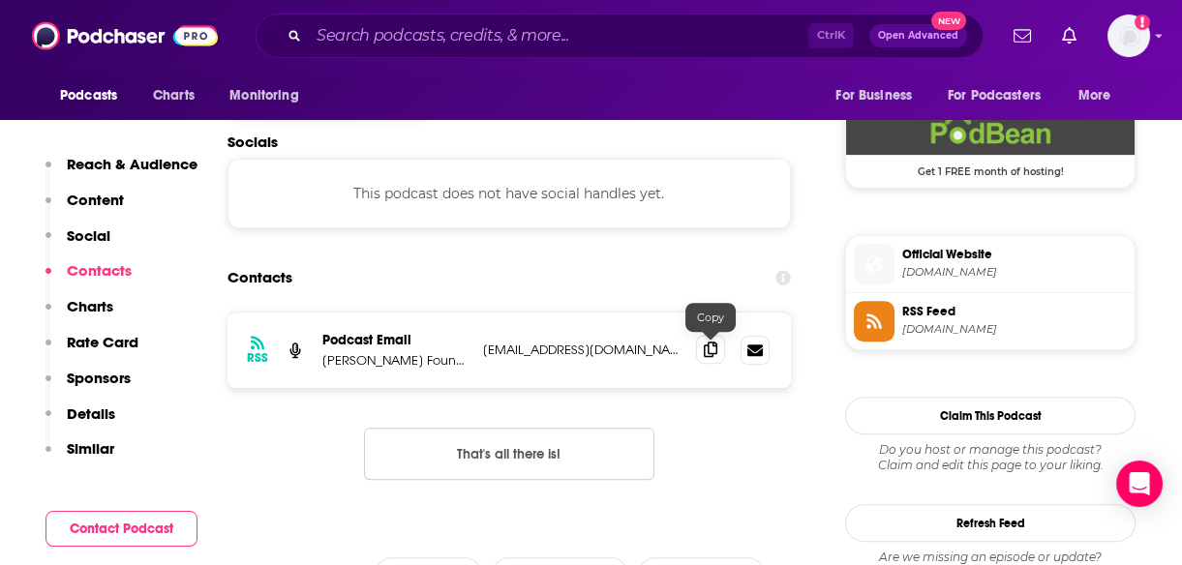
click at [711, 360] on span at bounding box center [710, 349] width 29 height 29
click at [394, 39] on input "Search podcasts, credits, & more..." at bounding box center [558, 35] width 499 height 31
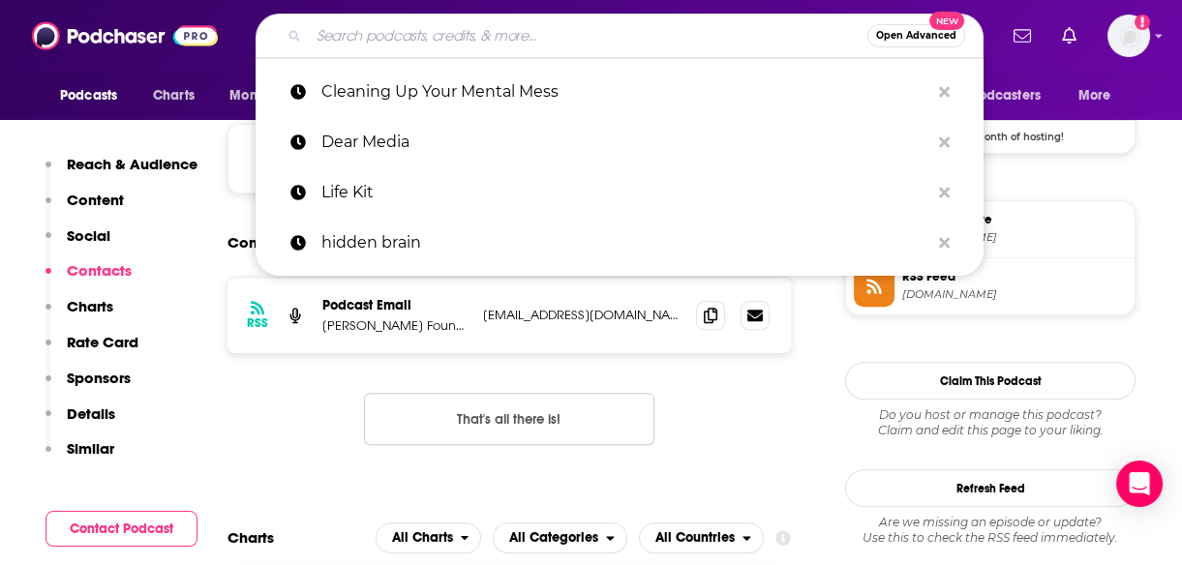
scroll to position [1482, 0]
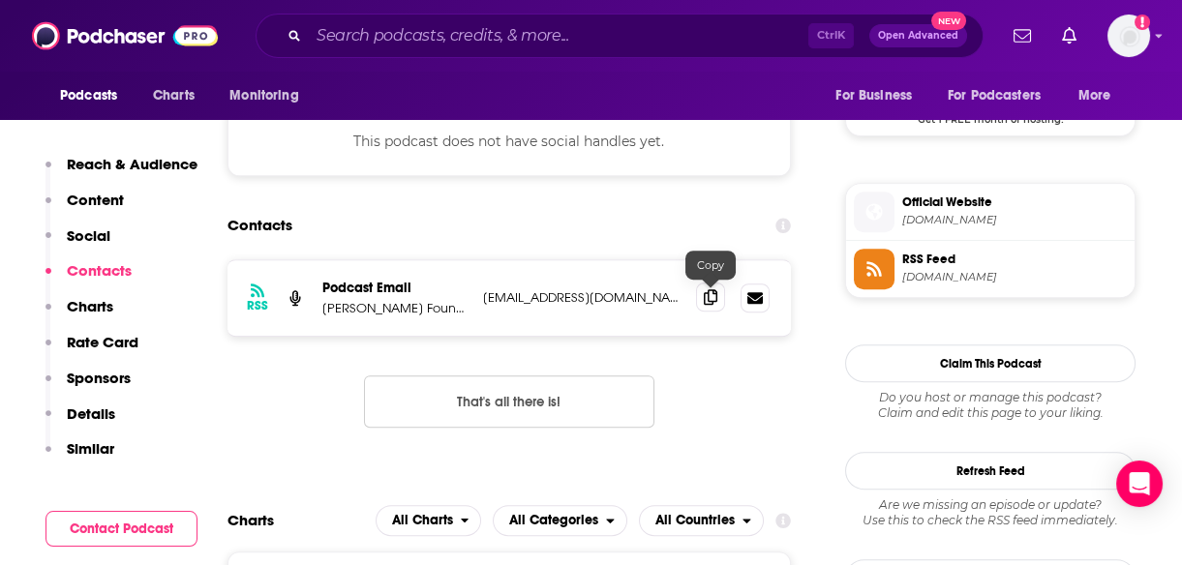
click at [714, 300] on icon at bounding box center [711, 296] width 14 height 15
click at [443, 28] on input "Search podcasts, credits, & more..." at bounding box center [558, 35] width 499 height 31
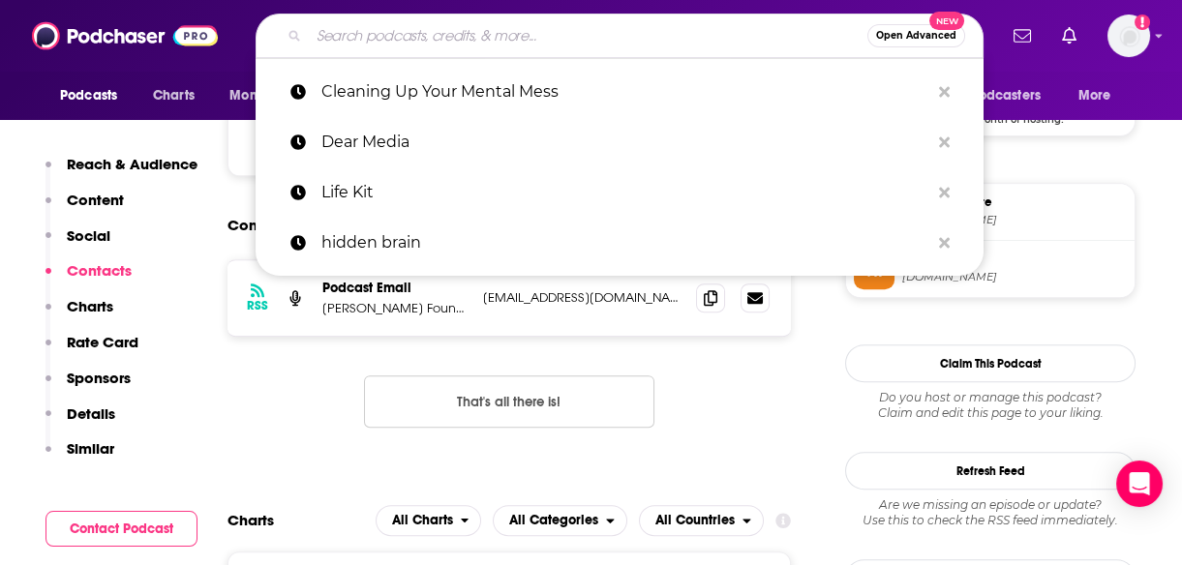
paste input "Feel Better, Live More"
type input "Feel Better, Live More"
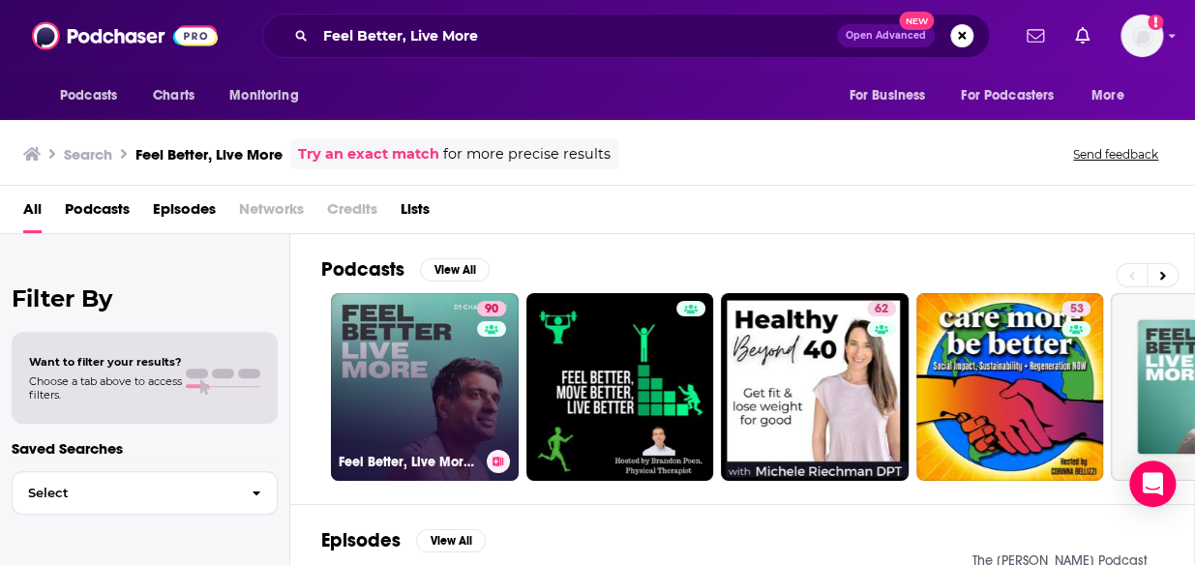
click at [441, 384] on link "90 Feel Better, Live More with [PERSON_NAME]" at bounding box center [425, 387] width 188 height 188
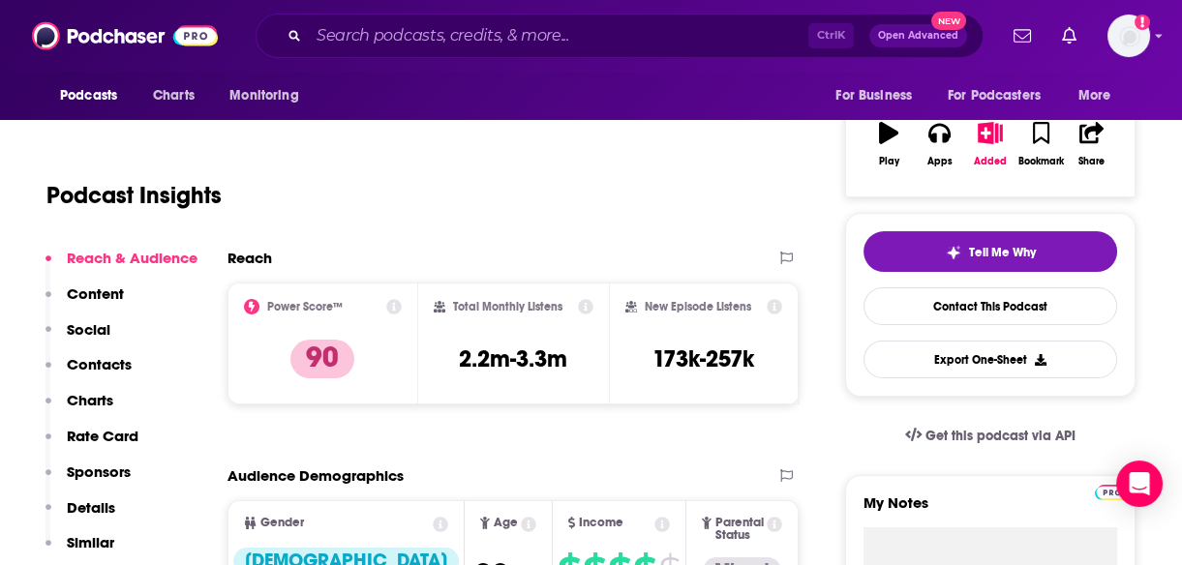
scroll to position [351, 0]
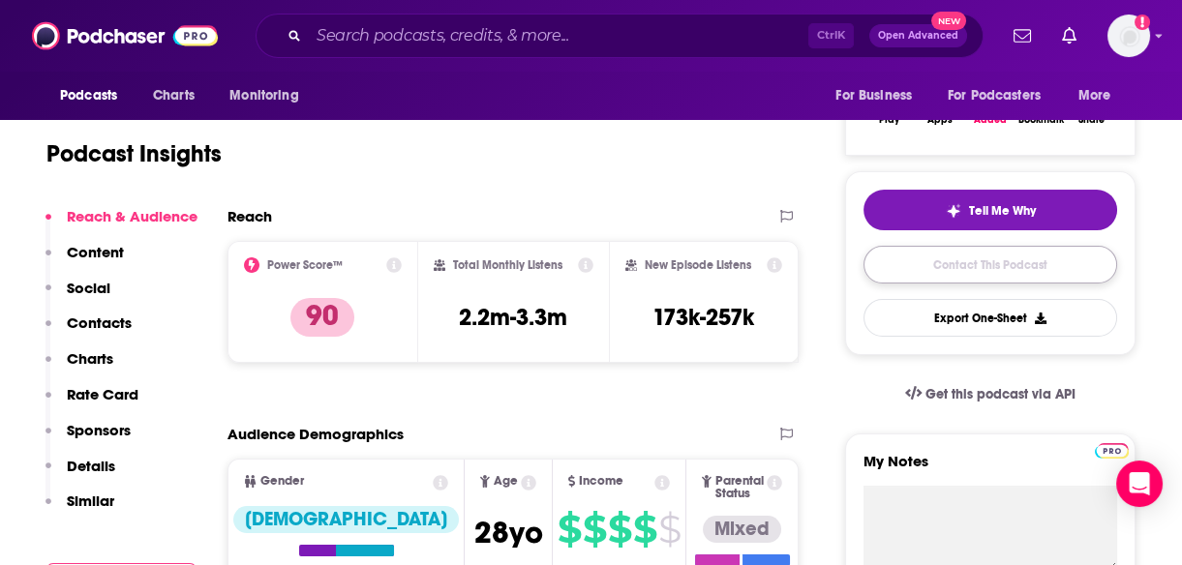
click at [1026, 271] on link "Contact This Podcast" at bounding box center [990, 265] width 254 height 38
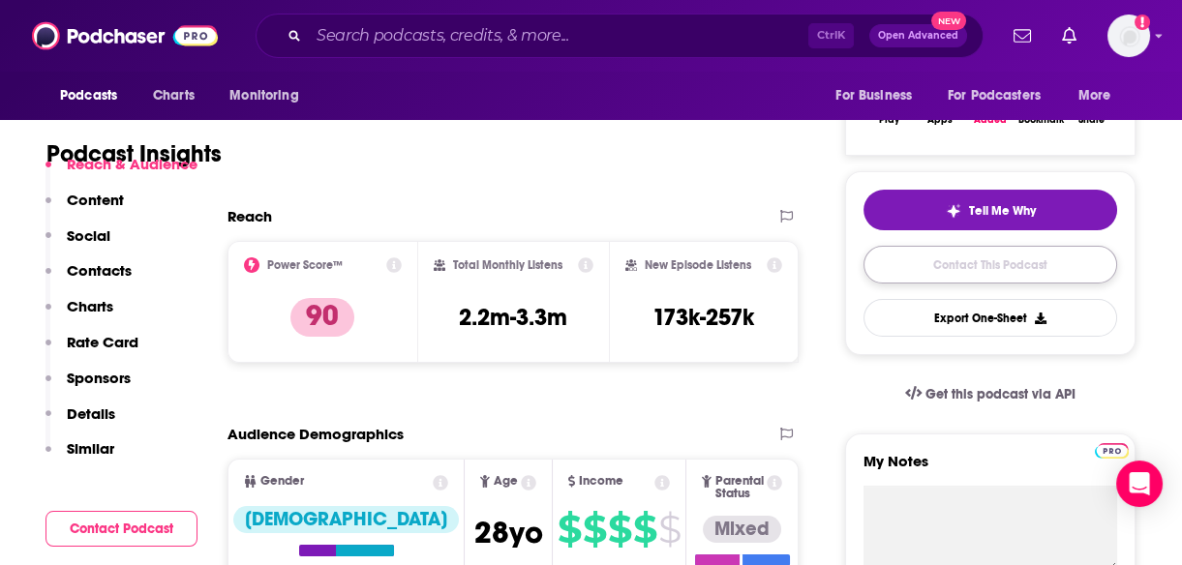
scroll to position [1984, 0]
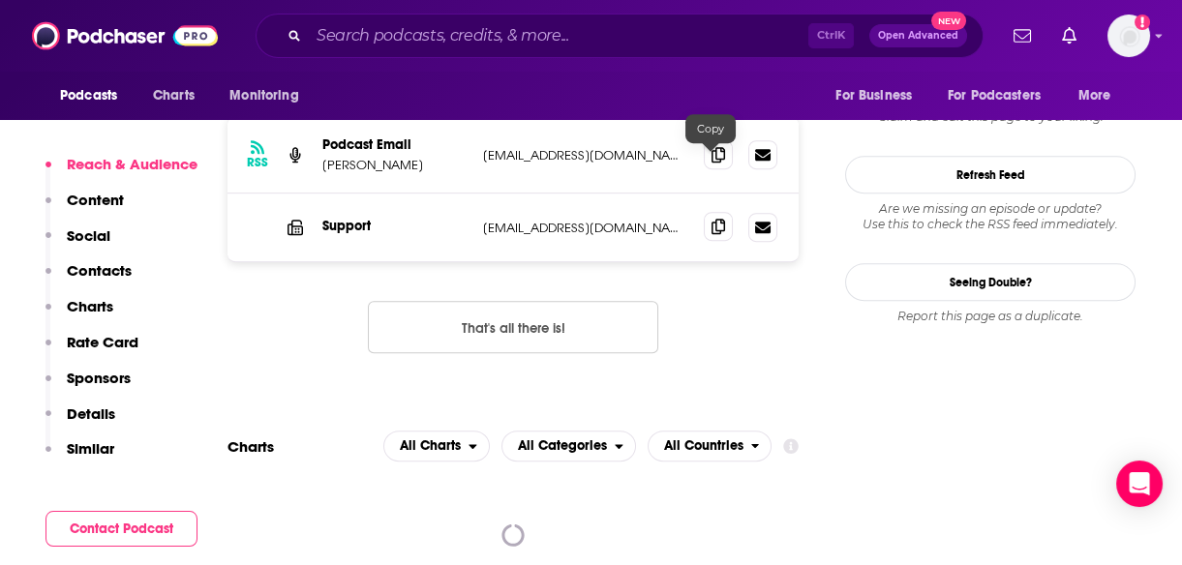
click at [711, 219] on icon at bounding box center [718, 226] width 14 height 15
click at [419, 42] on input "Search podcasts, credits, & more..." at bounding box center [558, 35] width 499 height 31
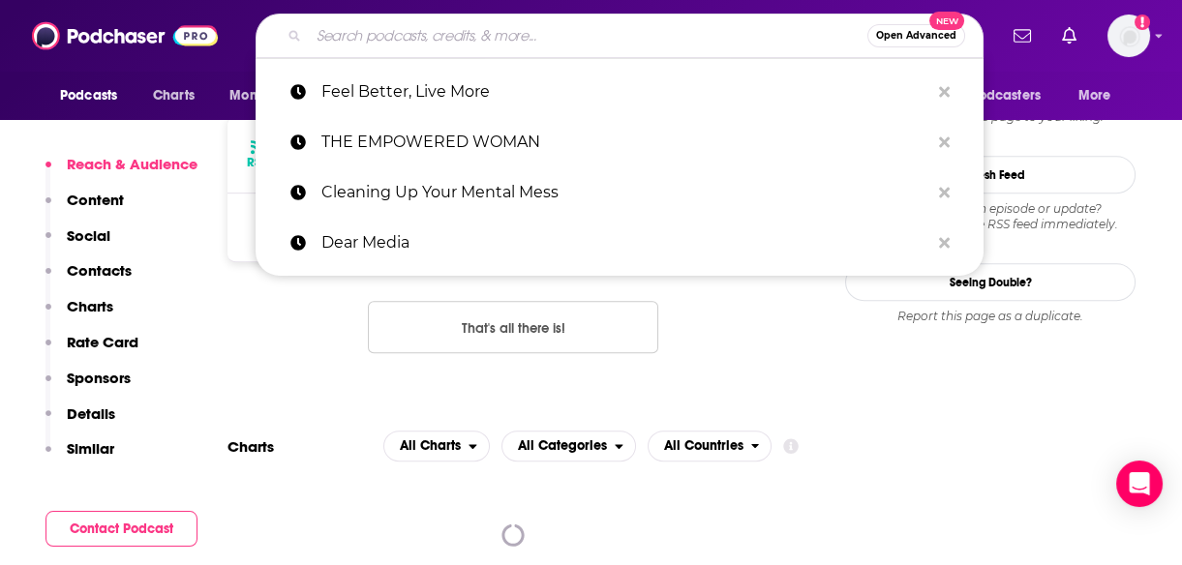
paste input "[PERSON_NAME] Podcast"
type input "[PERSON_NAME] Podcast"
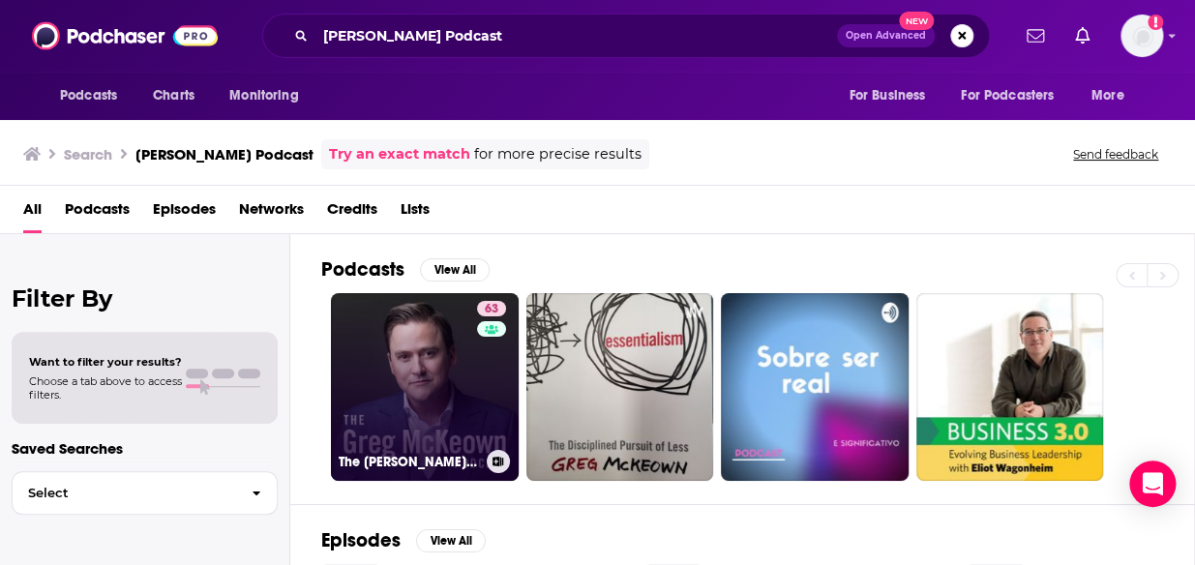
click at [390, 421] on link "63 The [PERSON_NAME] Podcast" at bounding box center [425, 387] width 188 height 188
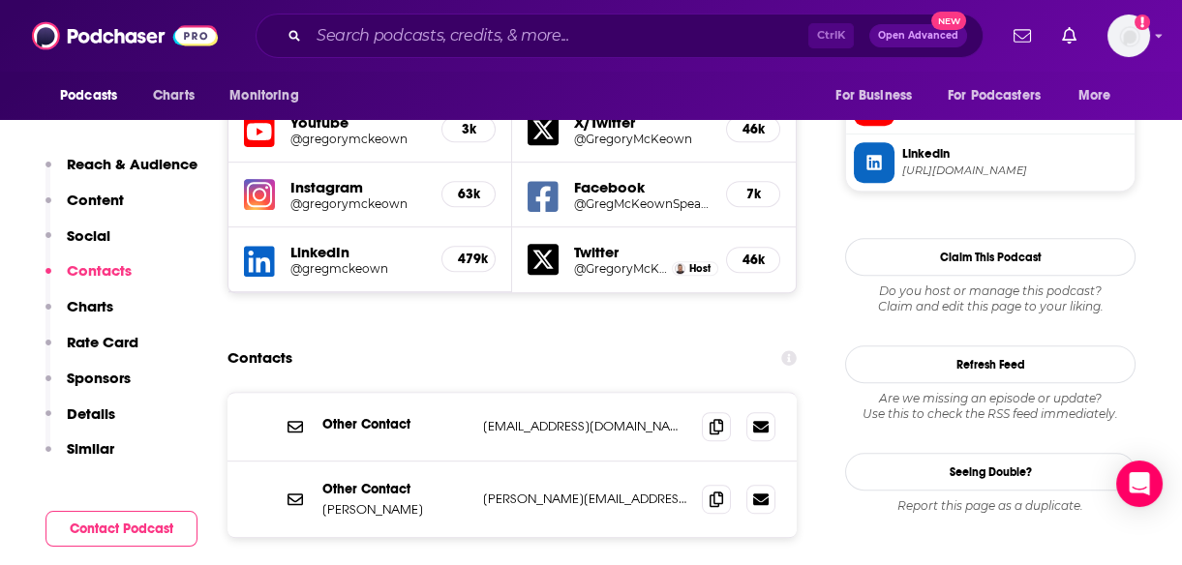
scroll to position [1870, 0]
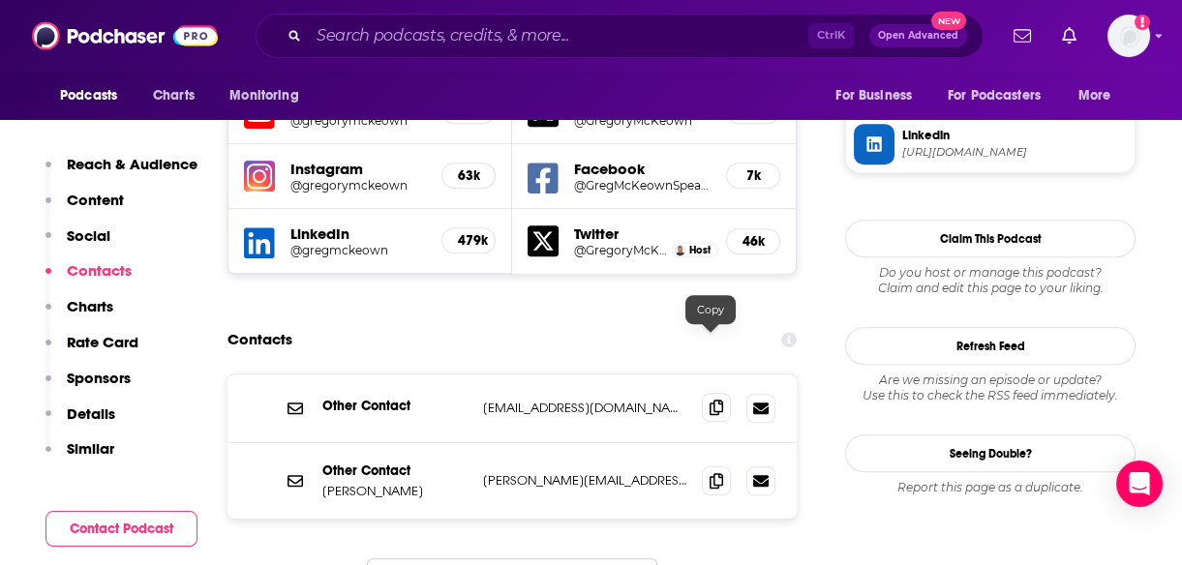
click at [709, 400] on icon at bounding box center [716, 407] width 14 height 15
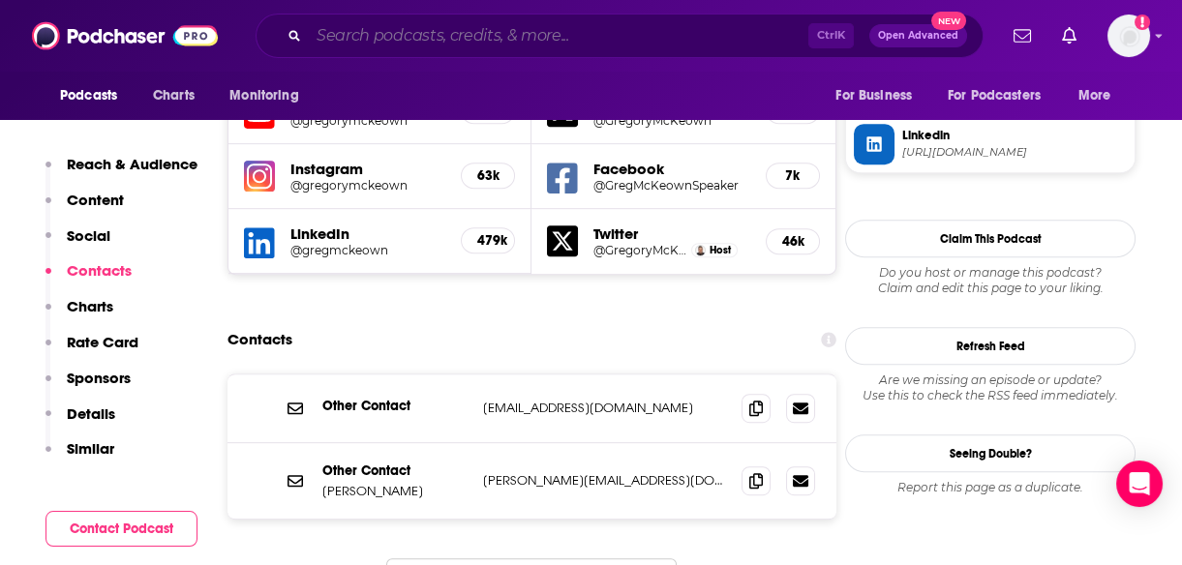
click at [445, 34] on input "Search podcasts, credits, & more..." at bounding box center [558, 35] width 499 height 31
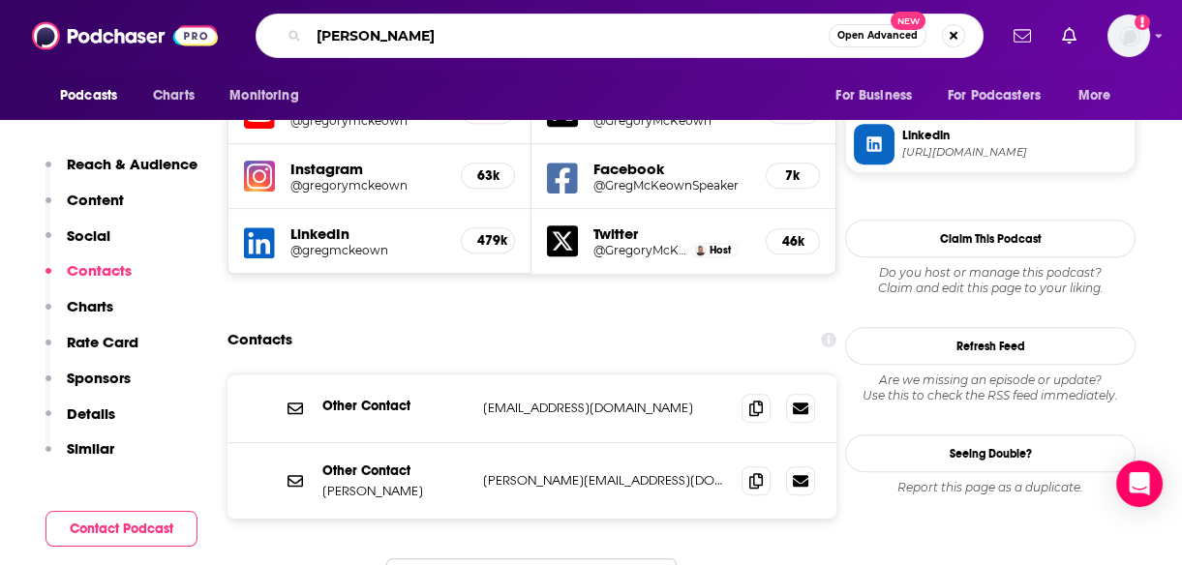
type input "[PERSON_NAME]"
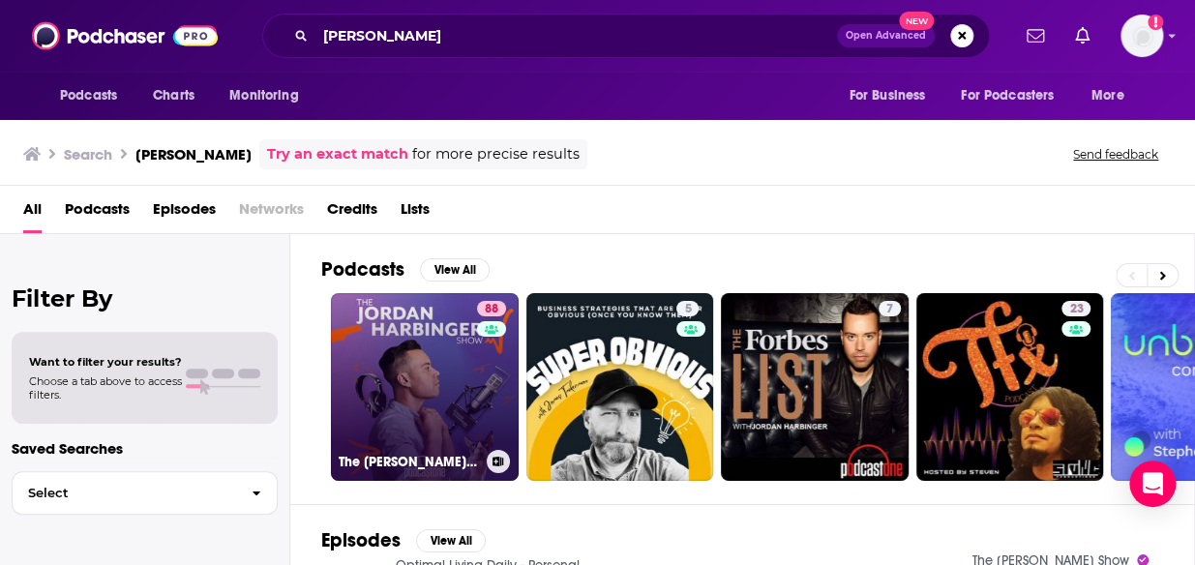
click at [418, 388] on link "88 The [PERSON_NAME] Show" at bounding box center [425, 387] width 188 height 188
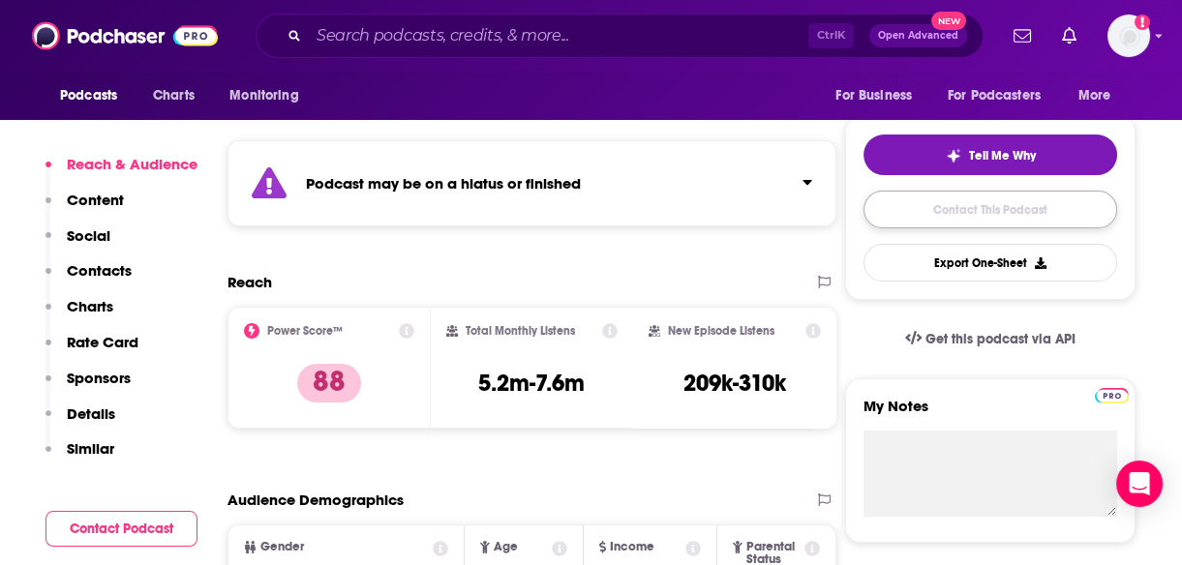
click at [1015, 210] on link "Contact This Podcast" at bounding box center [990, 210] width 254 height 38
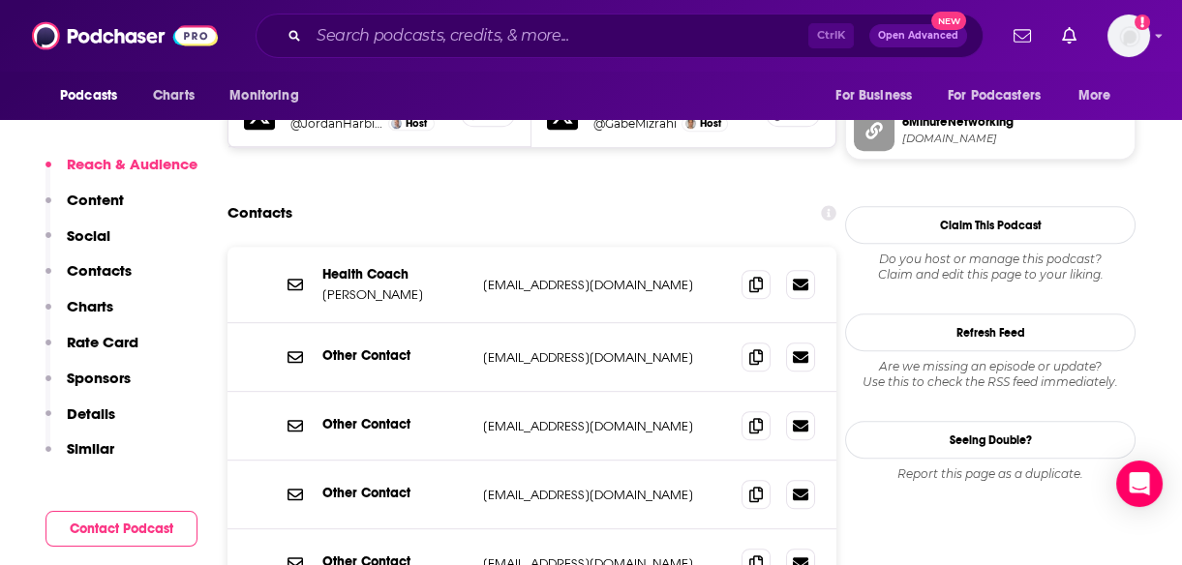
scroll to position [2020, 0]
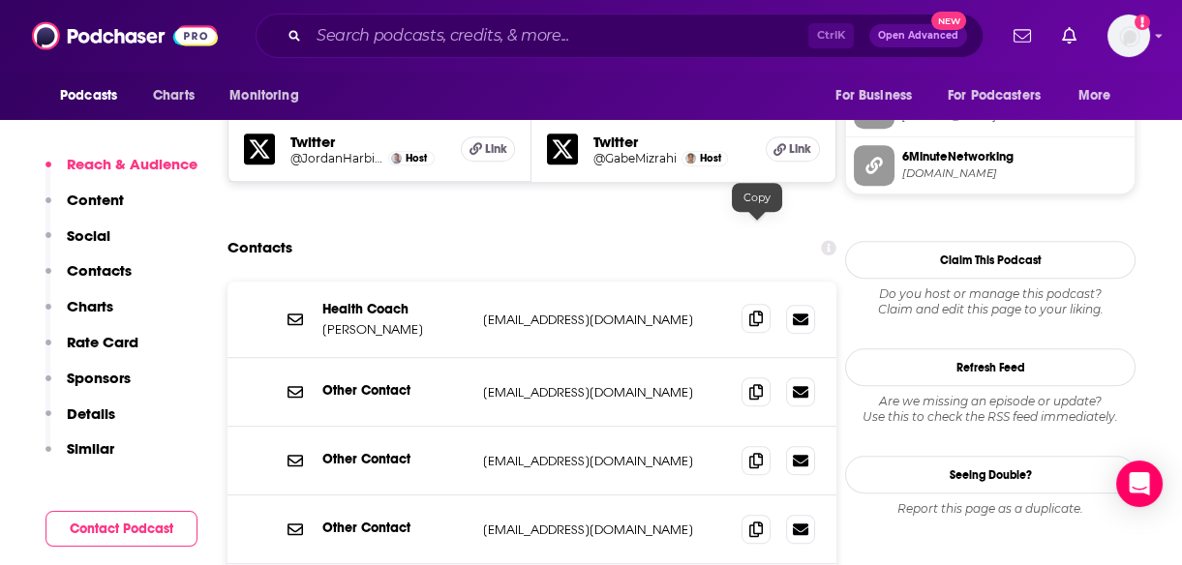
click at [756, 311] on icon at bounding box center [756, 318] width 14 height 15
click at [427, 40] on input "Search podcasts, credits, & more..." at bounding box center [558, 35] width 499 height 31
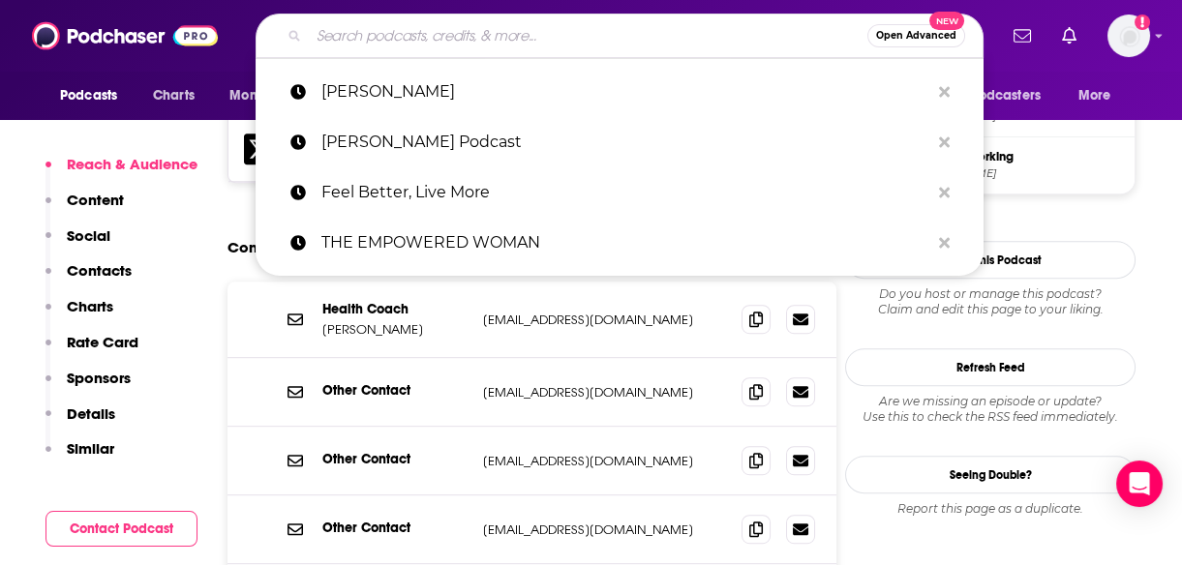
paste input "Abundant Ever After with [PERSON_NAME]"
type input "Abundant Ever After with [PERSON_NAME]"
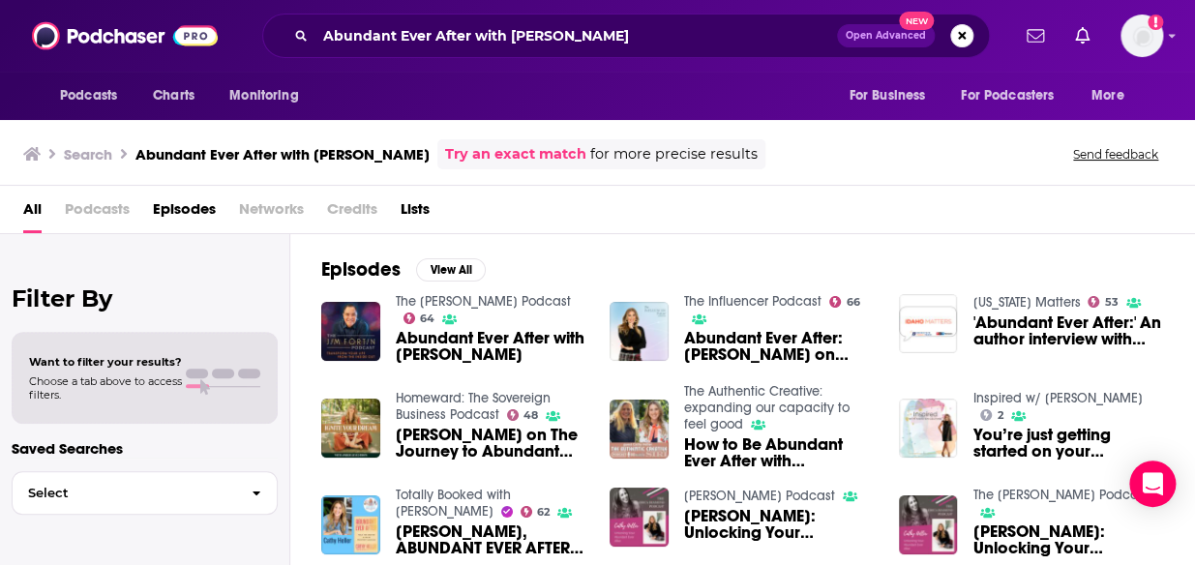
click at [454, 346] on span "Abundant Ever After with [PERSON_NAME]" at bounding box center [492, 346] width 192 height 33
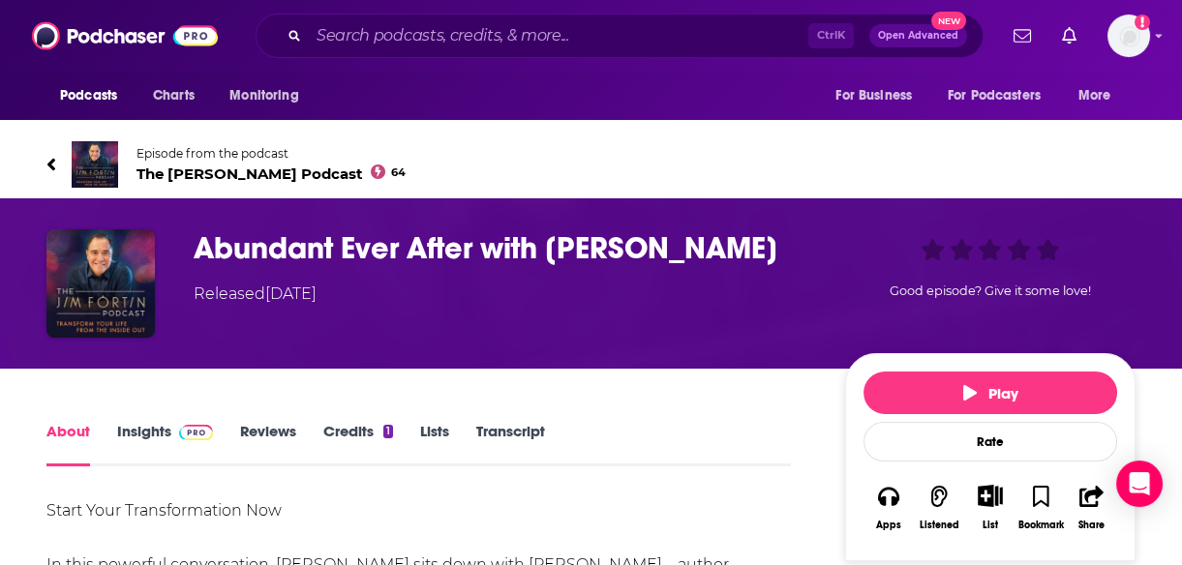
click at [732, 246] on h1 "Abundant Ever After with Cathy Heller" at bounding box center [504, 248] width 620 height 38
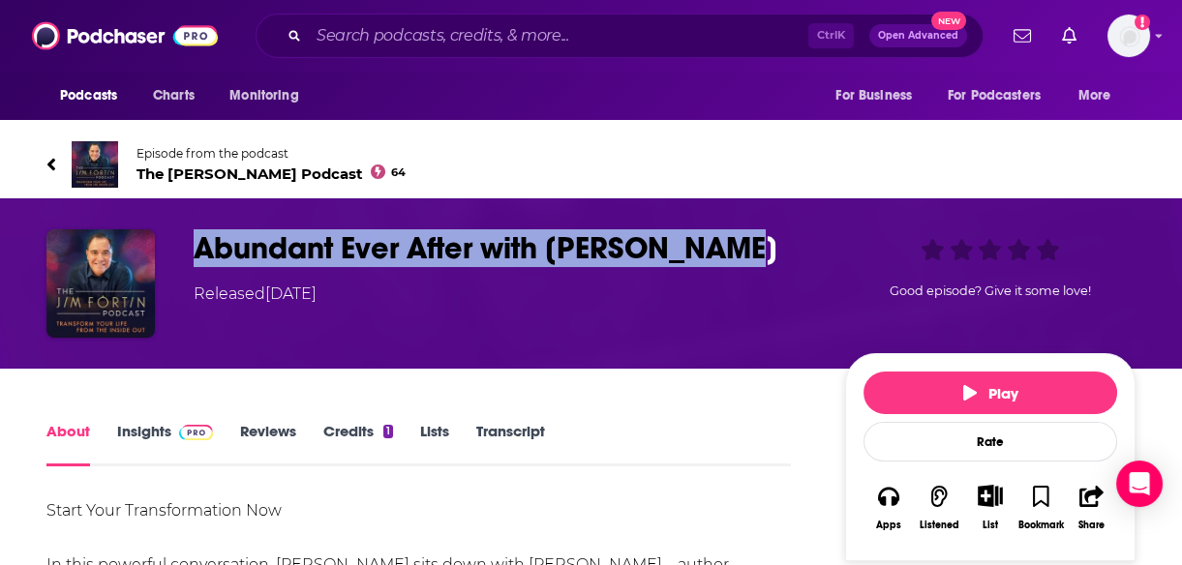
drag, startPoint x: 745, startPoint y: 252, endPoint x: 191, endPoint y: 252, distance: 554.6
click at [191, 252] on div "Abundant Ever After with Cathy Heller Released Tuesday, 10th June 2025 Good epi…" at bounding box center [590, 283] width 1089 height 108
copy h1 "Abundant Ever After with Cathy Heller"
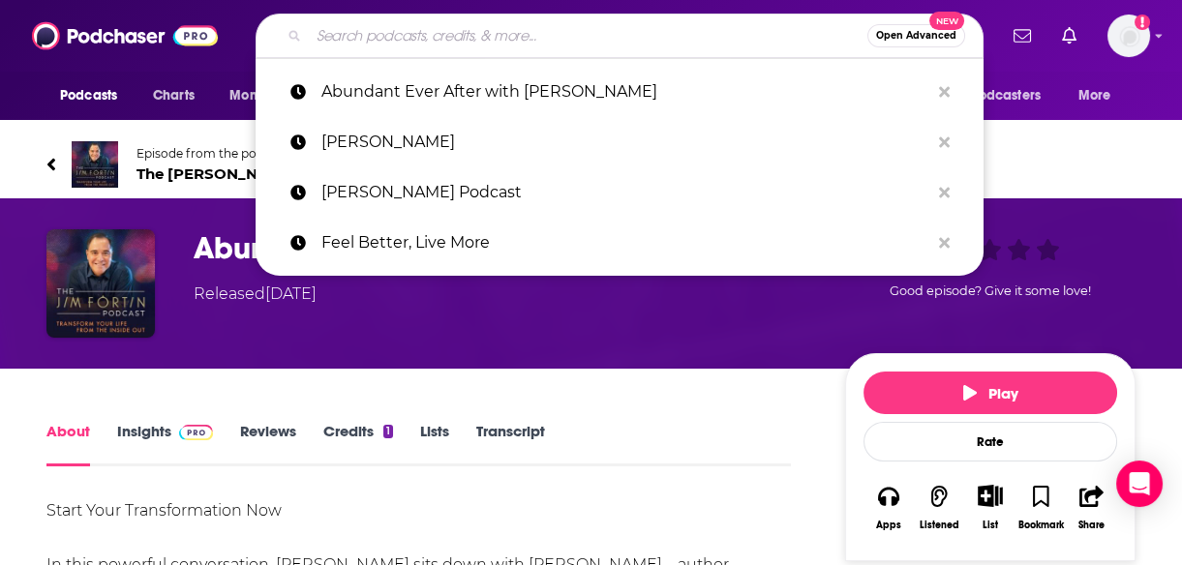
click at [365, 37] on input "Search podcasts, credits, & more..." at bounding box center [588, 35] width 558 height 31
paste input "Abundant Ever After with Cathy Heller"
type input "Abundant Ever After with Cathy Heller"
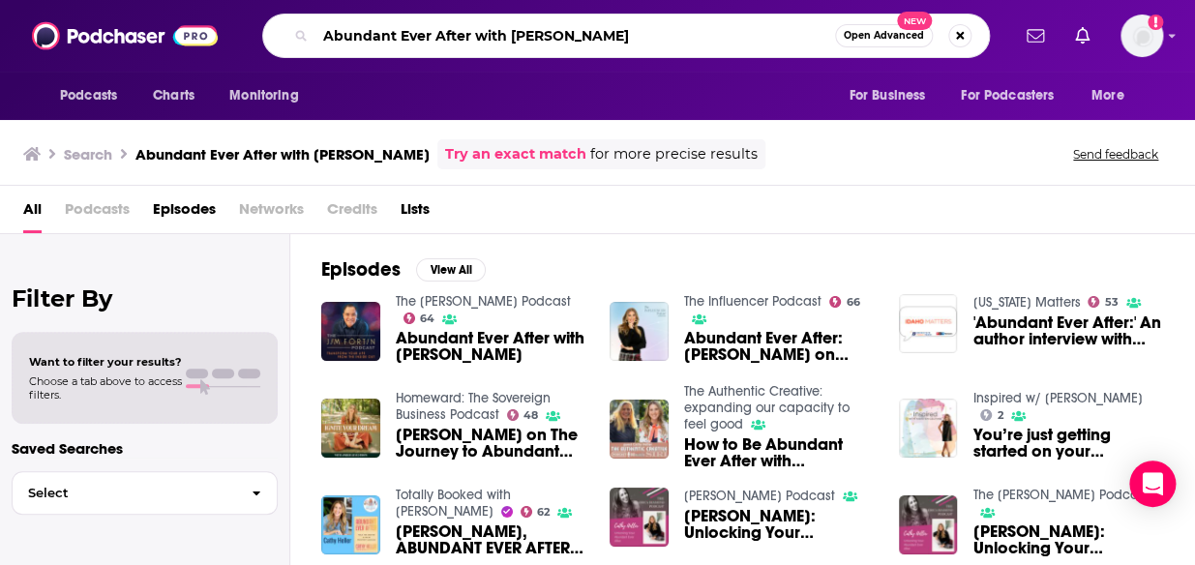
drag, startPoint x: 609, startPoint y: 41, endPoint x: 468, endPoint y: 39, distance: 140.3
click at [468, 39] on input "Abundant Ever After with Cathy Heller" at bounding box center [576, 35] width 520 height 31
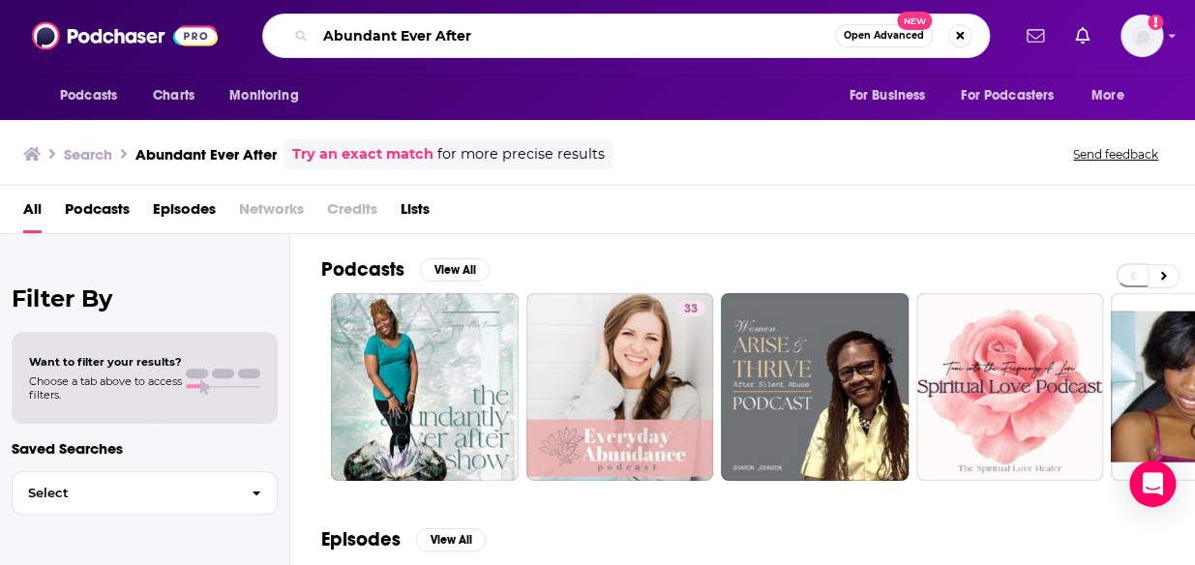
click at [468, 39] on input "Abundant Ever After" at bounding box center [576, 35] width 520 height 31
type input "A"
type input "cathy heller"
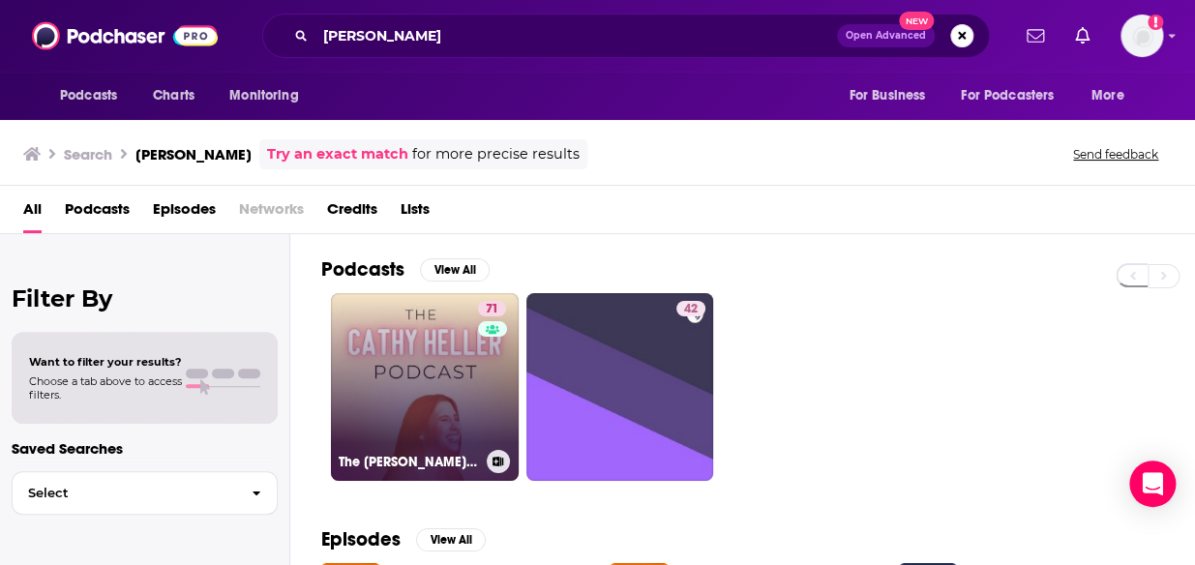
click at [444, 345] on link "71 The Cathy Heller Podcast with Cathy Heller" at bounding box center [425, 387] width 188 height 188
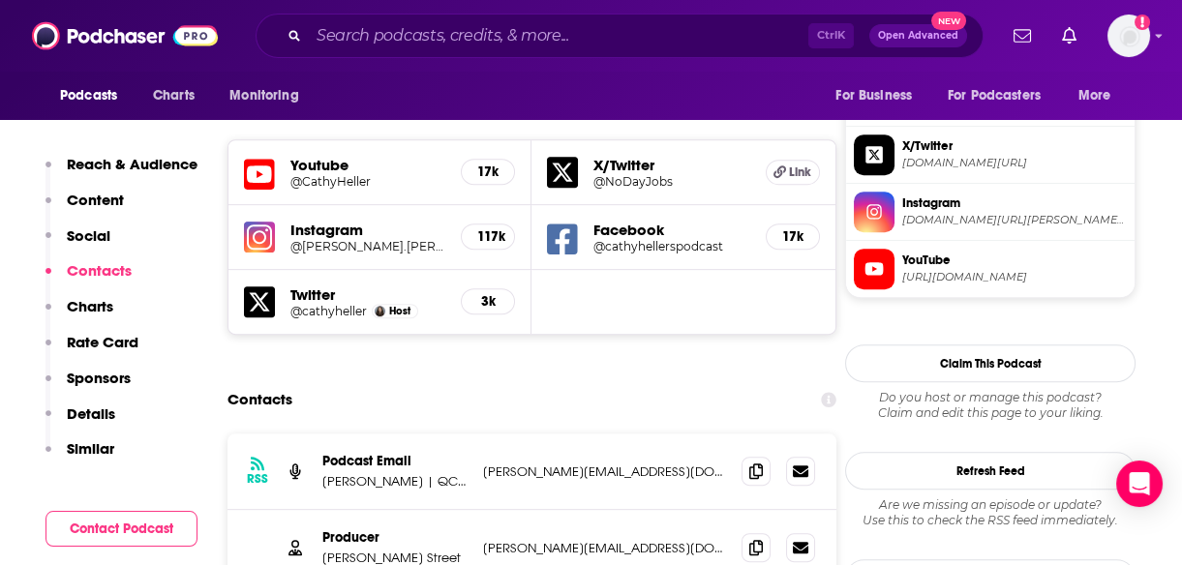
scroll to position [1865, 0]
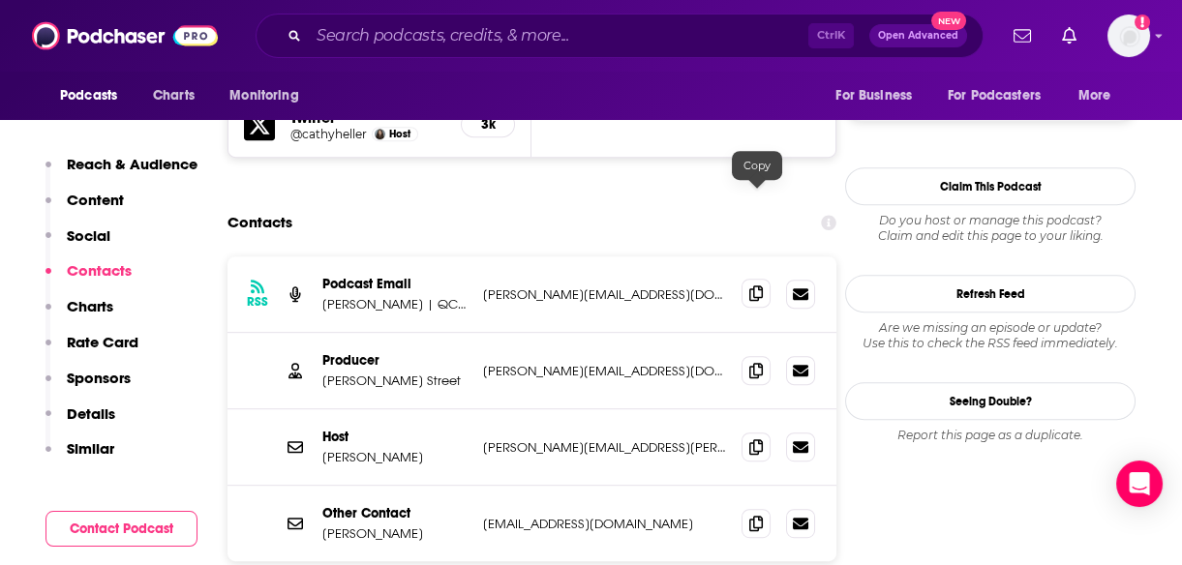
click at [769, 279] on span at bounding box center [755, 293] width 29 height 29
